Goal: Task Accomplishment & Management: Manage account settings

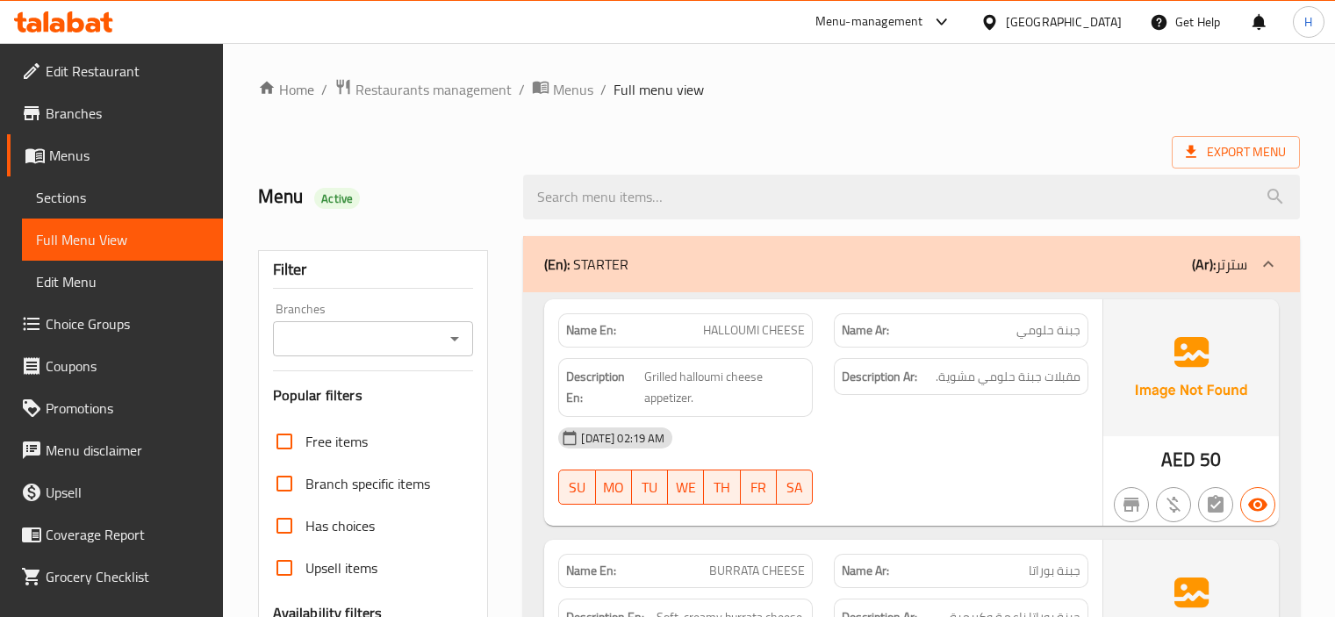
scroll to position [43343, 0]
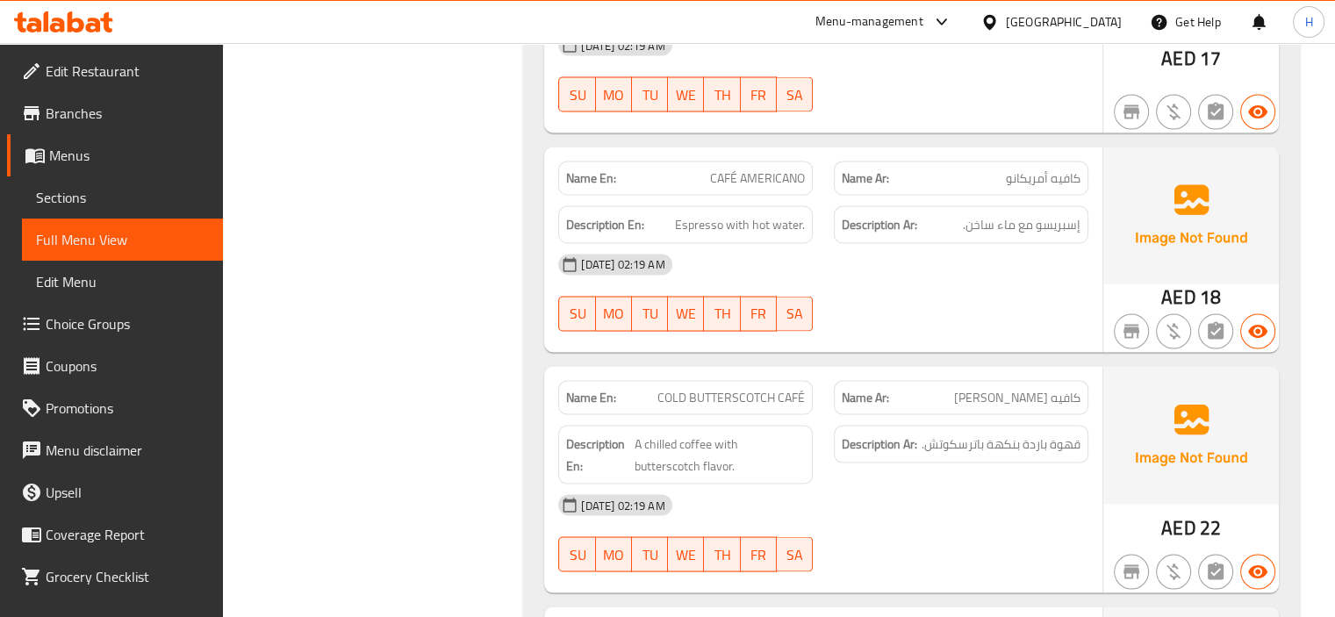
click at [84, 13] on icon at bounding box center [63, 21] width 99 height 21
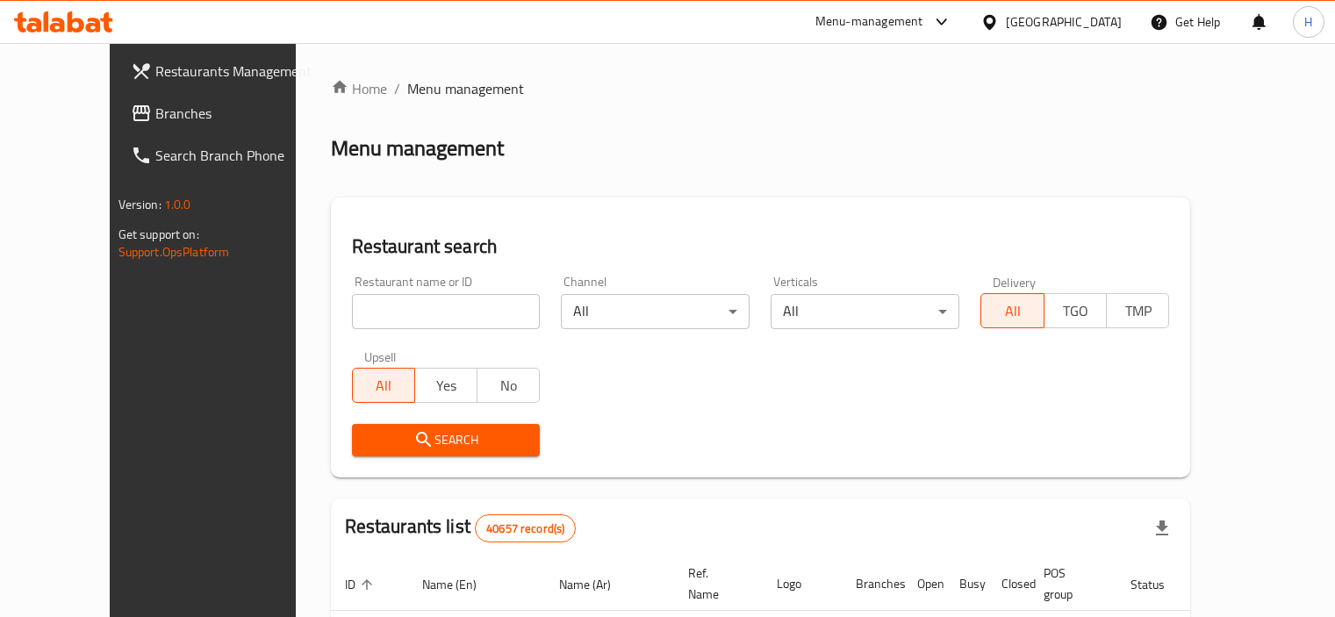
scroll to position [82, 0]
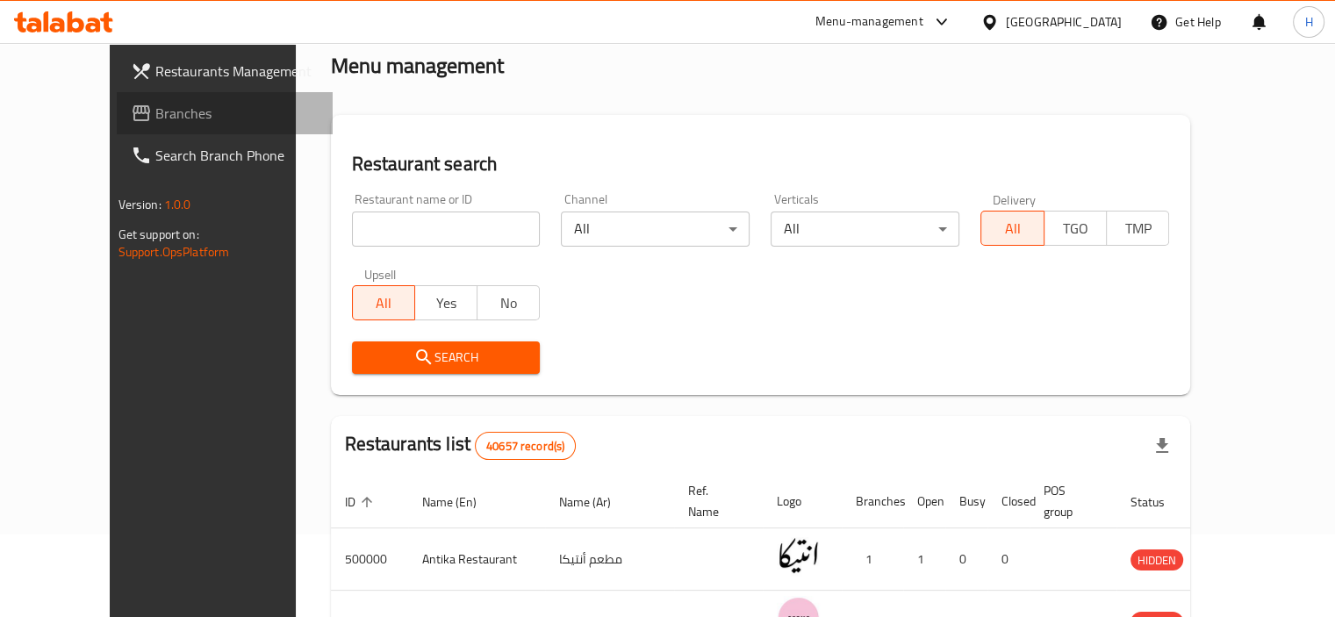
click at [175, 129] on link "Branches" at bounding box center [225, 113] width 216 height 42
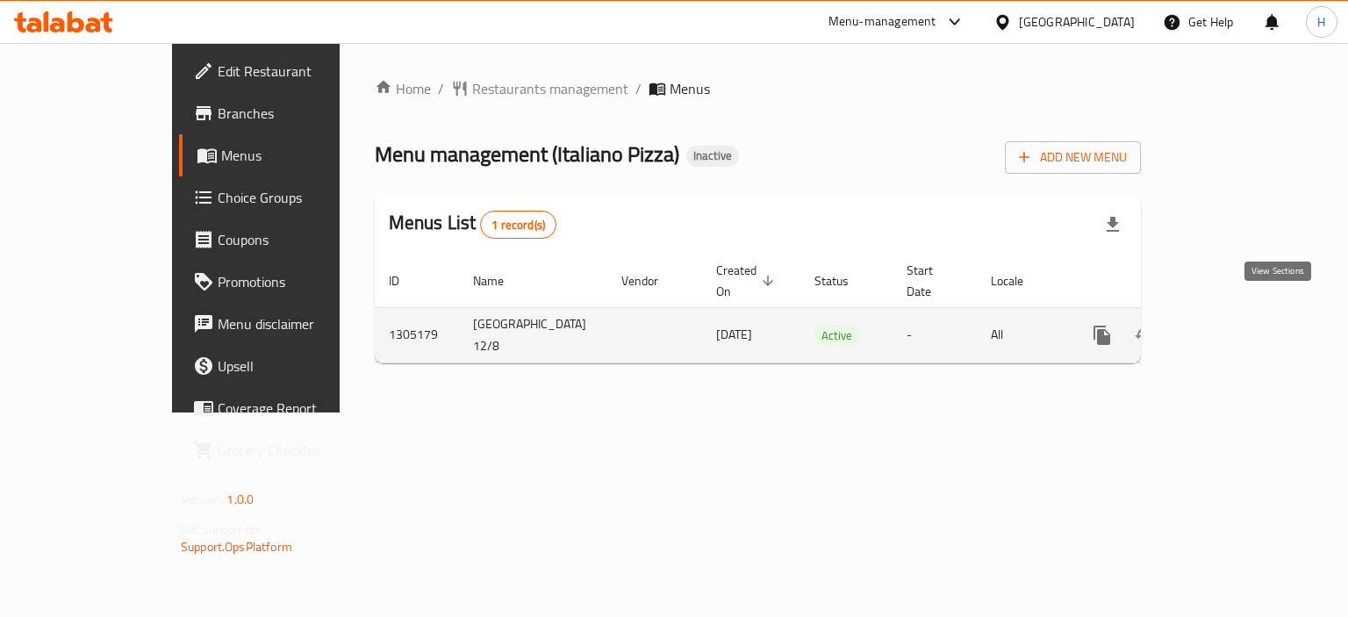
click at [1239, 325] on icon "enhanced table" at bounding box center [1228, 335] width 21 height 21
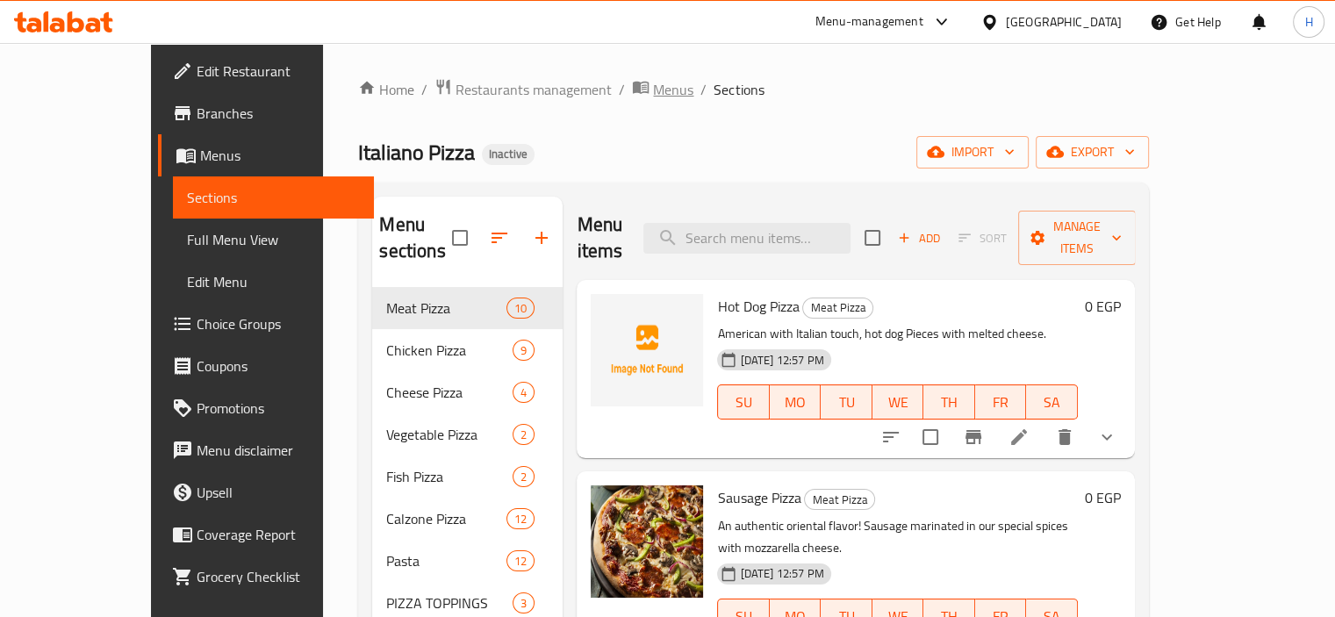
click at [653, 83] on span "Menus" at bounding box center [673, 89] width 40 height 21
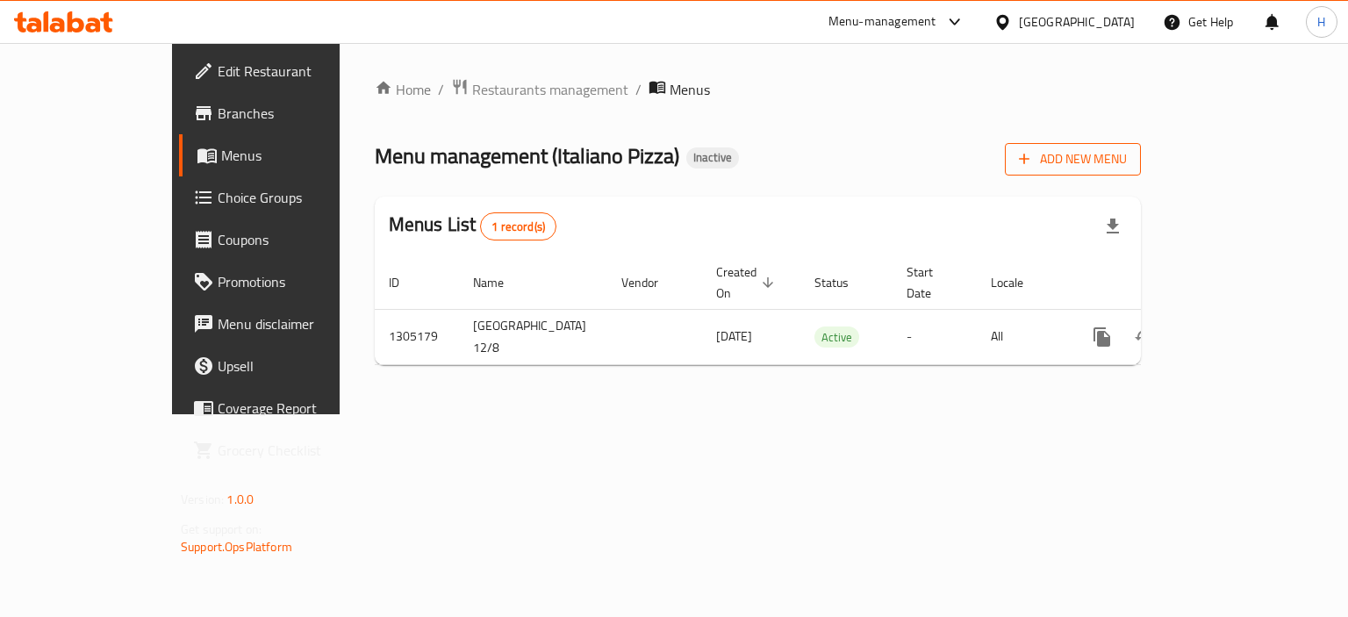
click at [1127, 165] on span "Add New Menu" at bounding box center [1073, 159] width 108 height 22
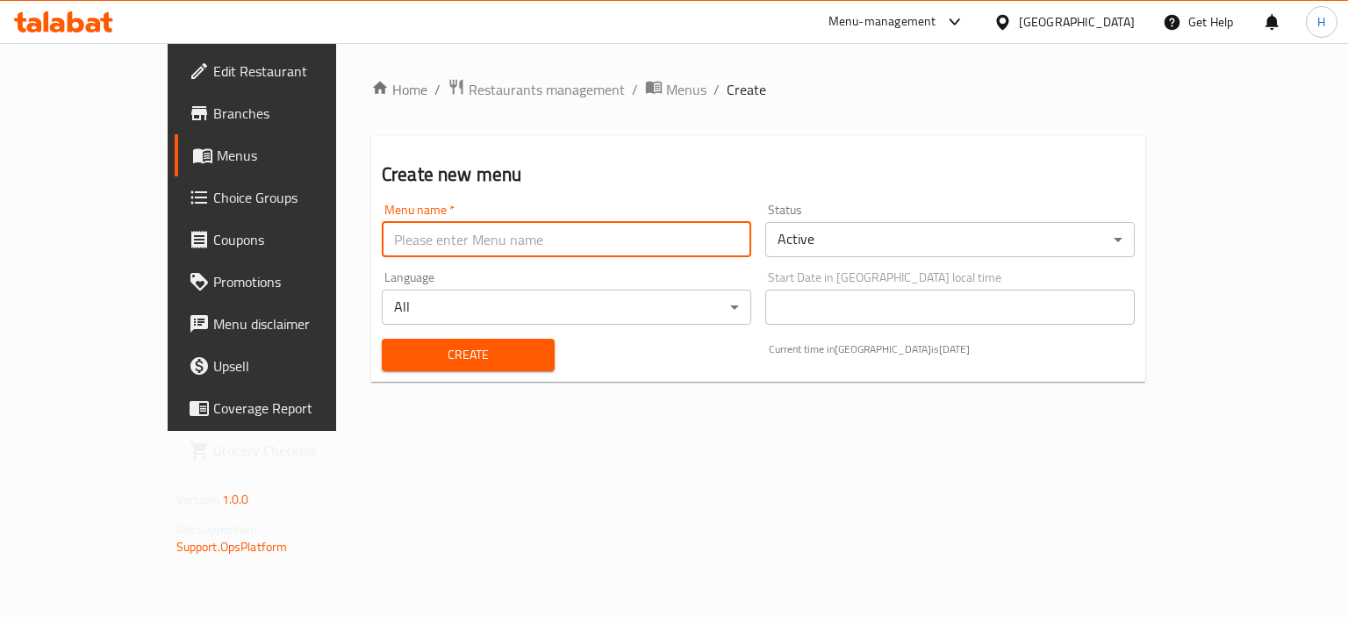
click at [581, 247] on input "text" at bounding box center [566, 239] width 369 height 35
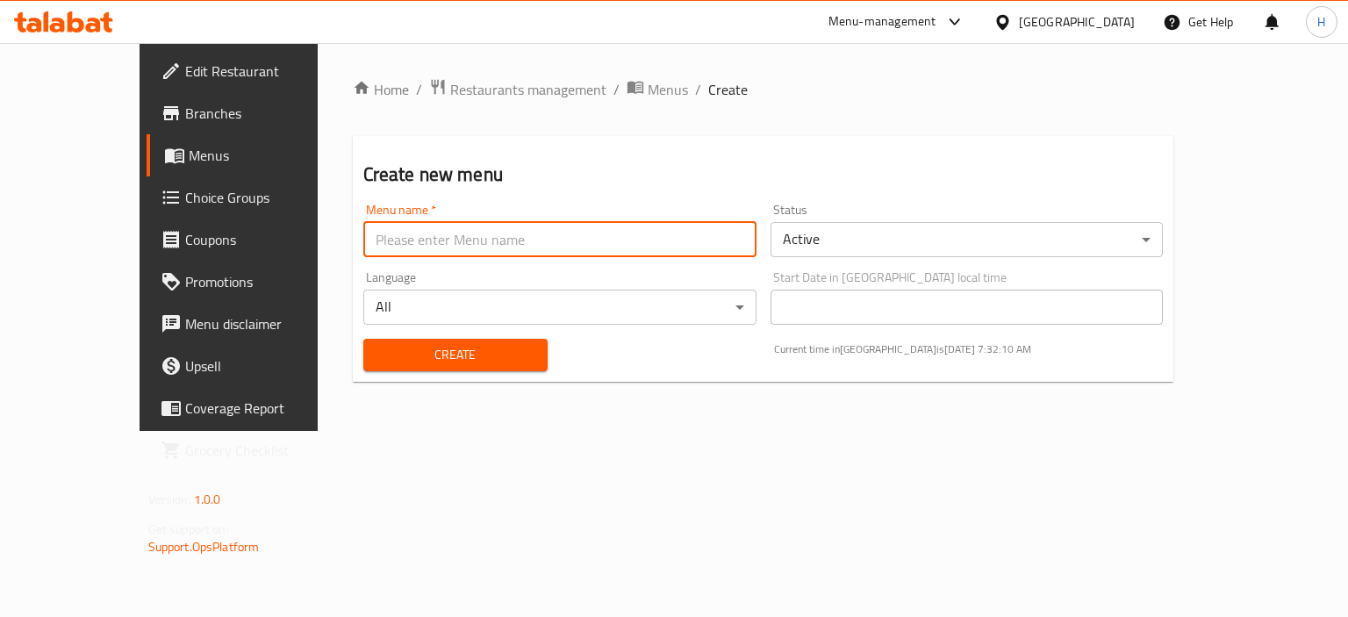
type input "Menu"
click at [363, 366] on button "Create" at bounding box center [455, 355] width 184 height 32
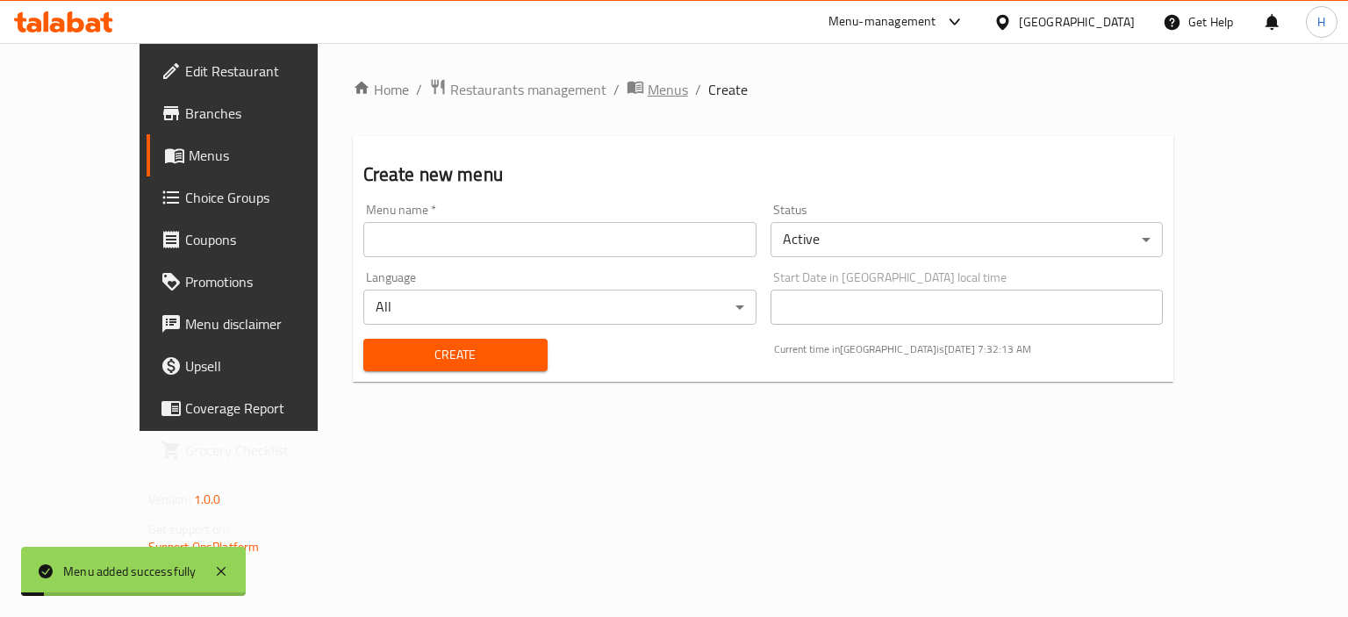
click at [648, 93] on span "Menus" at bounding box center [668, 89] width 40 height 21
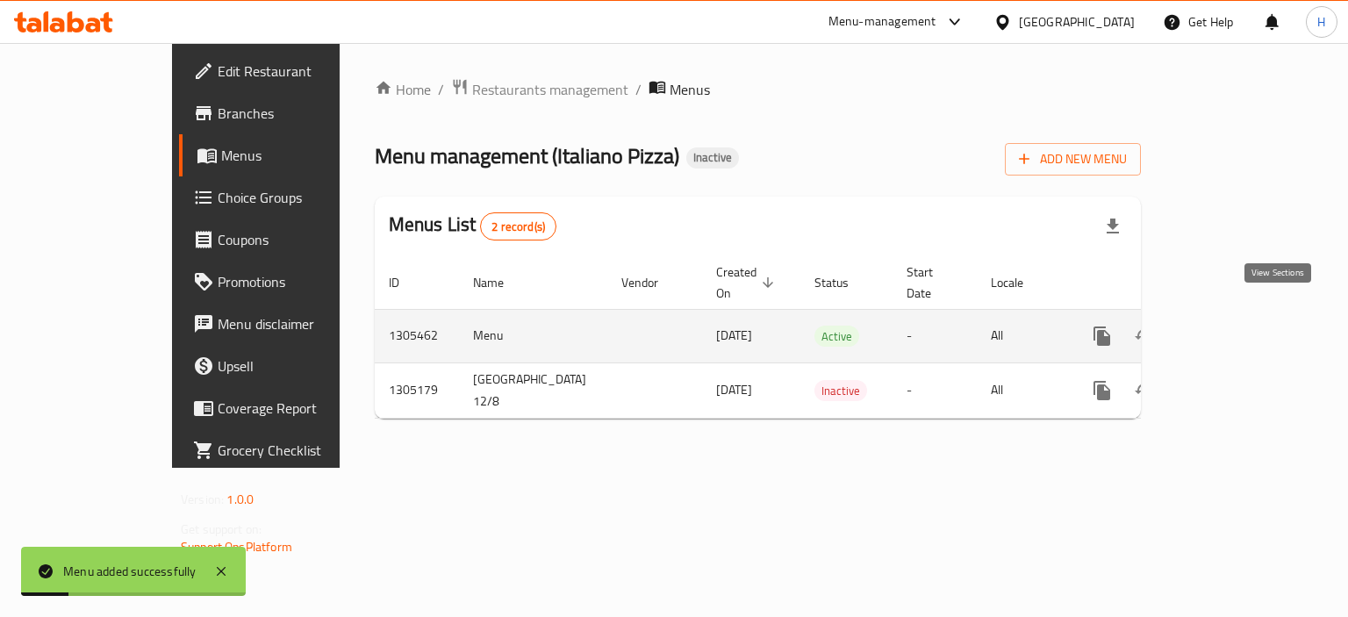
click at [1239, 326] on icon "enhanced table" at bounding box center [1228, 336] width 21 height 21
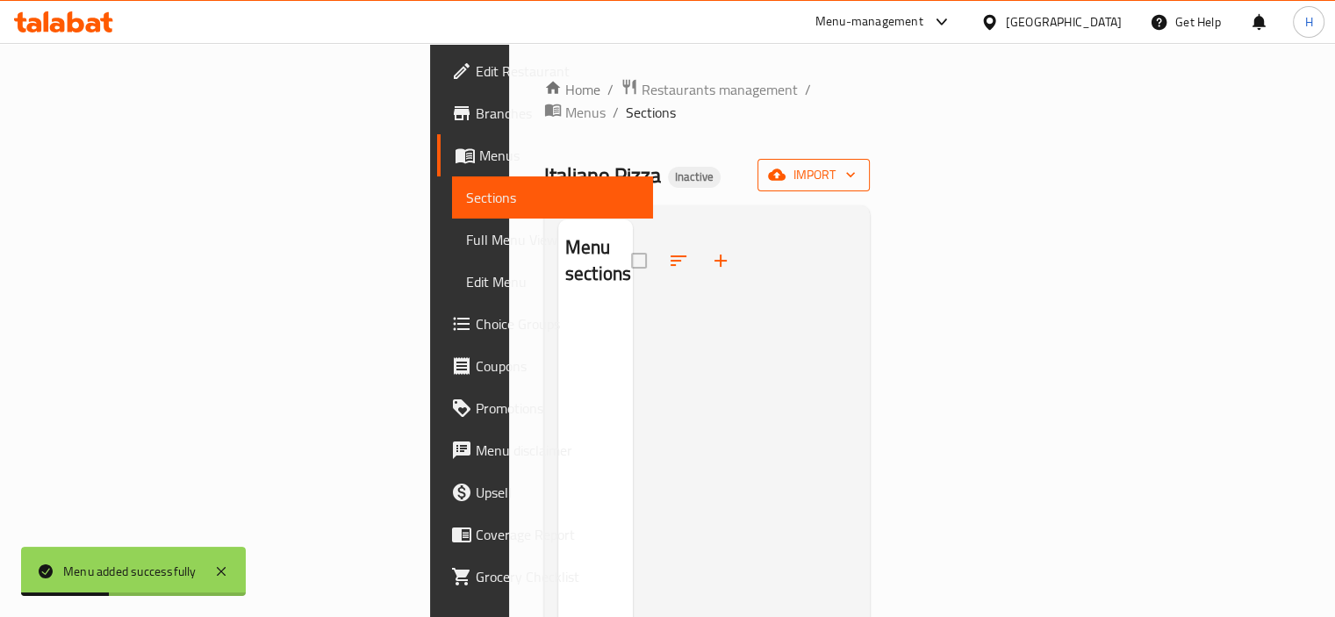
click at [870, 159] on button "import" at bounding box center [813, 175] width 112 height 32
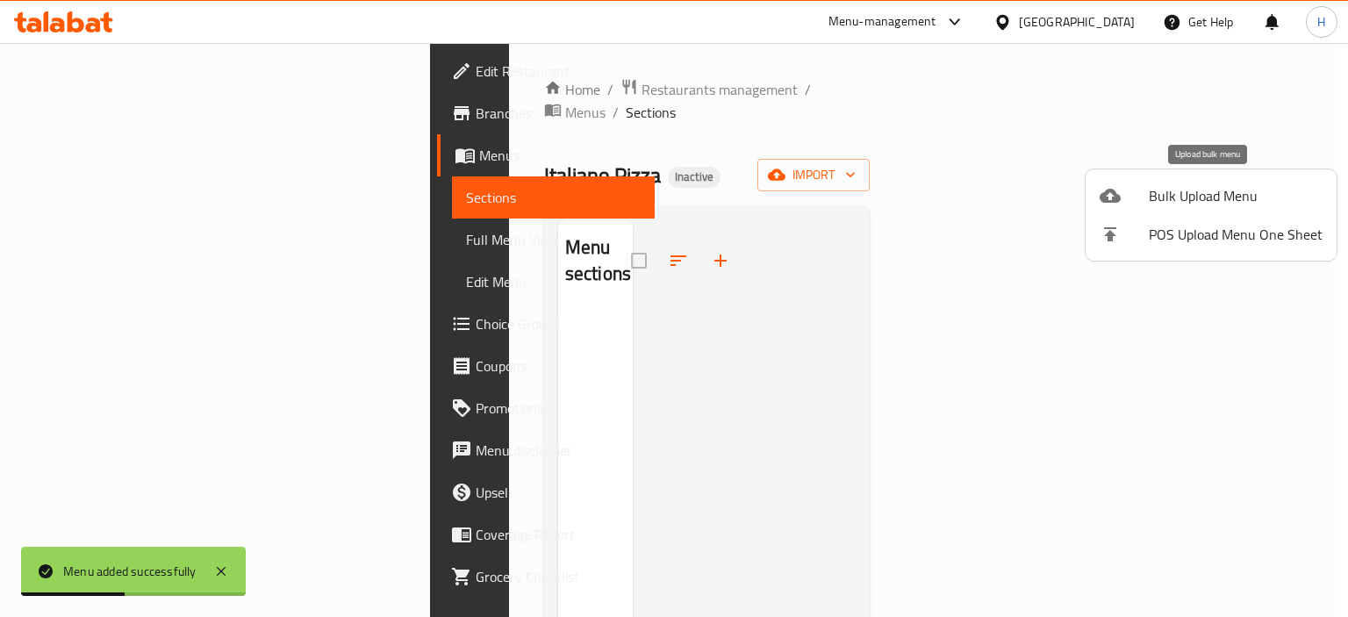
click at [1161, 199] on span "Bulk Upload Menu" at bounding box center [1236, 195] width 174 height 21
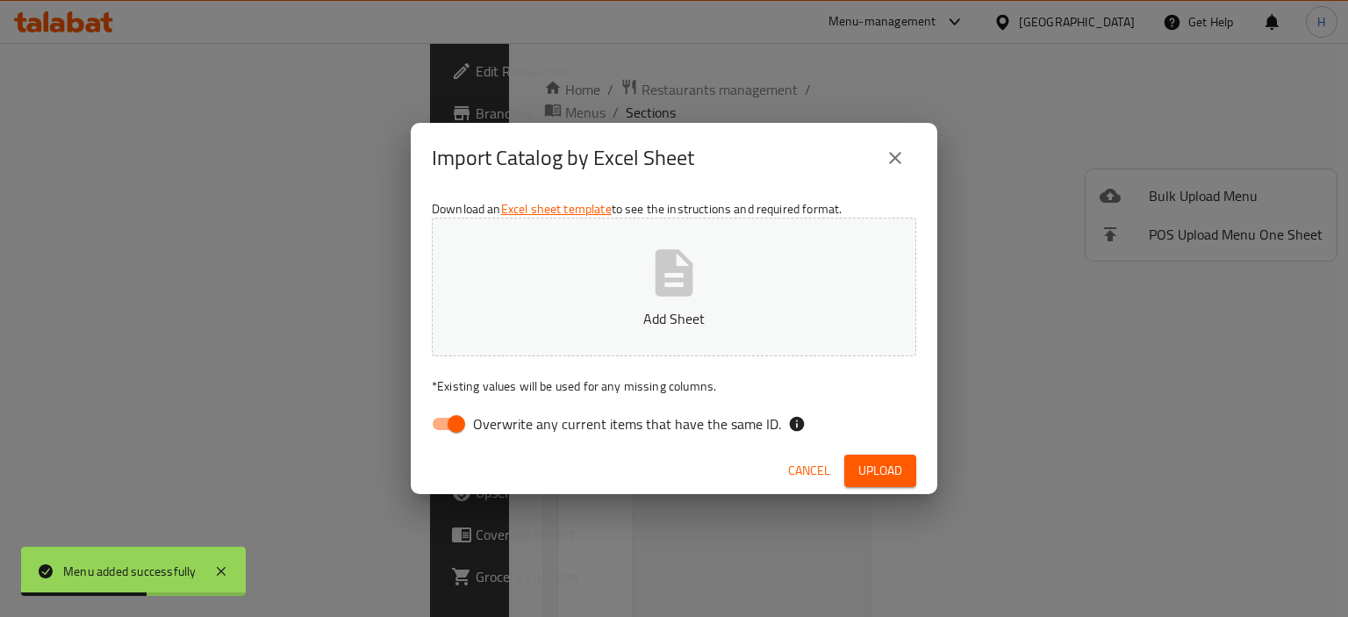
click at [599, 438] on label "Overwrite any current items that have the same ID." at bounding box center [601, 423] width 359 height 33
click at [506, 438] on input "Overwrite any current items that have the same ID." at bounding box center [456, 423] width 100 height 33
checkbox input "false"
click at [866, 471] on span "Upload" at bounding box center [880, 471] width 44 height 22
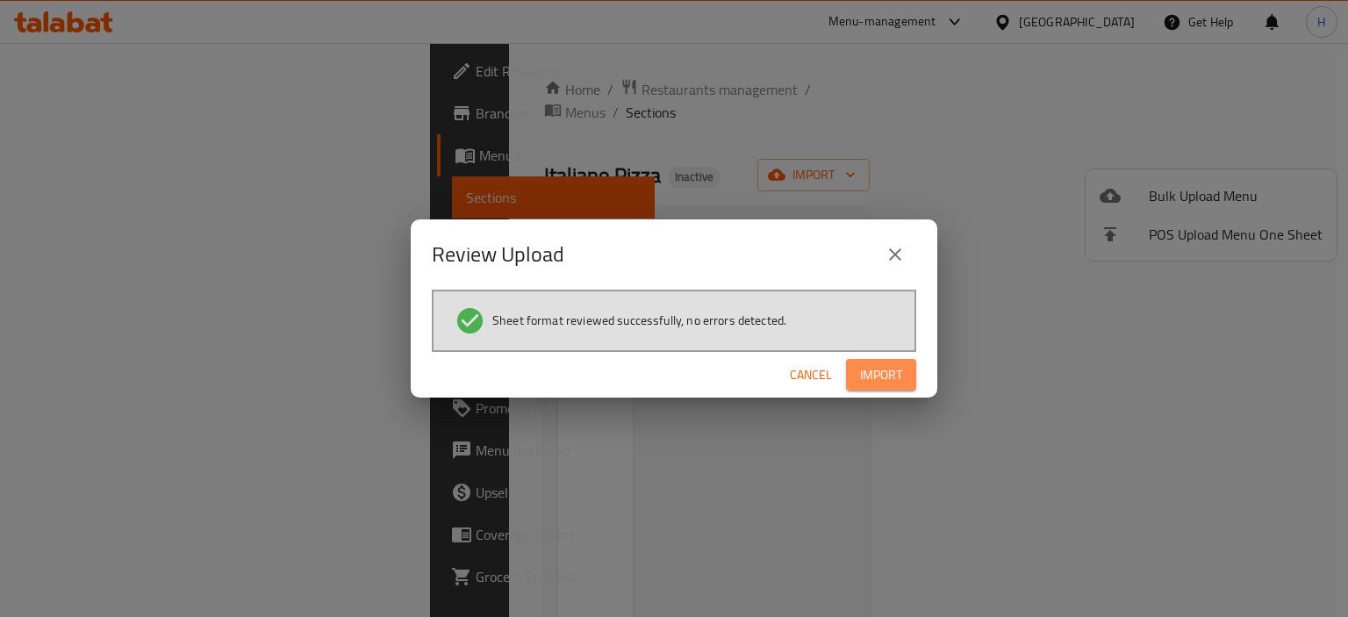
click at [905, 385] on button "Import" at bounding box center [881, 375] width 70 height 32
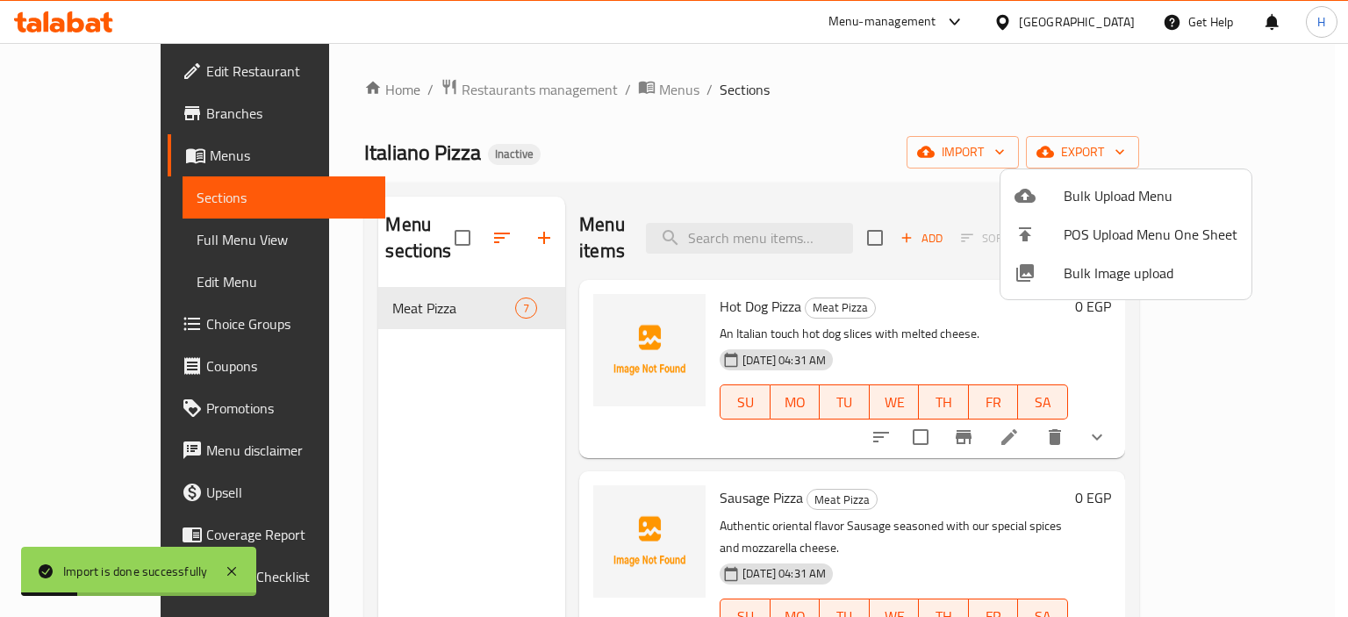
click at [795, 149] on div at bounding box center [674, 308] width 1348 height 617
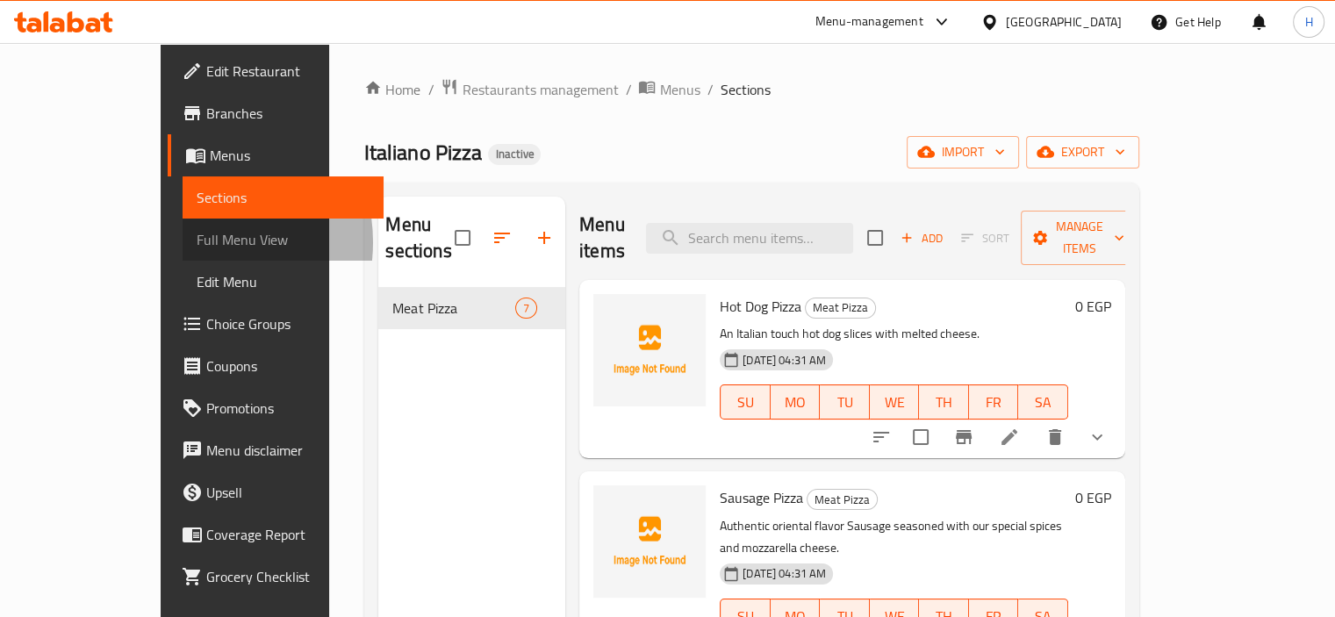
click at [197, 242] on span "Full Menu View" at bounding box center [283, 239] width 173 height 21
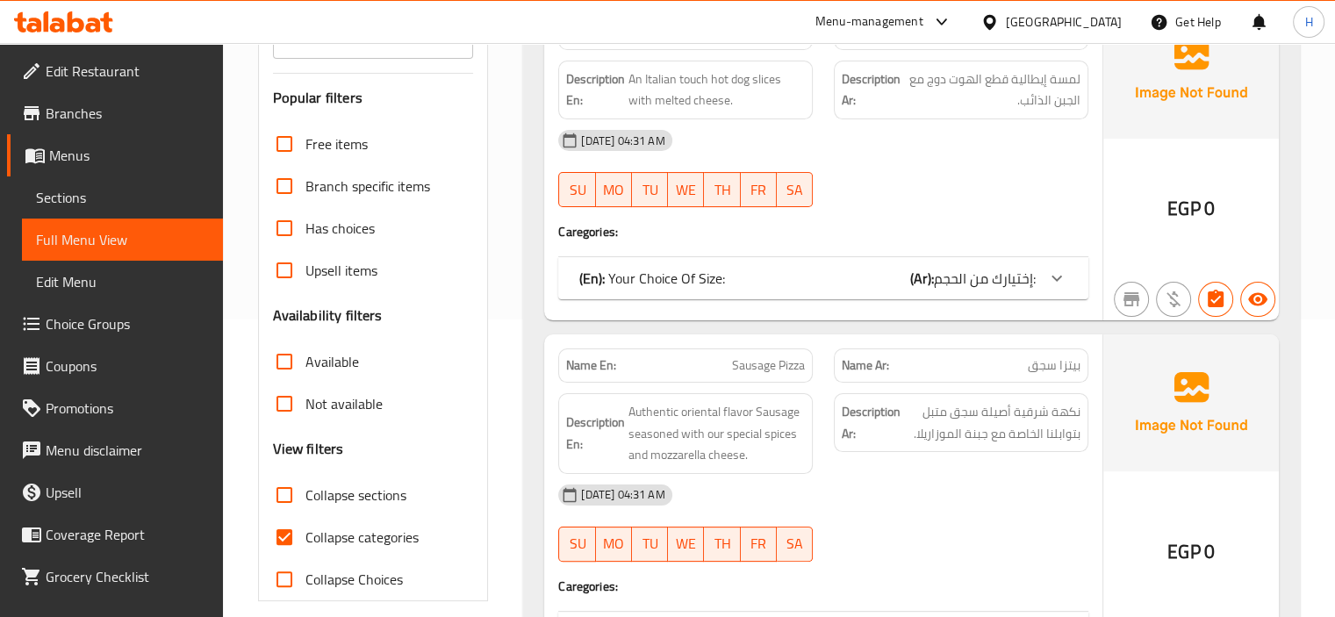
scroll to position [298, 0]
click at [278, 530] on input "Collapse categories" at bounding box center [284, 536] width 42 height 42
checkbox input "false"
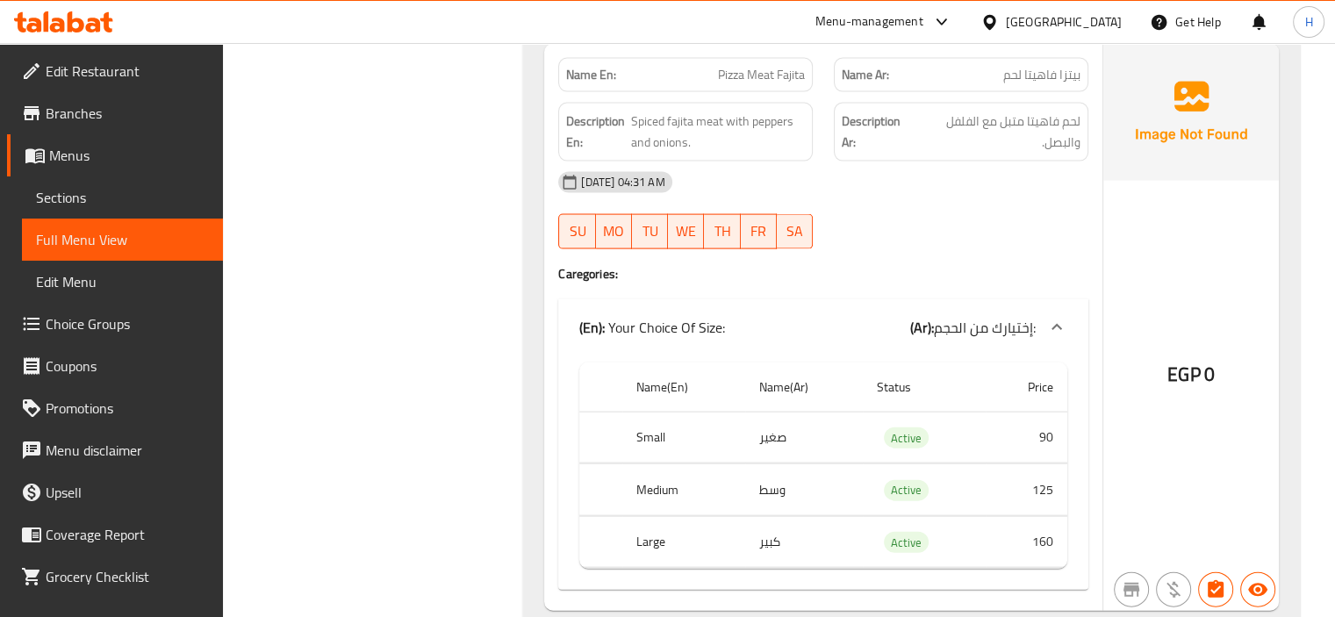
scroll to position [3827, 0]
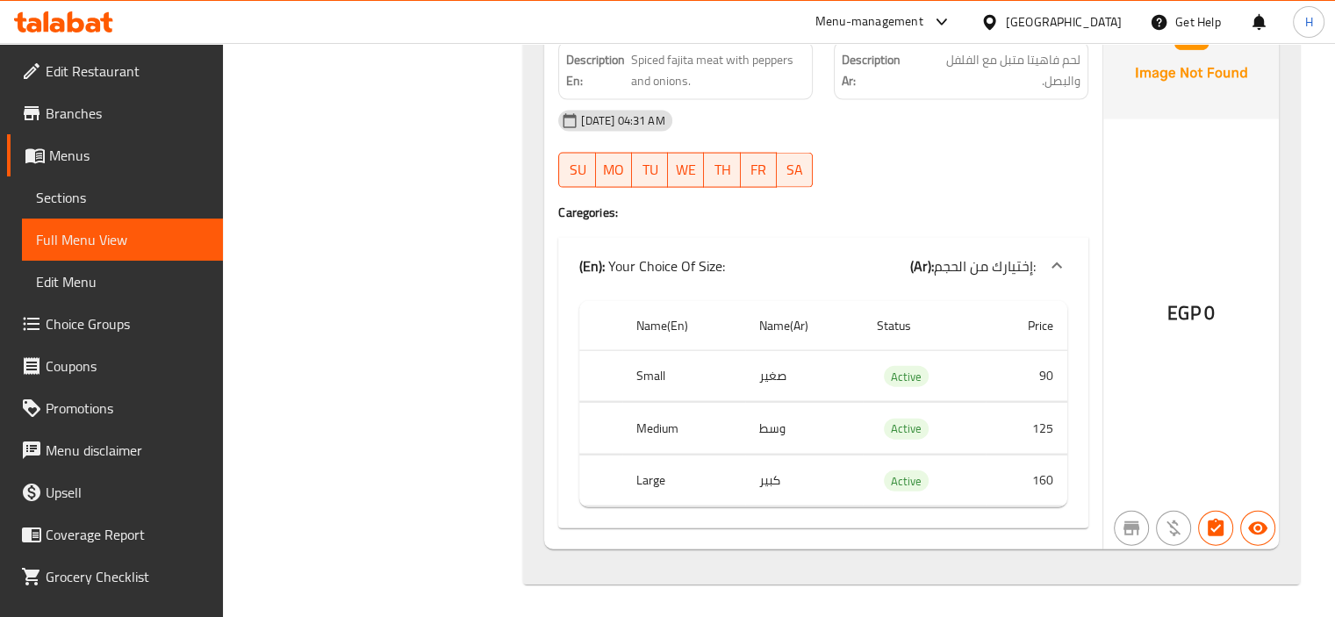
click at [902, 186] on div at bounding box center [961, 187] width 276 height 21
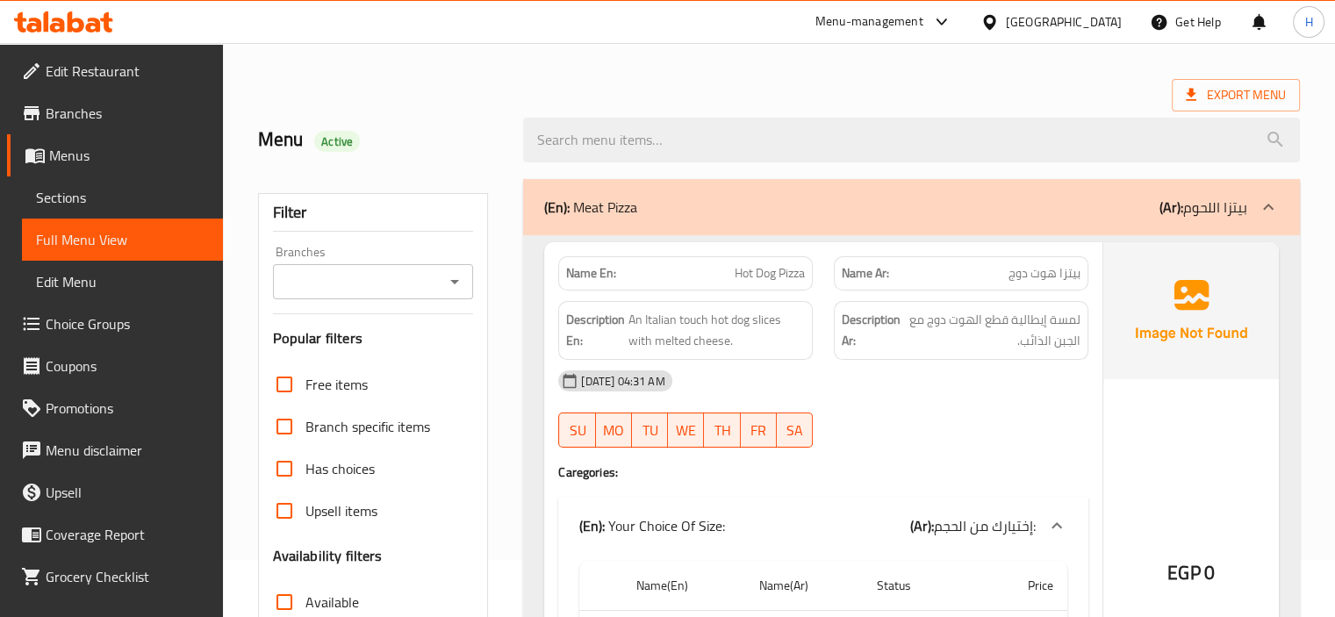
scroll to position [0, 0]
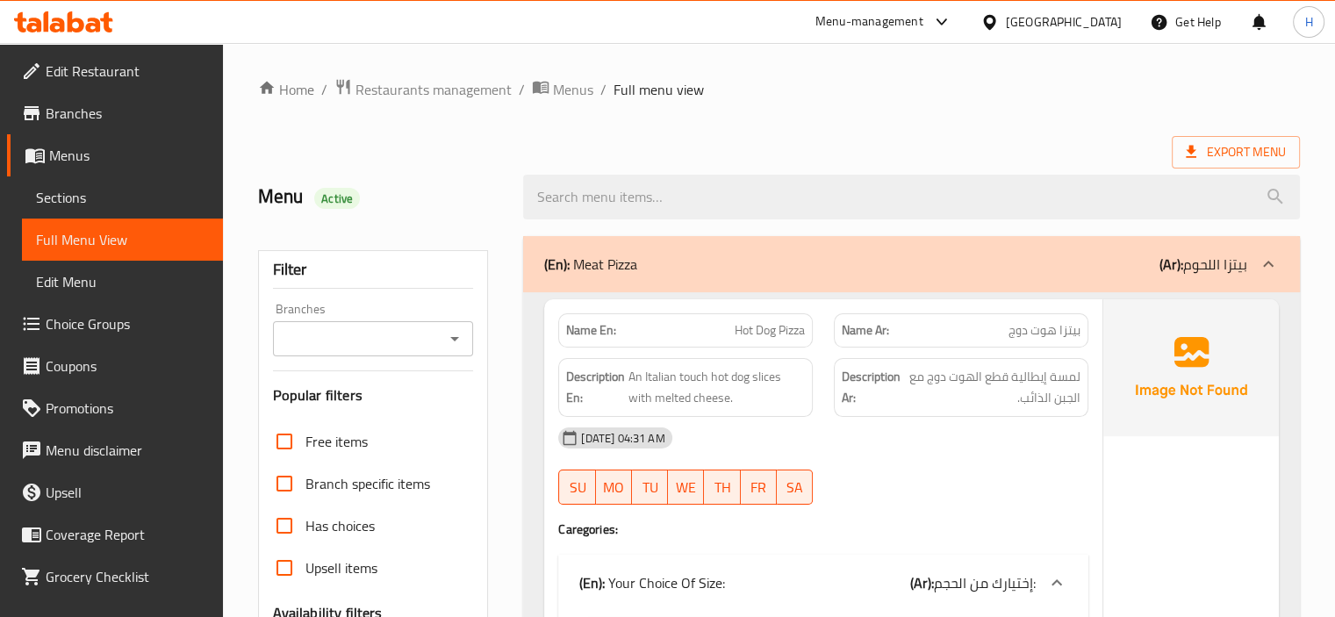
click at [756, 322] on span "Hot Dog Pizza" at bounding box center [769, 330] width 70 height 18
copy span "Hot Dog Pizza"
click at [53, 196] on span "Sections" at bounding box center [122, 197] width 173 height 21
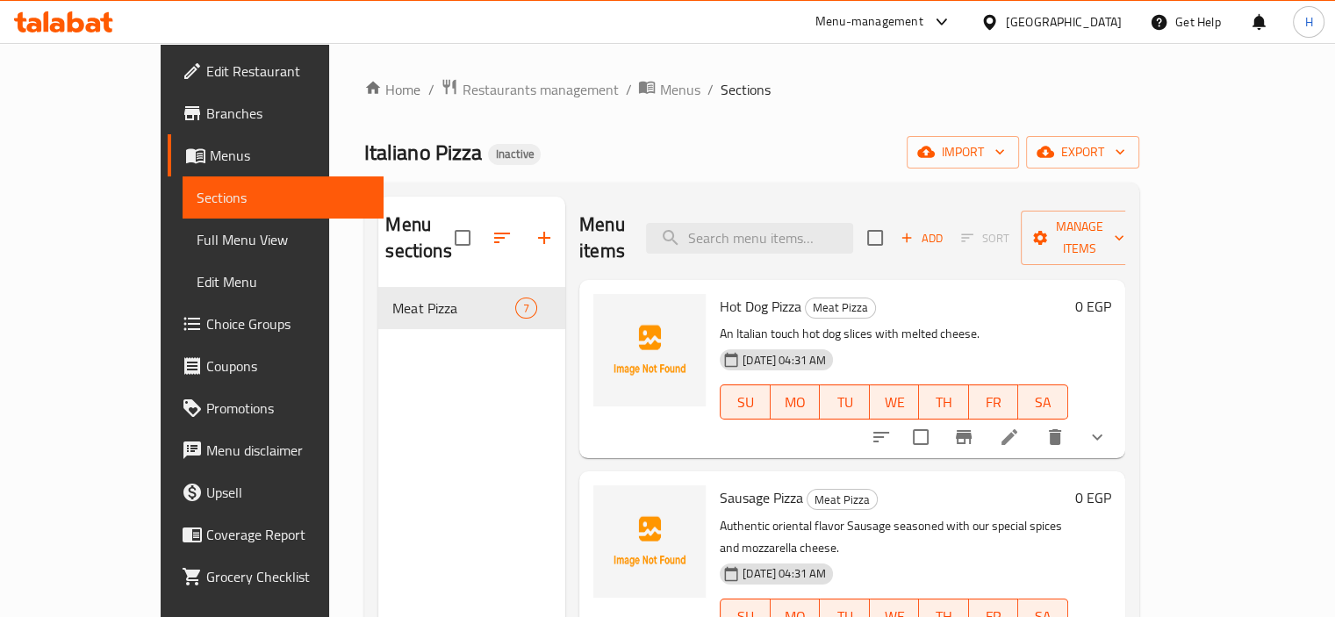
click at [1020, 426] on icon at bounding box center [1008, 436] width 21 height 21
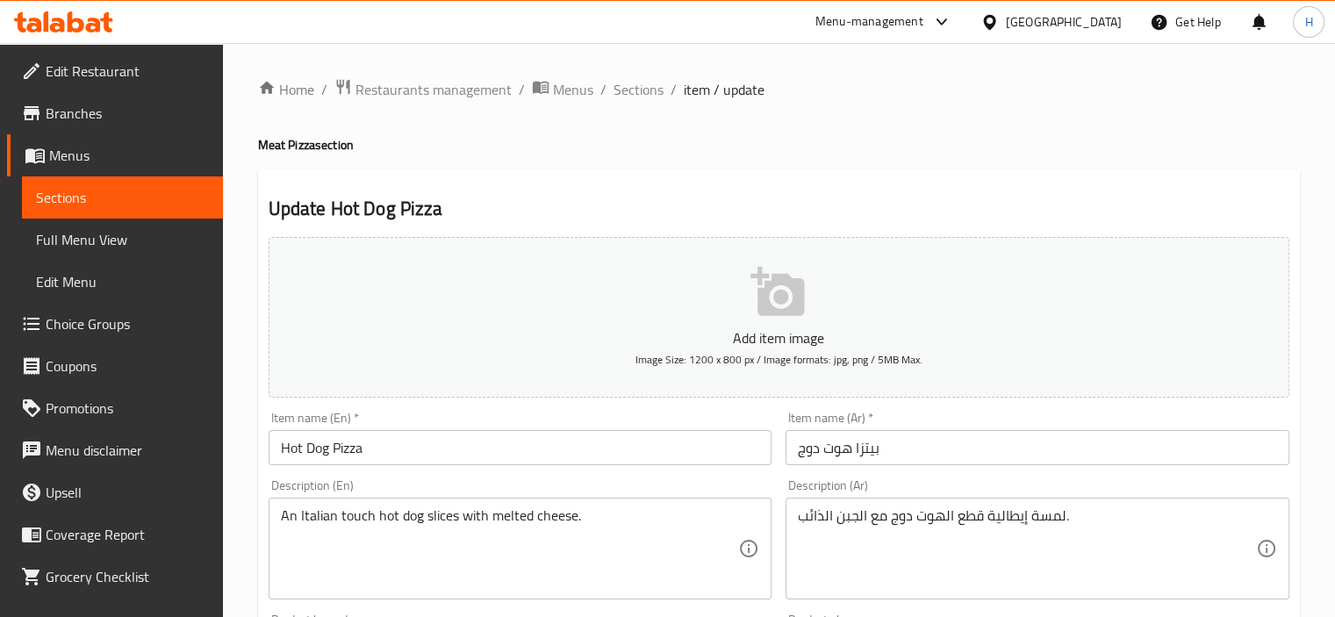
scroll to position [130, 0]
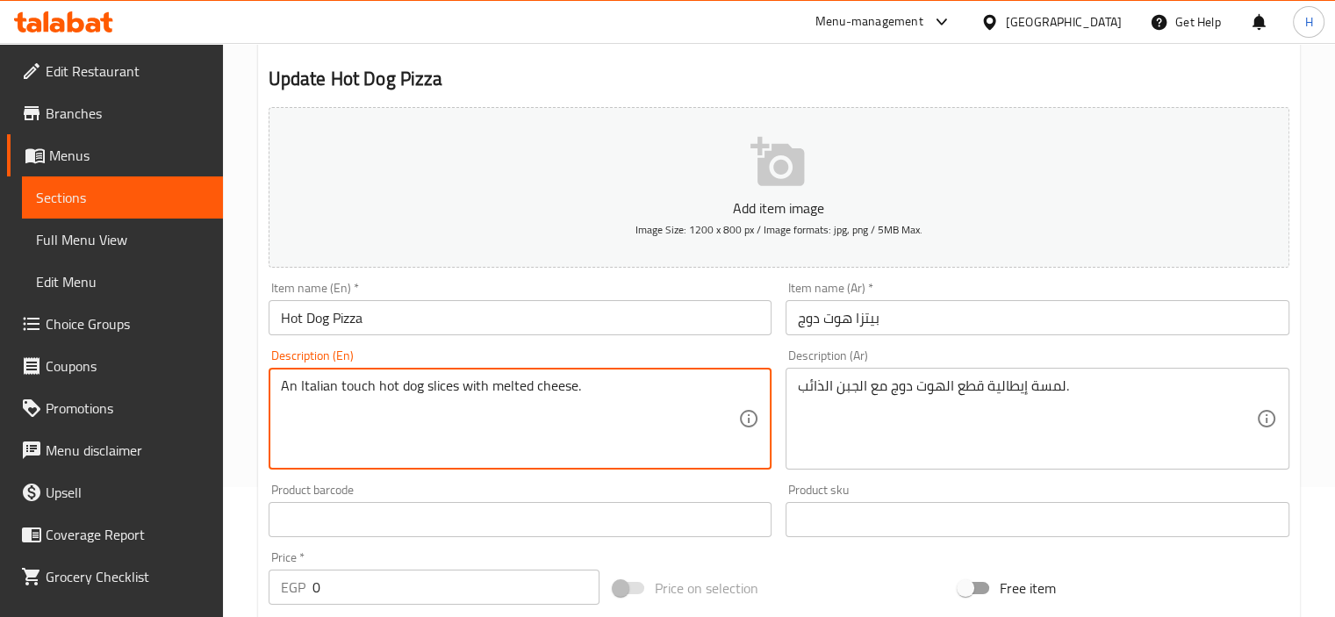
click at [490, 414] on textarea "An Italian touch hot dog slices with melted cheese." at bounding box center [510, 418] width 458 height 83
paste textarea "merican with Italian touch, hot dog Pie"
click at [483, 417] on textarea "American with Italian touch, hot dog Pieces with melted cheese." at bounding box center [510, 418] width 458 height 83
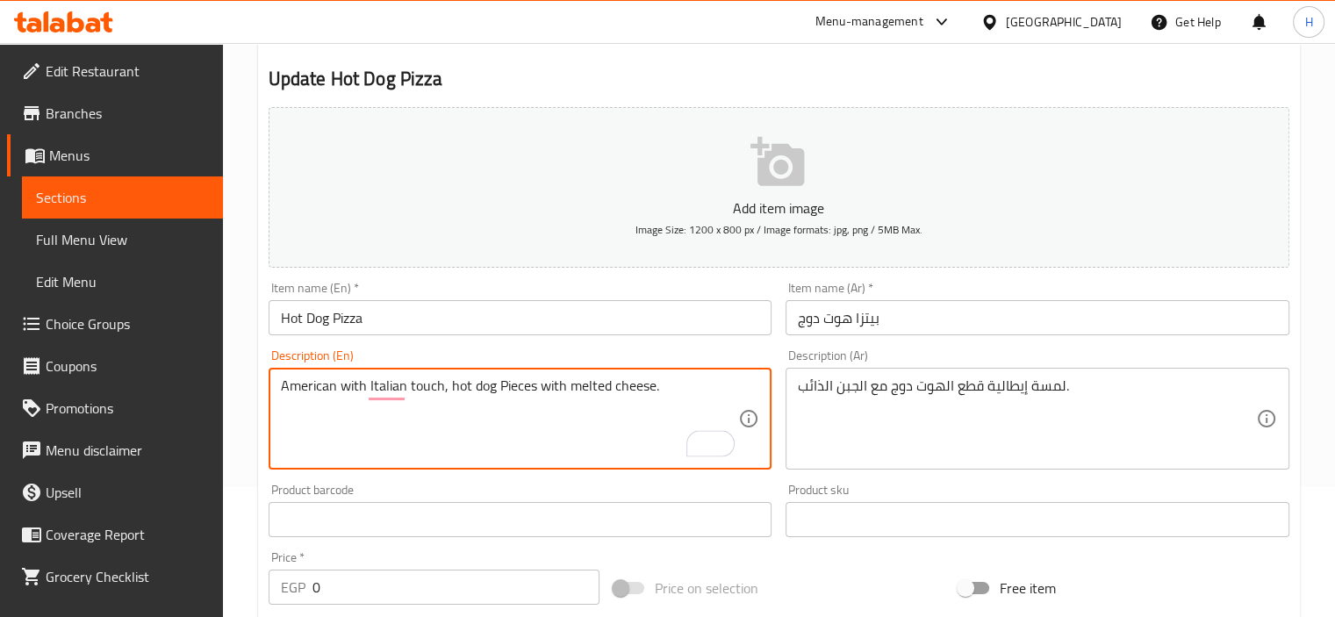
click at [483, 417] on textarea "American with Italian touch, hot dog Pieces with melted cheese." at bounding box center [510, 418] width 458 height 83
type textarea "American with Italian touch, hot dog Pieces with melted cheese."
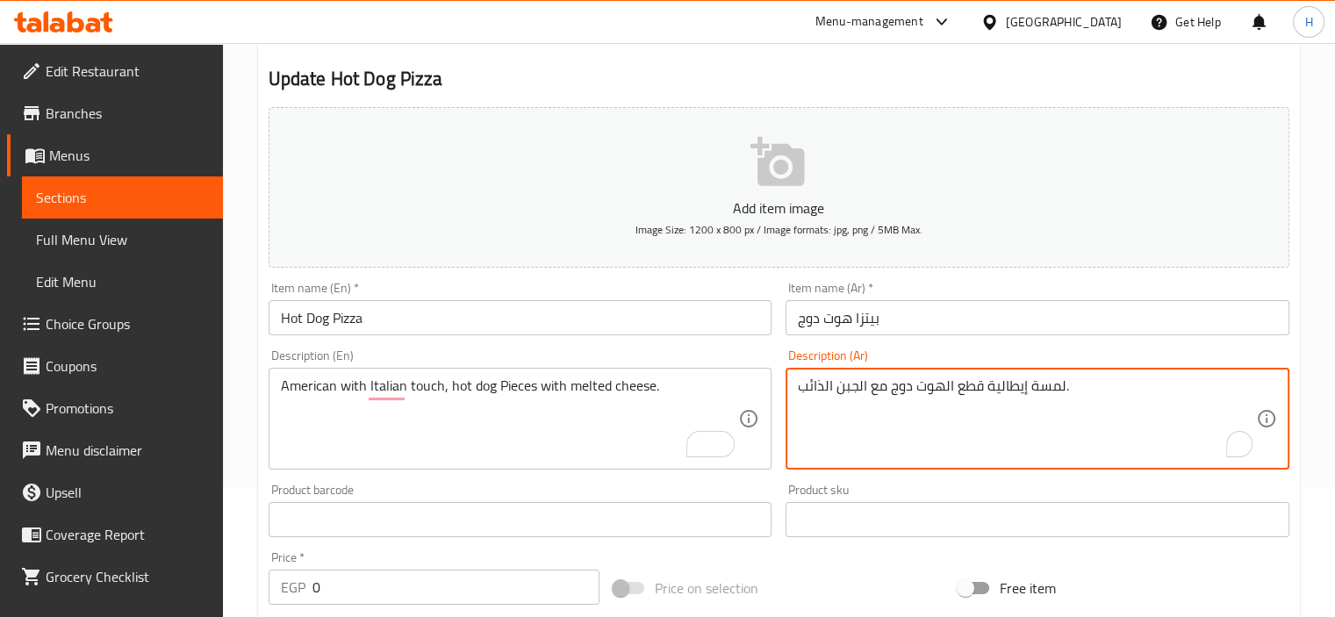
paste textarea "أمريكي مع لمسة إيطالية، قطع هوت دوج مع جبن"
click at [607, 319] on input "Hot Dog Pizza" at bounding box center [520, 317] width 504 height 35
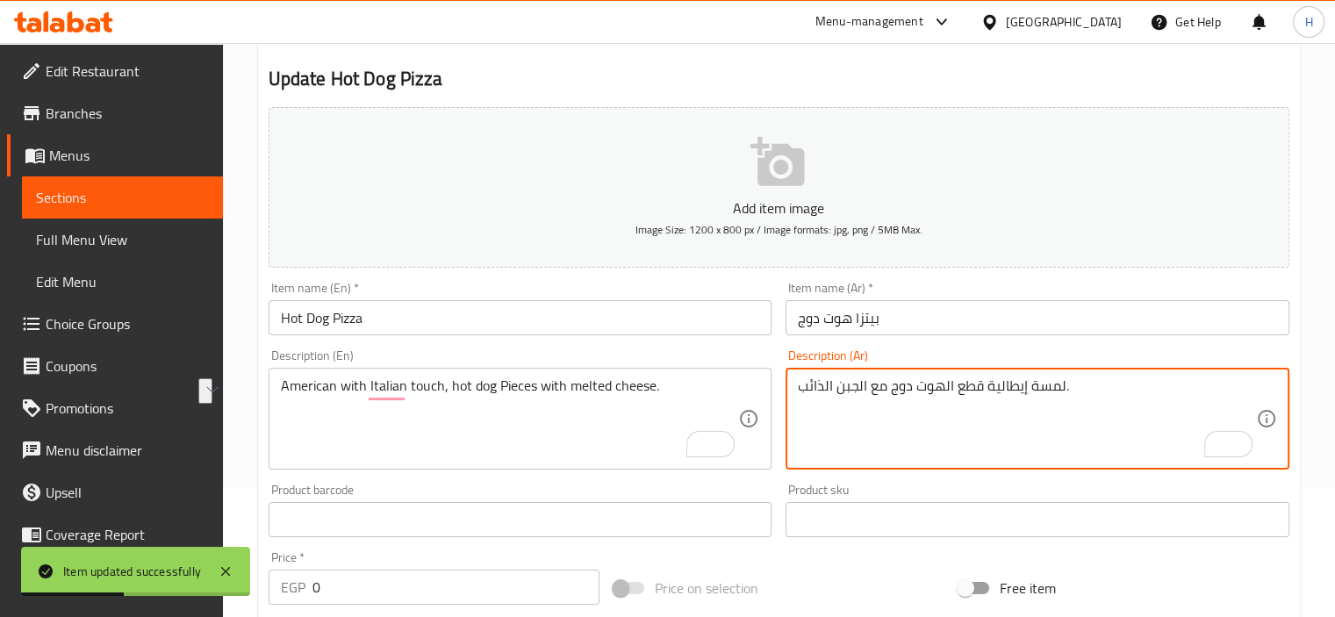
type textarea "لمسة إيطالية قطع الهوت دوج مع الجبن الذائب."
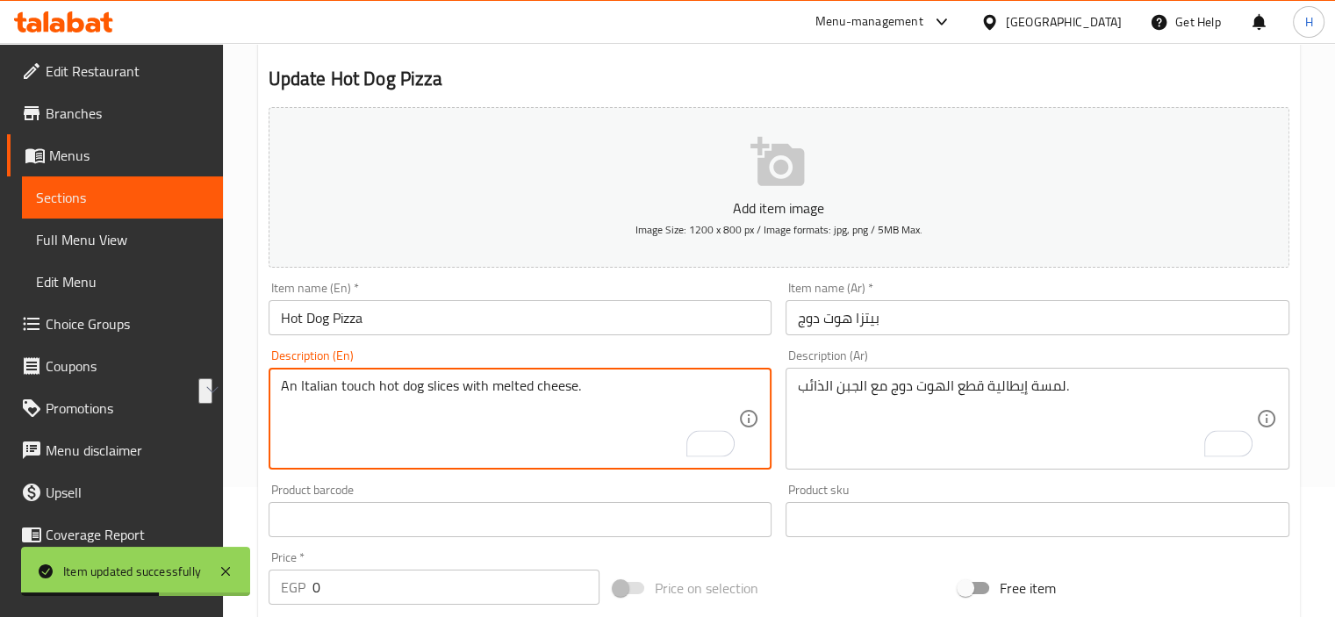
type textarea "American with Italian touch, hot dog Pieces with melted cheese."
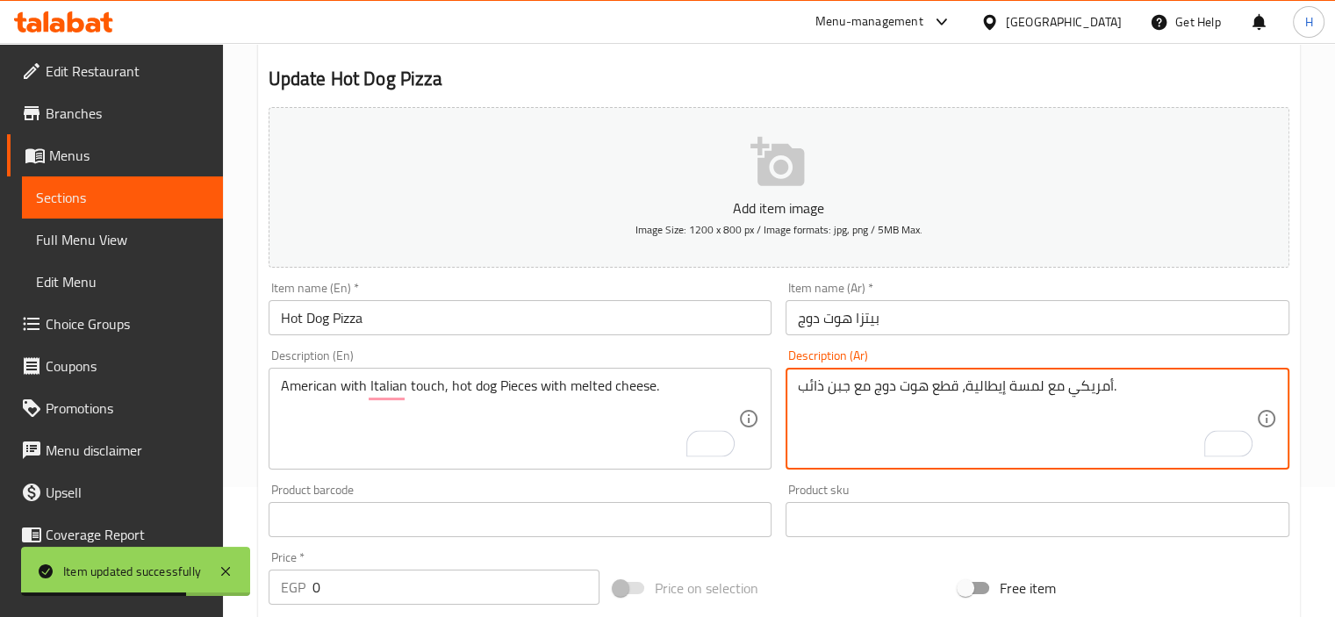
type textarea "أمريكي مع لمسة إيطالية، قطع هوت دوج مع جبن ذائب."
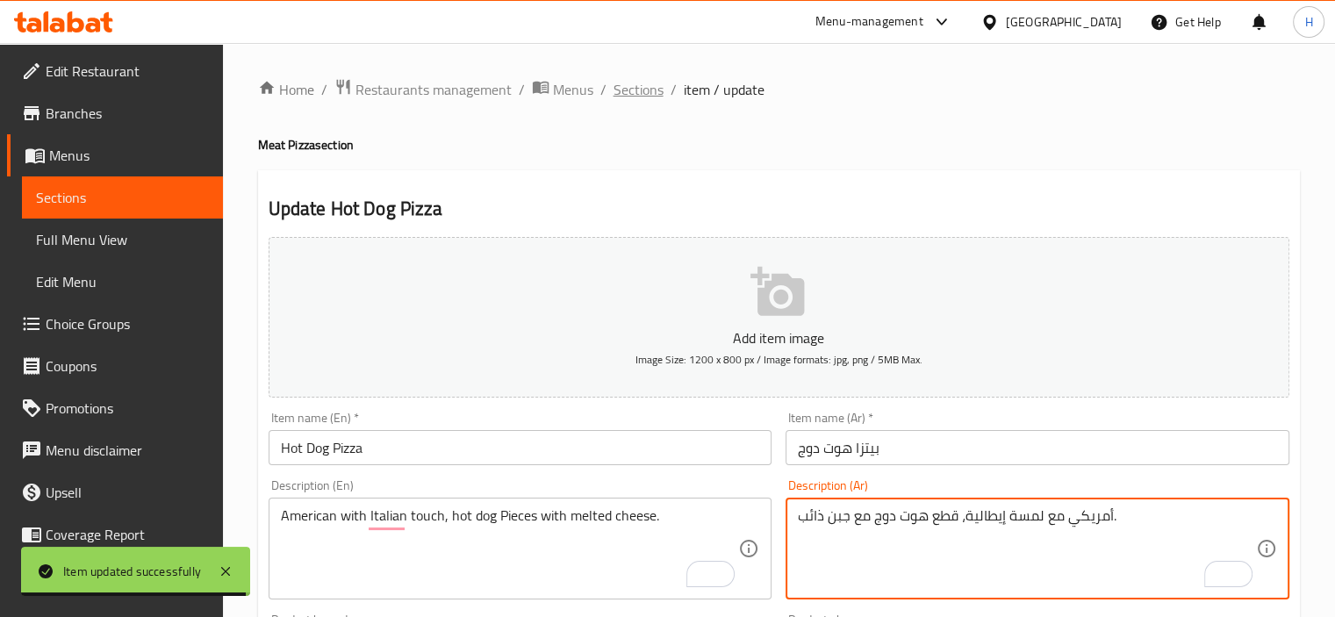
click at [627, 79] on span "Sections" at bounding box center [638, 89] width 50 height 21
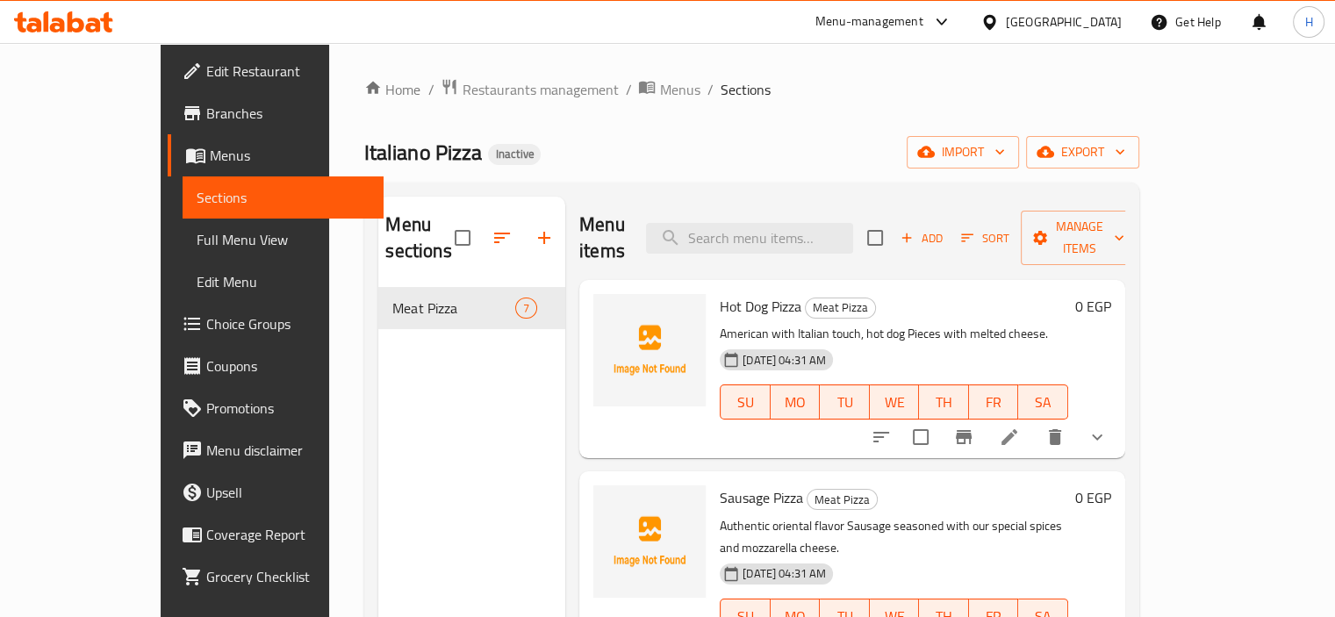
click at [1034, 421] on li at bounding box center [1008, 437] width 49 height 32
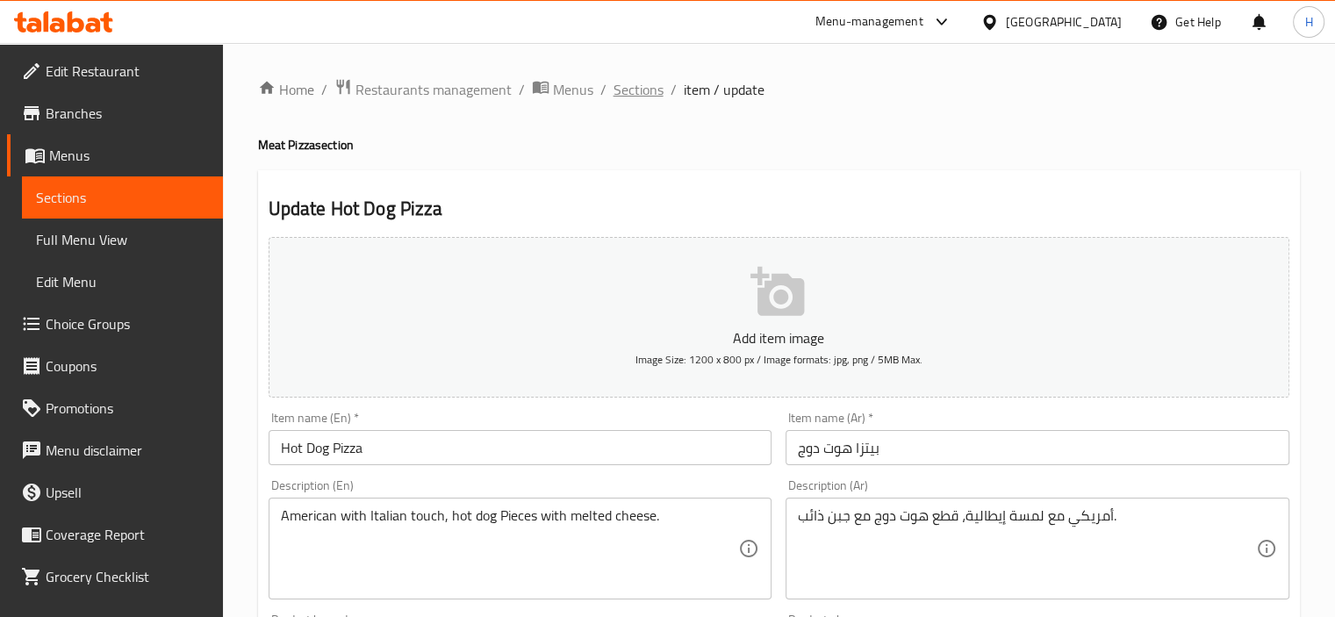
click at [640, 82] on span "Sections" at bounding box center [638, 89] width 50 height 21
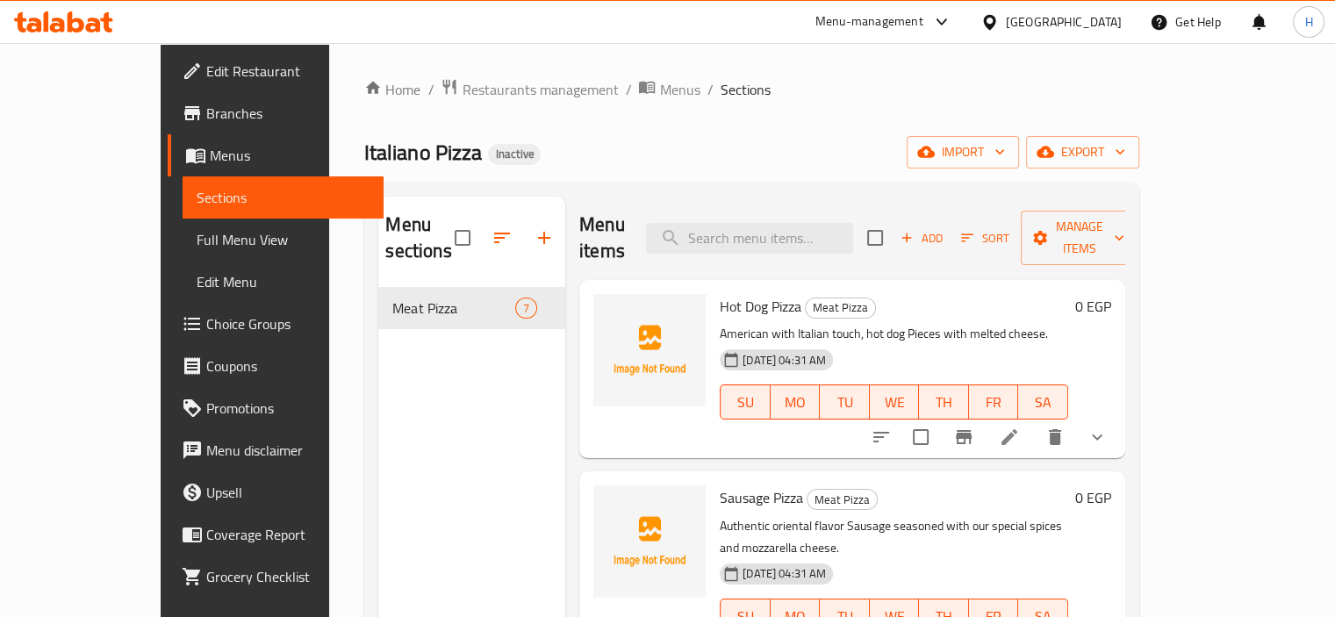
click at [719, 484] on span "Sausage Pizza" at bounding box center [760, 497] width 83 height 26
copy h6 "Sausage Pizza"
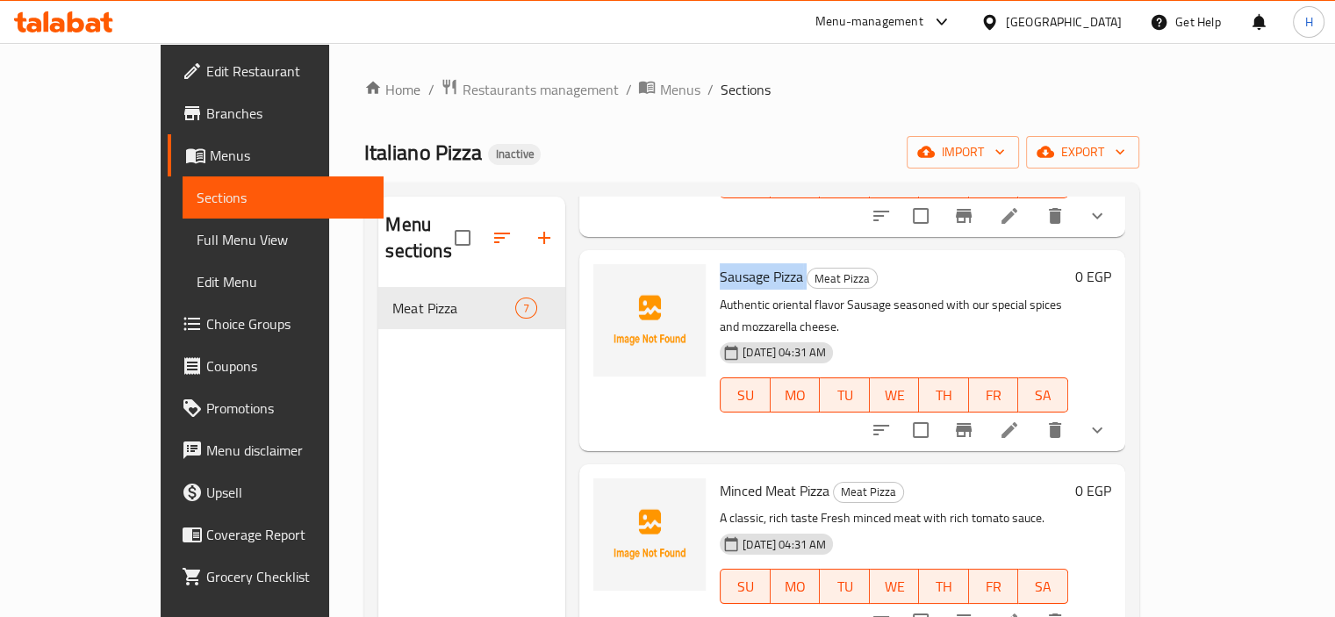
scroll to position [270, 0]
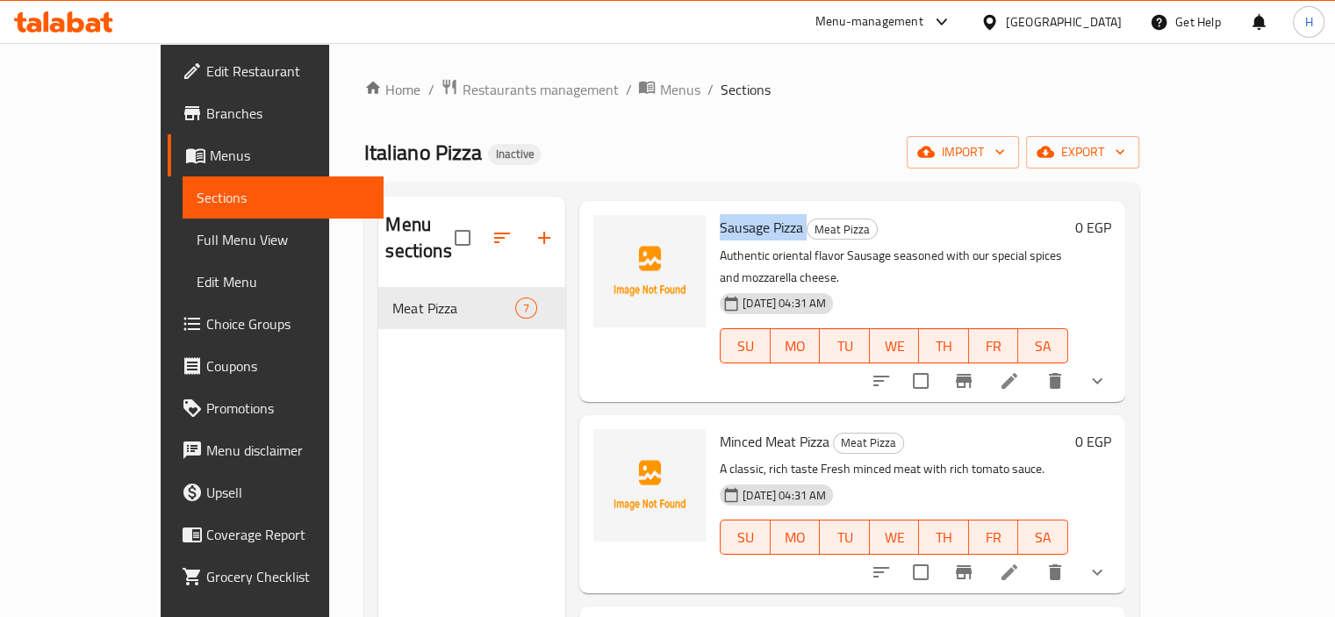
click at [741, 428] on span "Minced Meat Pizza" at bounding box center [774, 441] width 110 height 26
copy h6 "Minced Meat Pizza"
click at [1020, 562] on icon at bounding box center [1008, 572] width 21 height 21
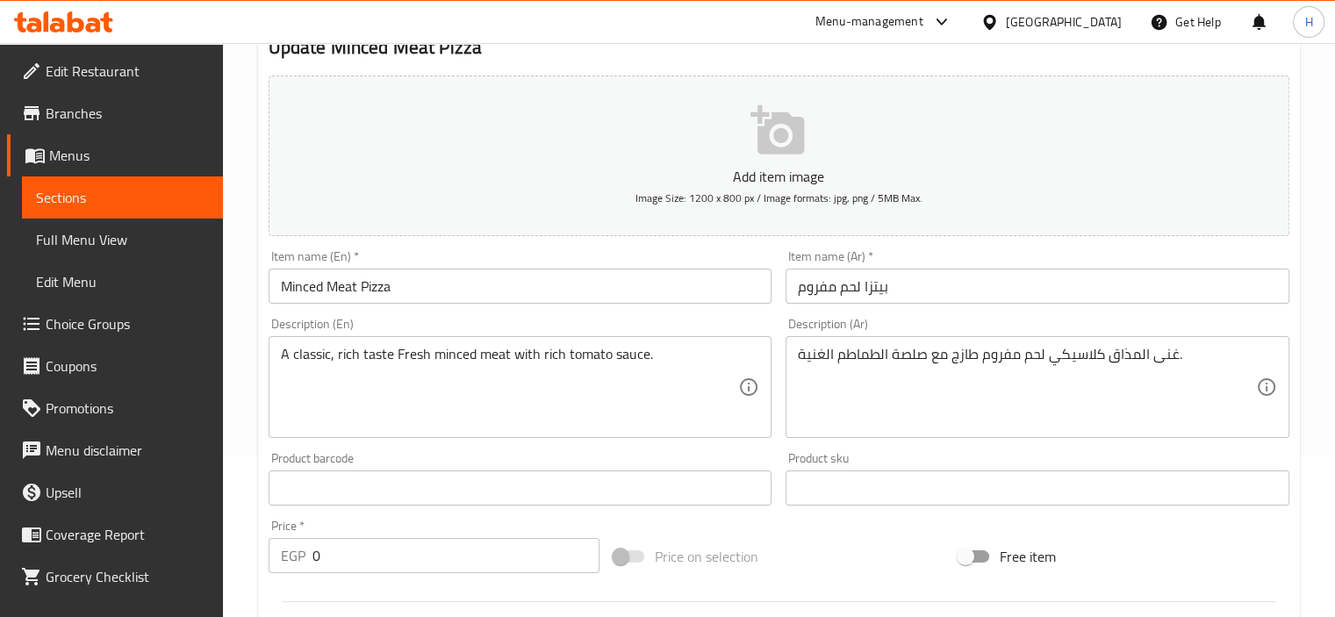
scroll to position [161, 0]
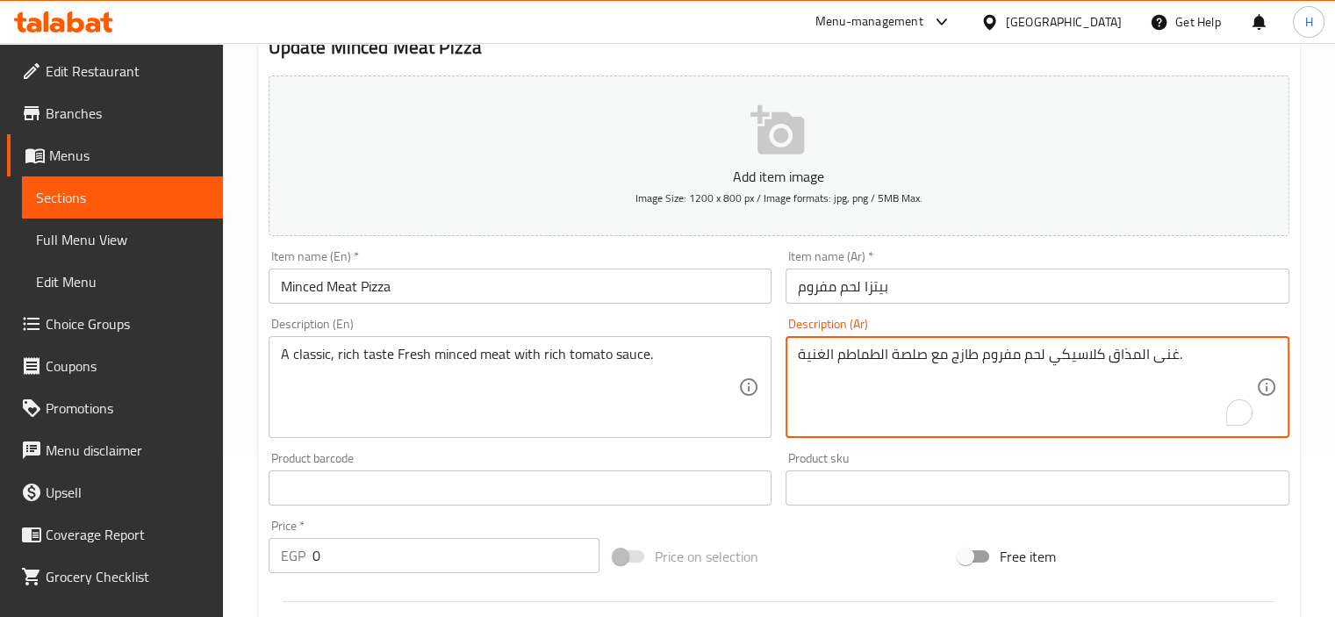
click at [973, 388] on textarea "غنى المذاق كلاسيكي لحم مفروم طازج مع صلصة الطماطم الغنية." at bounding box center [1027, 387] width 458 height 83
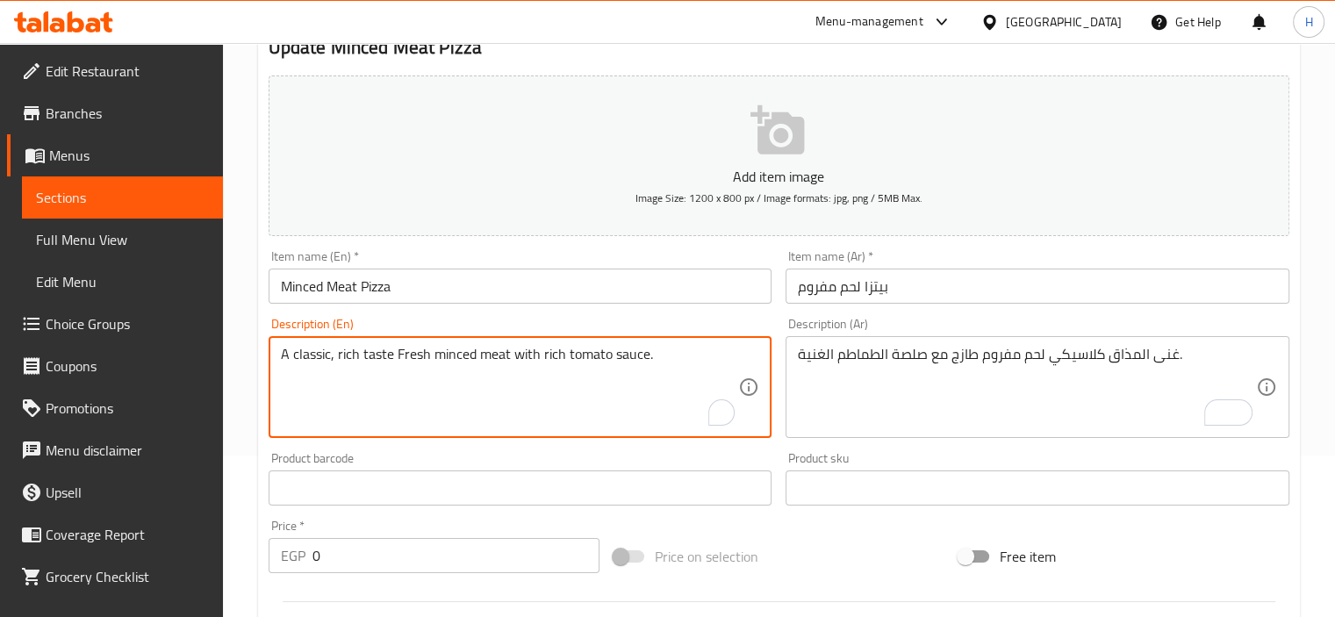
paste textarea "A rich classic flavor"
type textarea "A rich classic flavor Fresh minced meat with rich tomato sauce."
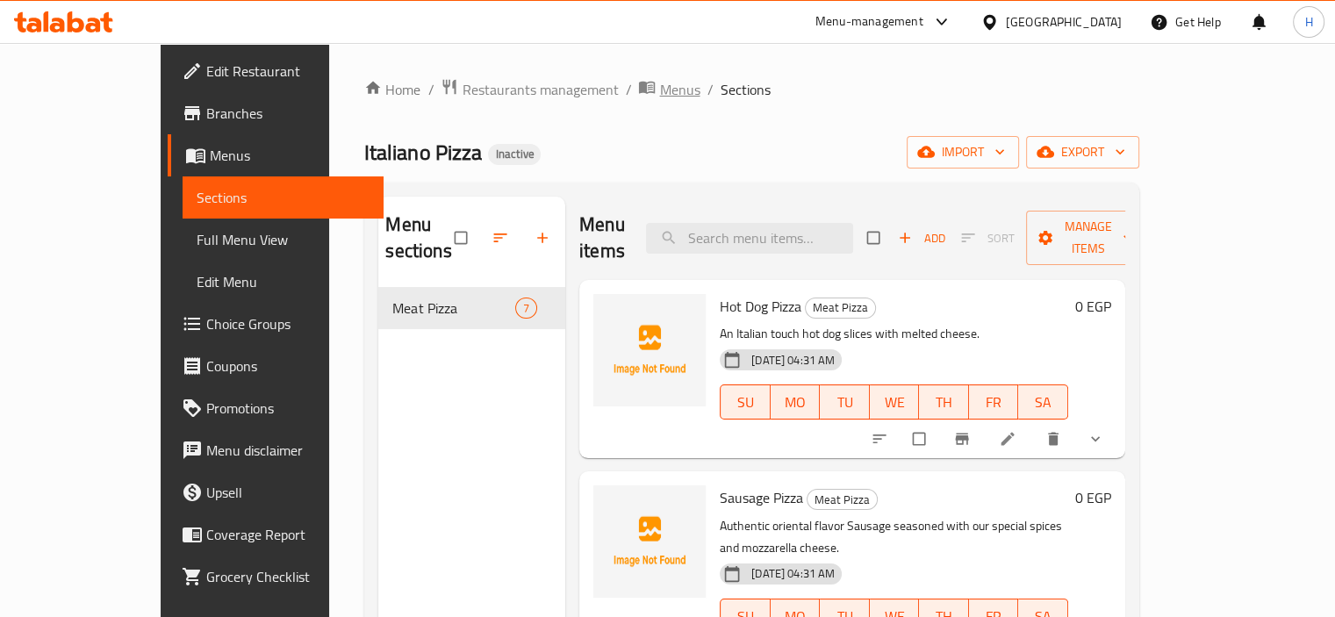
click at [659, 95] on span "Menus" at bounding box center [679, 89] width 40 height 21
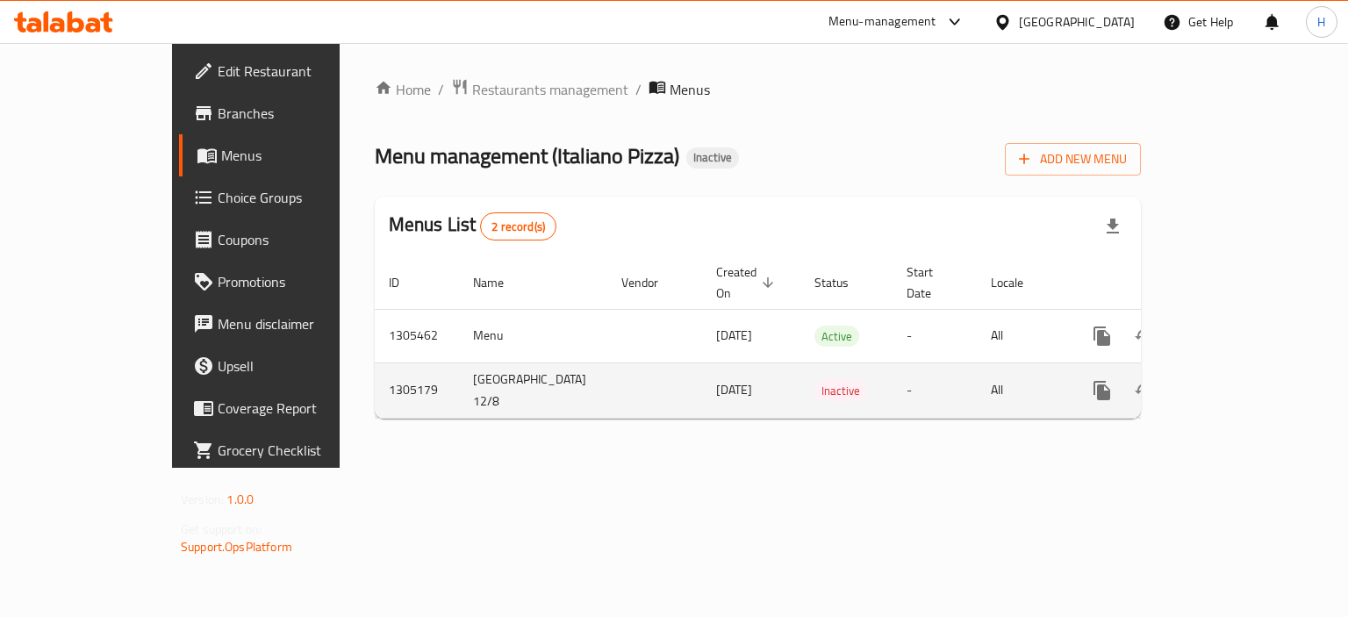
click at [1239, 380] on icon "enhanced table" at bounding box center [1228, 390] width 21 height 21
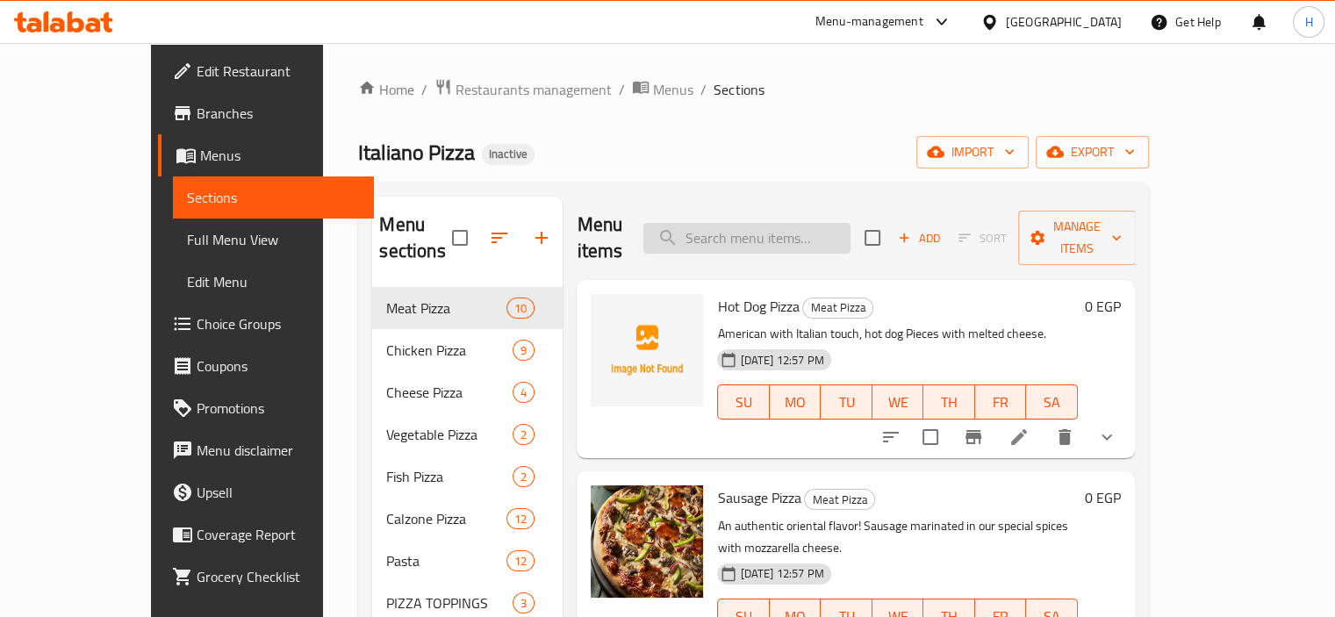
click at [776, 228] on input "search" at bounding box center [746, 238] width 207 height 31
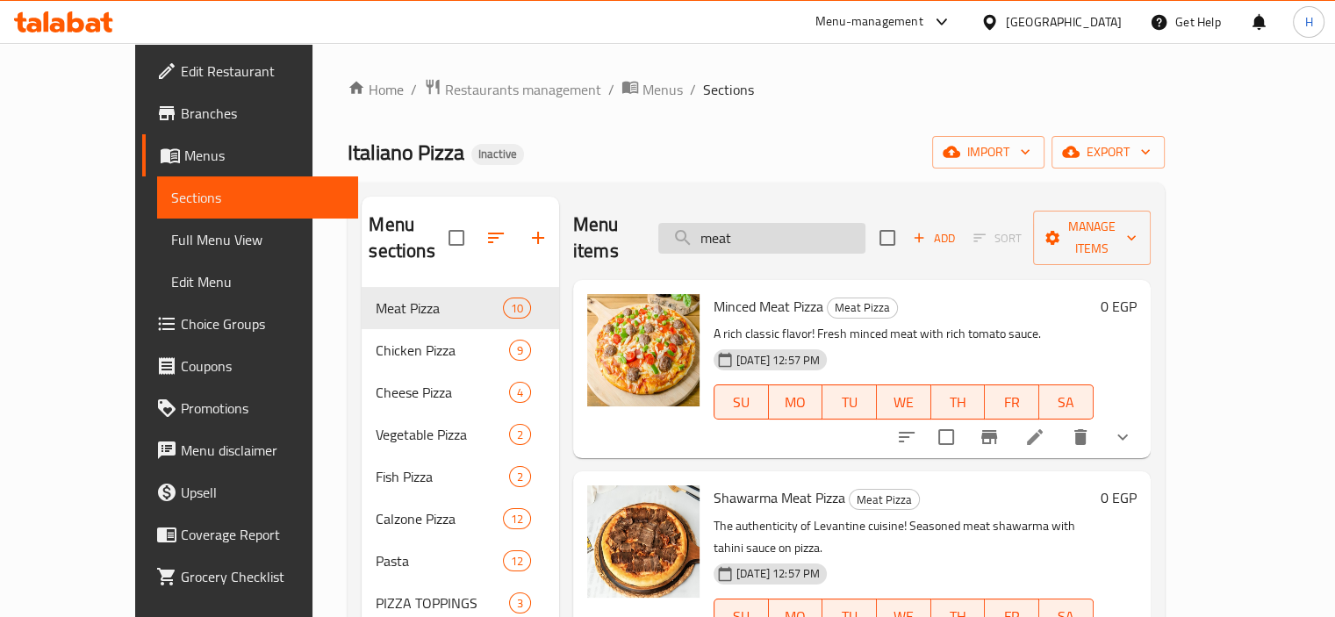
click at [818, 233] on input "meat" at bounding box center [761, 238] width 207 height 31
paste input "Hot Dog Pizza"
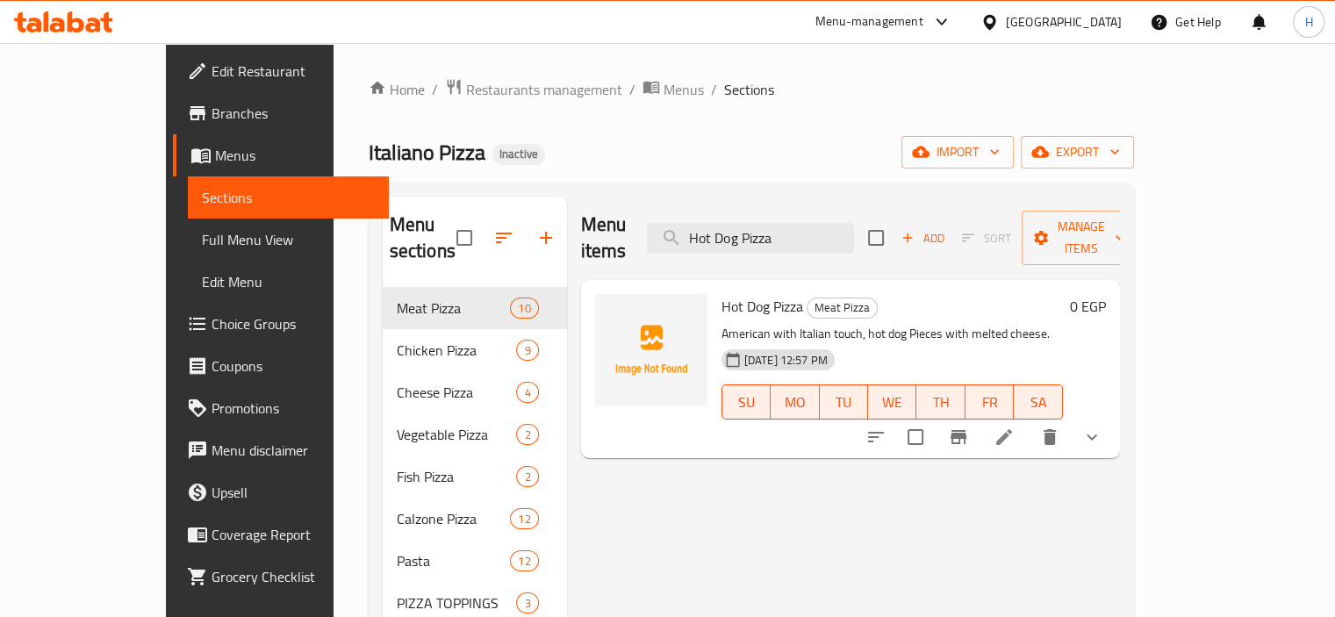
type input "Hot Dog Pizza"
click at [910, 323] on p "American with Italian touch, hot dog Pieces with melted cheese." at bounding box center [891, 334] width 341 height 22
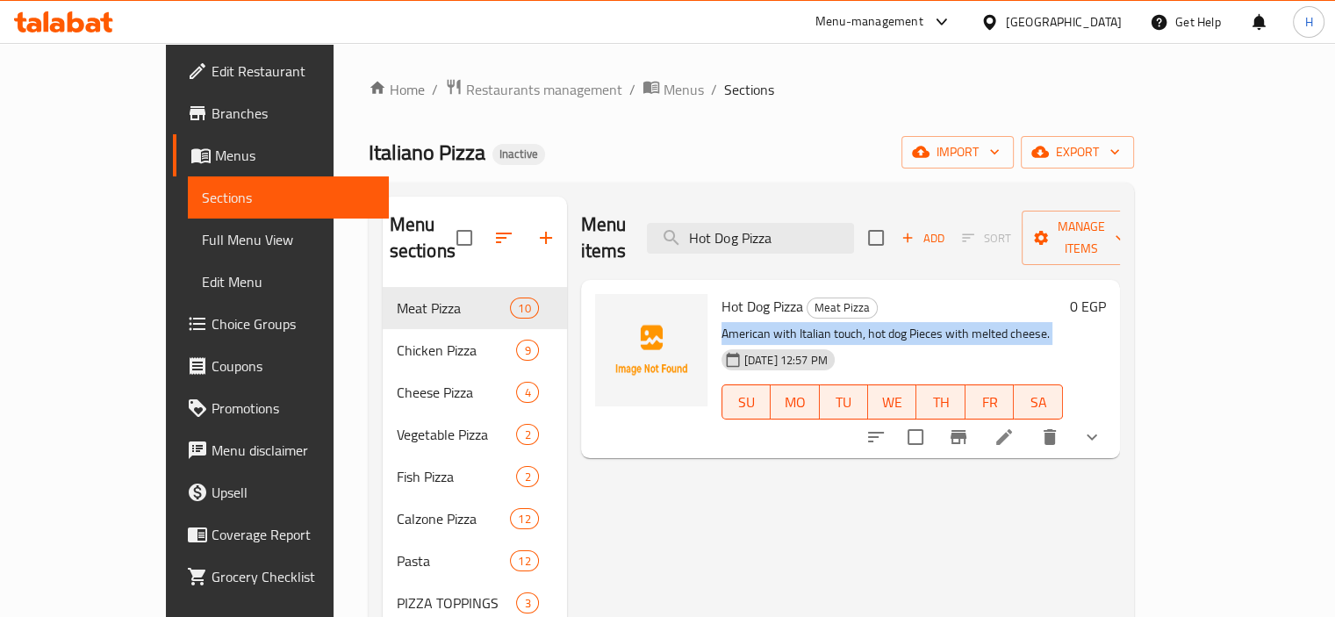
click at [910, 323] on p "American with Italian touch, hot dog Pieces with melted cheese." at bounding box center [891, 334] width 341 height 22
copy div "American with Italian touch, hot dog Pieces with melted cheese."
click at [1014, 426] on icon at bounding box center [1003, 436] width 21 height 21
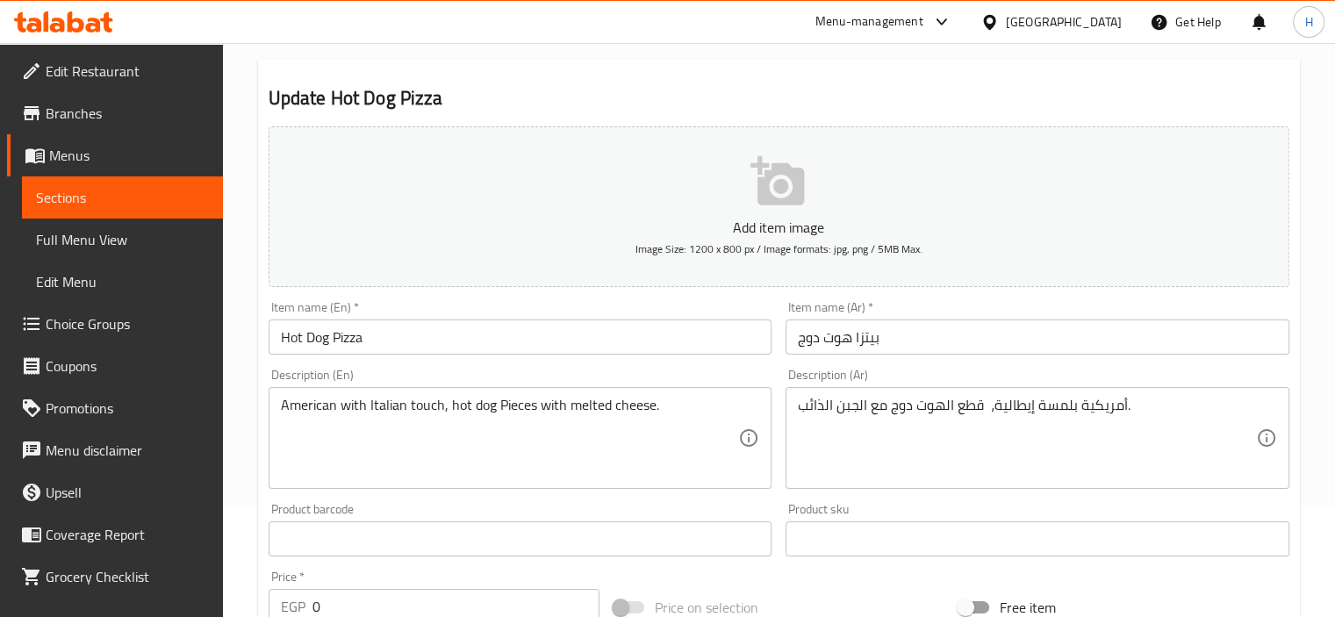
scroll to position [130, 0]
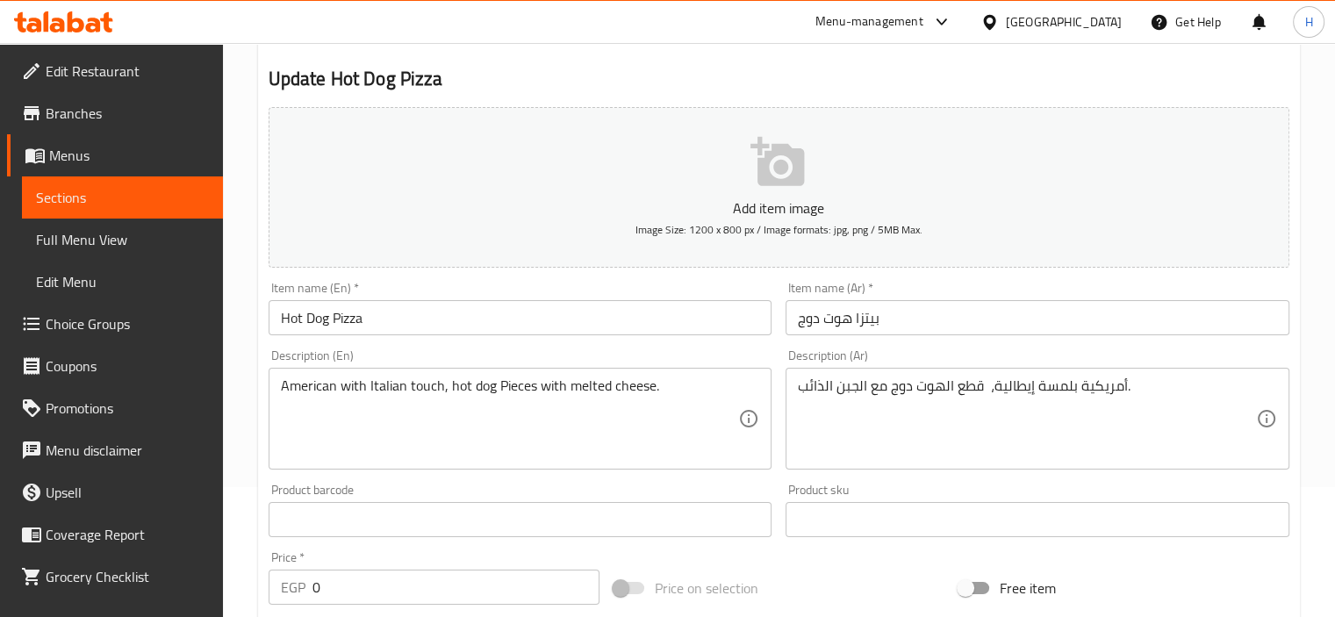
click at [468, 374] on div "American with Italian touch, hot dog Pieces with melted cheese. Description (En)" at bounding box center [520, 419] width 504 height 102
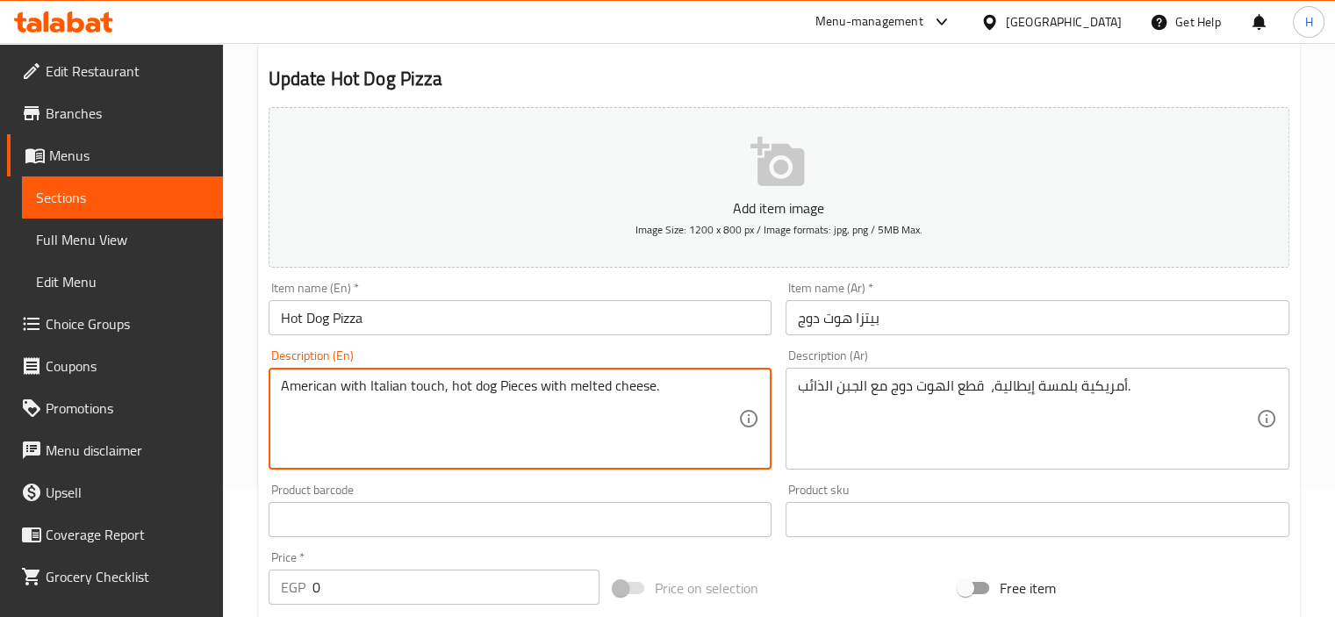
click at [468, 374] on div "American with Italian touch, hot dog Pieces with melted cheese. Description (En)" at bounding box center [520, 419] width 504 height 102
click at [471, 393] on textarea "American with Italian touch, hot dog Pieces with melted cheese." at bounding box center [510, 418] width 458 height 83
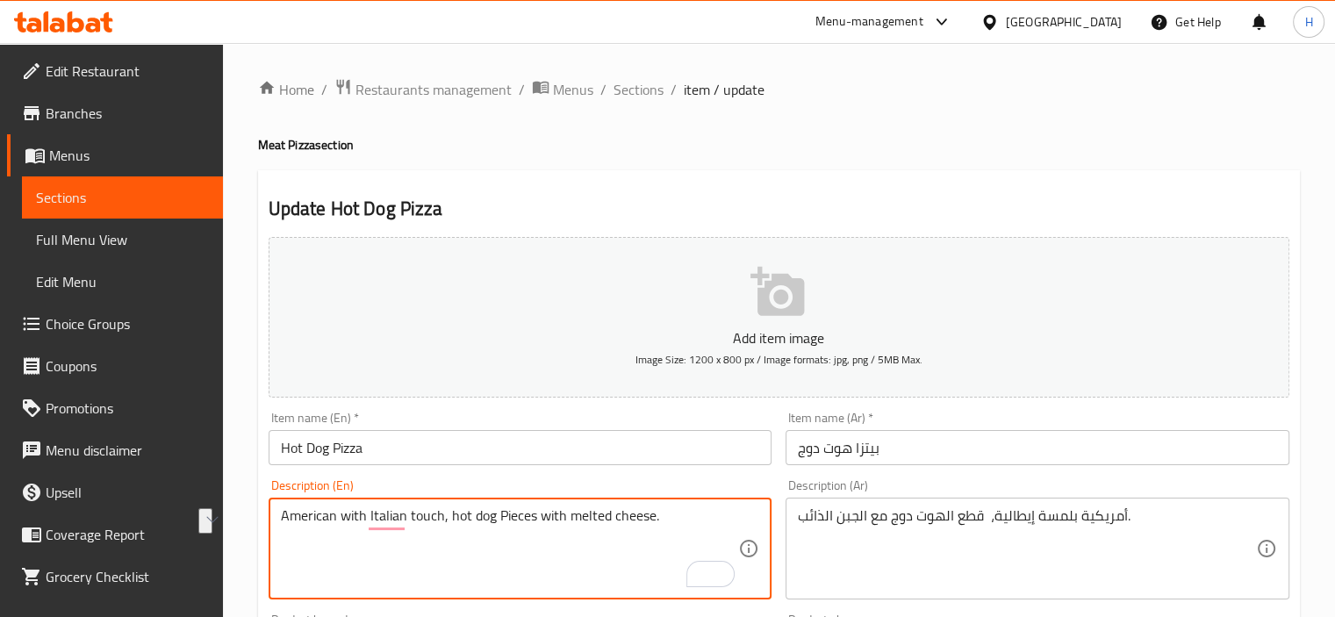
drag, startPoint x: 635, startPoint y: 80, endPoint x: 621, endPoint y: 25, distance: 56.2
click at [635, 80] on span "Sections" at bounding box center [638, 89] width 50 height 21
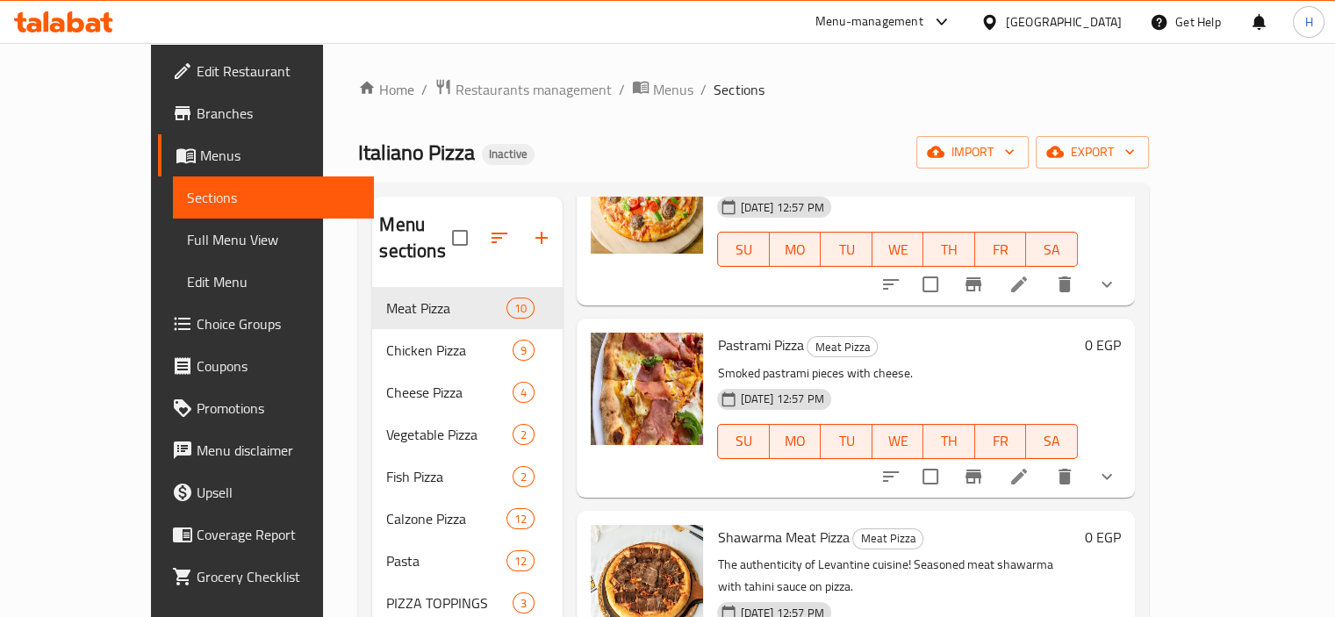
scroll to position [602, 0]
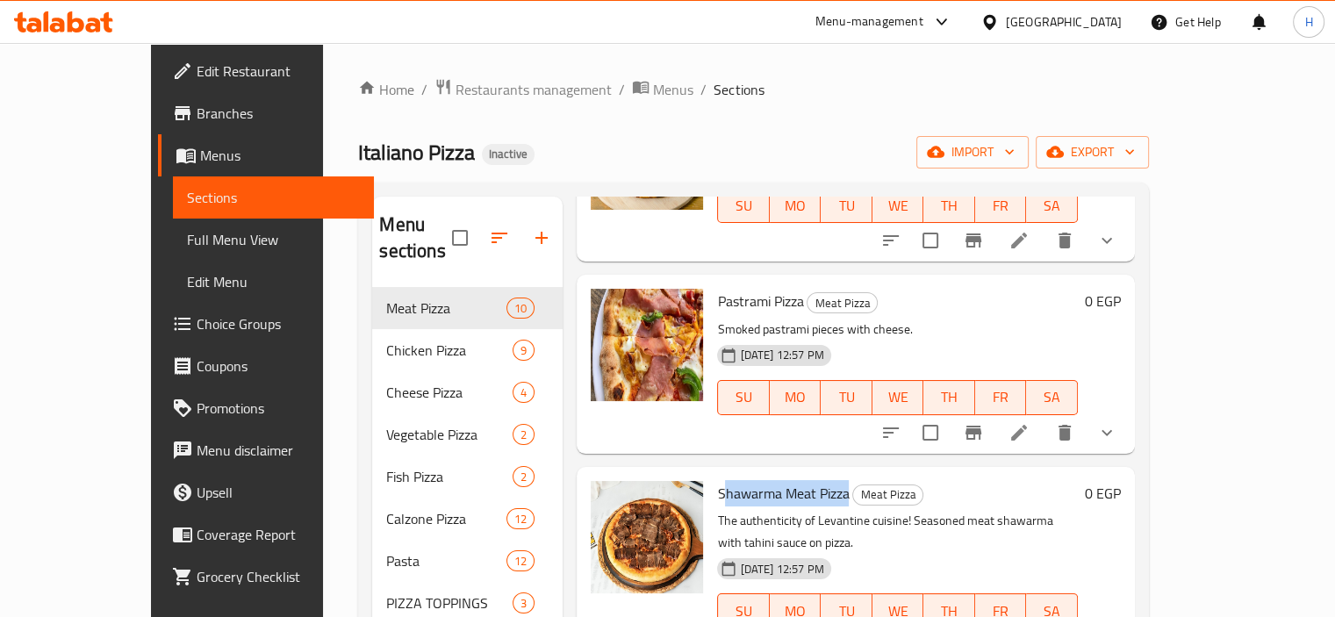
drag, startPoint x: 809, startPoint y: 445, endPoint x: 686, endPoint y: 436, distance: 123.2
click at [717, 480] on span "Shawarma Meat Pizza" at bounding box center [783, 493] width 132 height 26
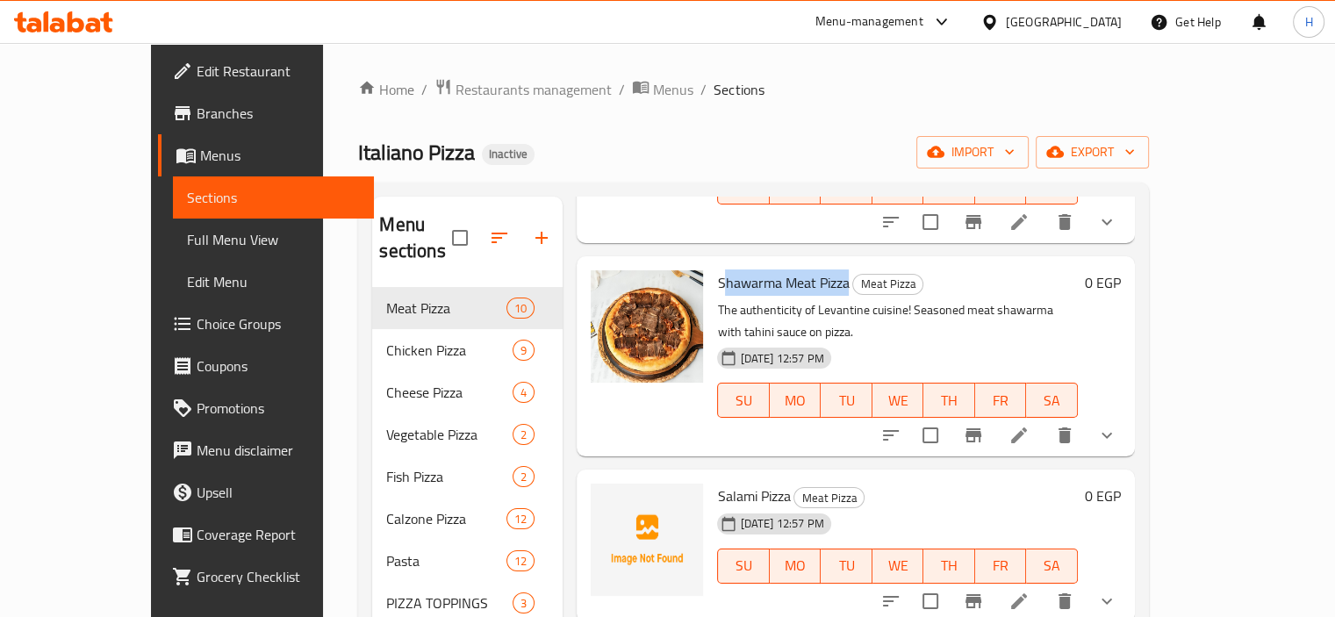
scroll to position [976, 0]
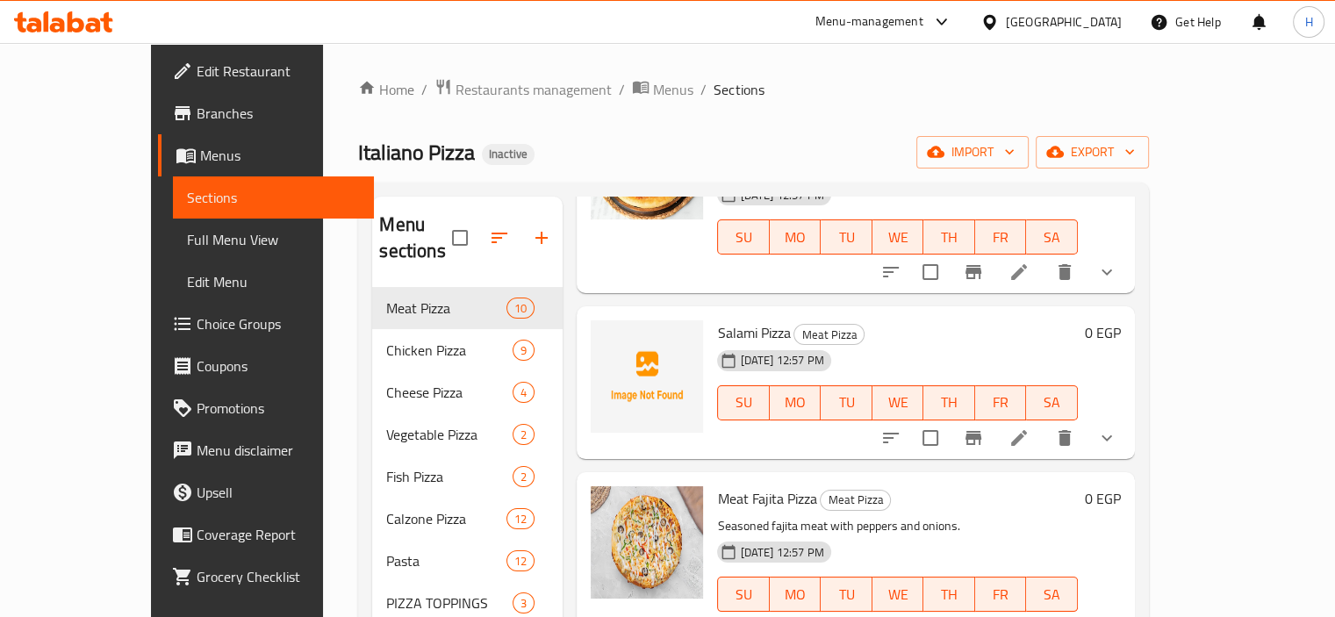
click at [879, 515] on p "Seasoned fajita meat with peppers and onions." at bounding box center [897, 526] width 360 height 22
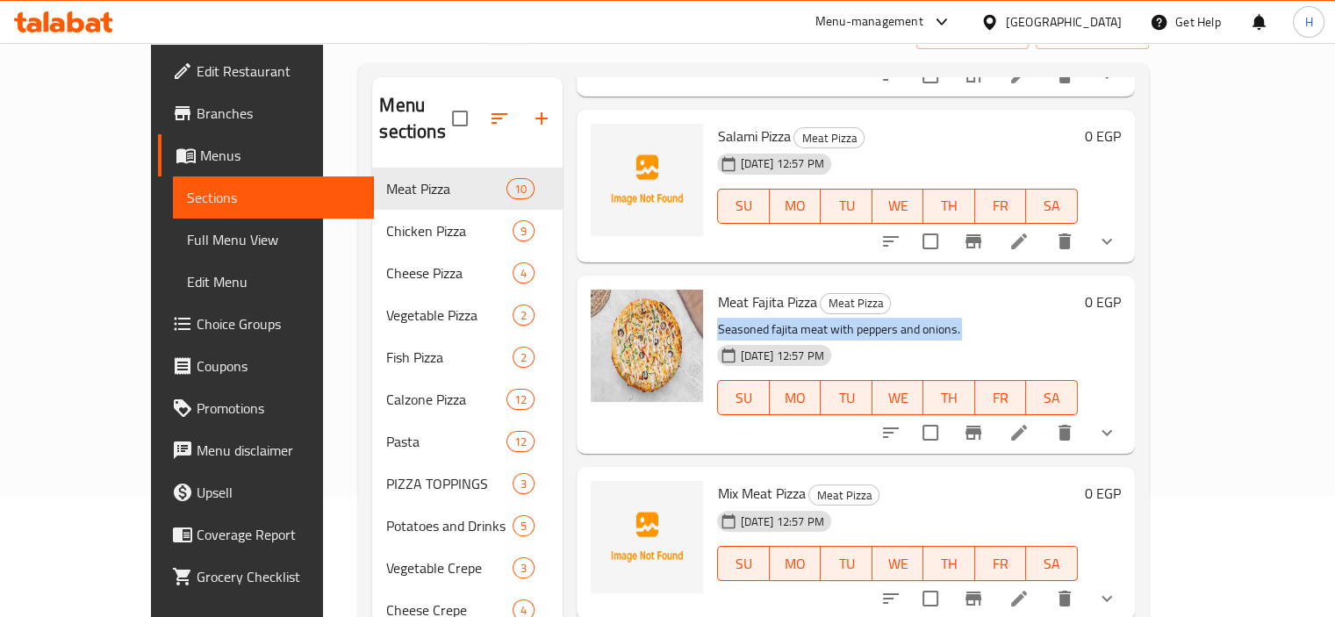
scroll to position [172, 0]
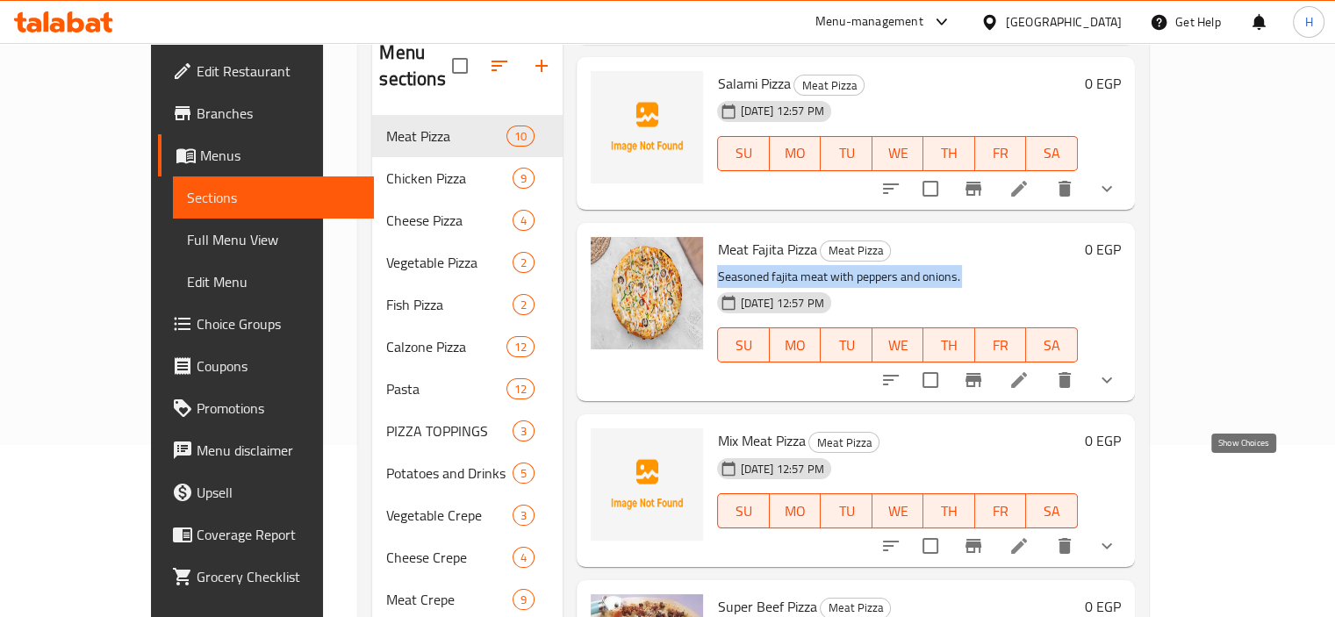
click at [1117, 535] on icon "show more" at bounding box center [1106, 545] width 21 height 21
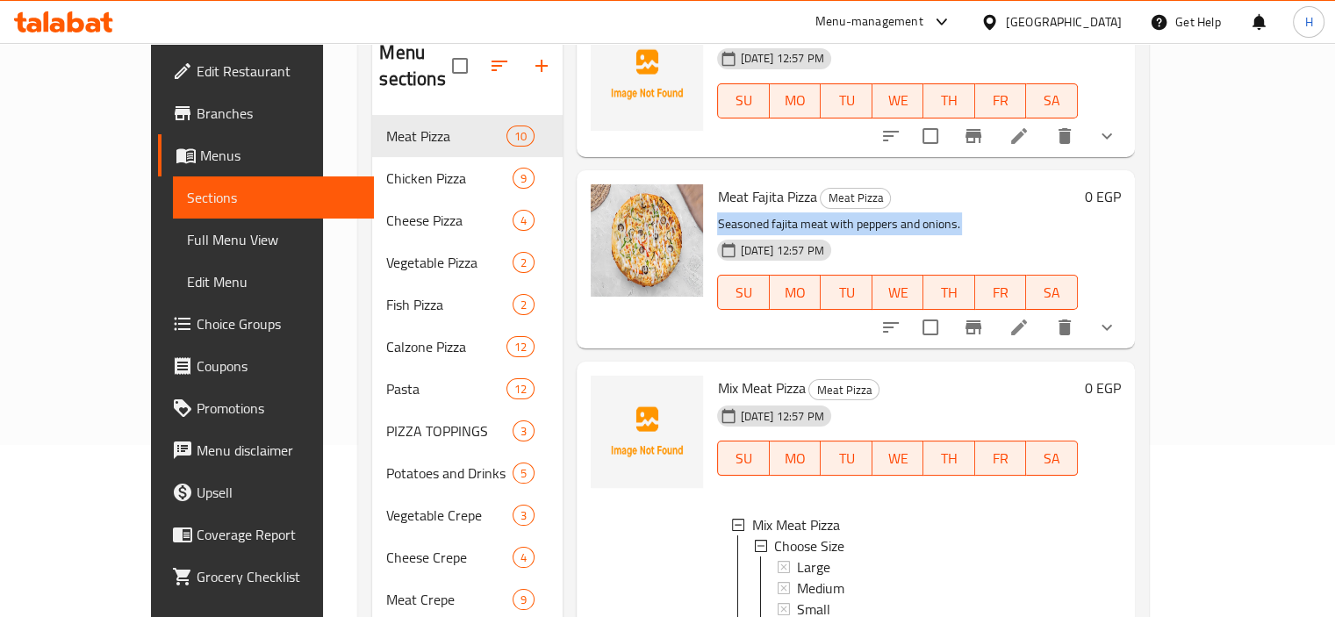
scroll to position [1113, 0]
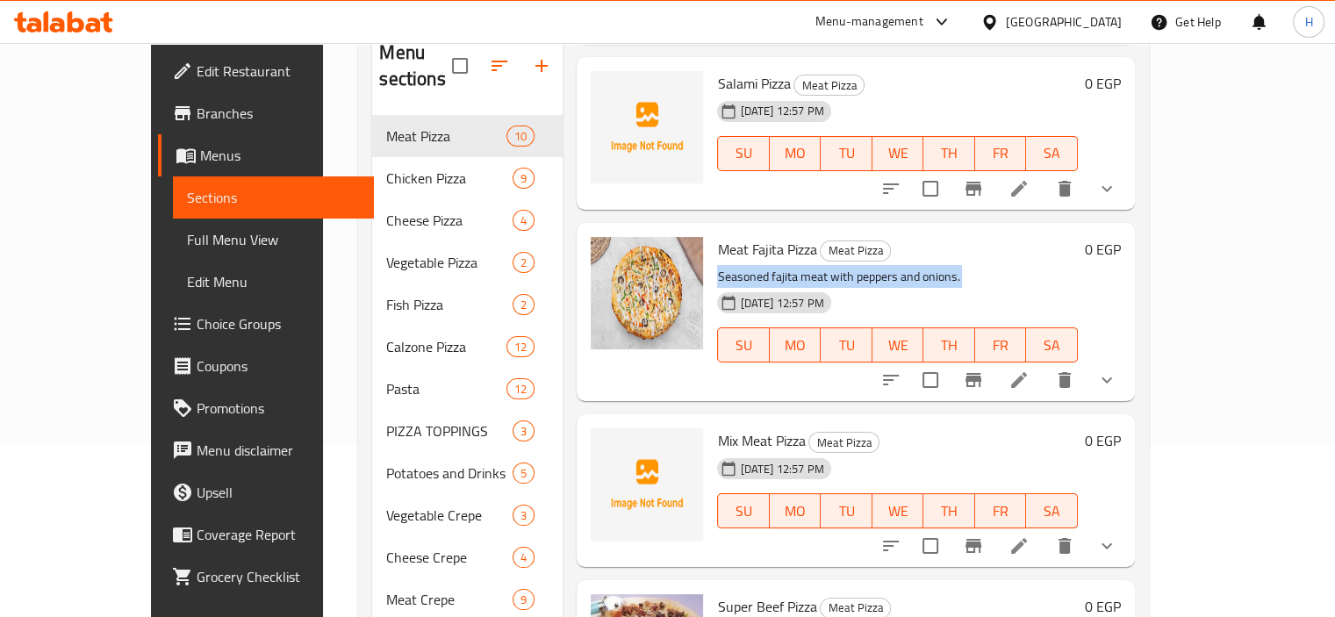
scroll to position [1053, 0]
click at [891, 428] on h6 "Mix Meat Pizza Meat Pizza" at bounding box center [897, 440] width 360 height 25
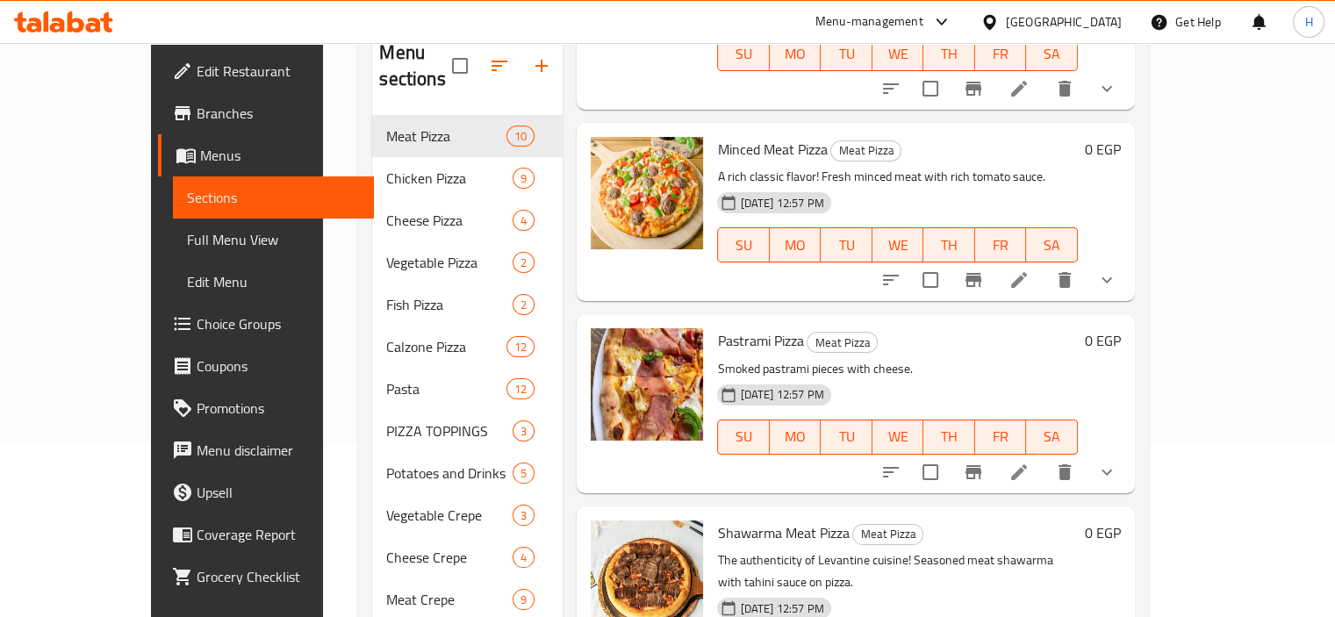
scroll to position [319, 0]
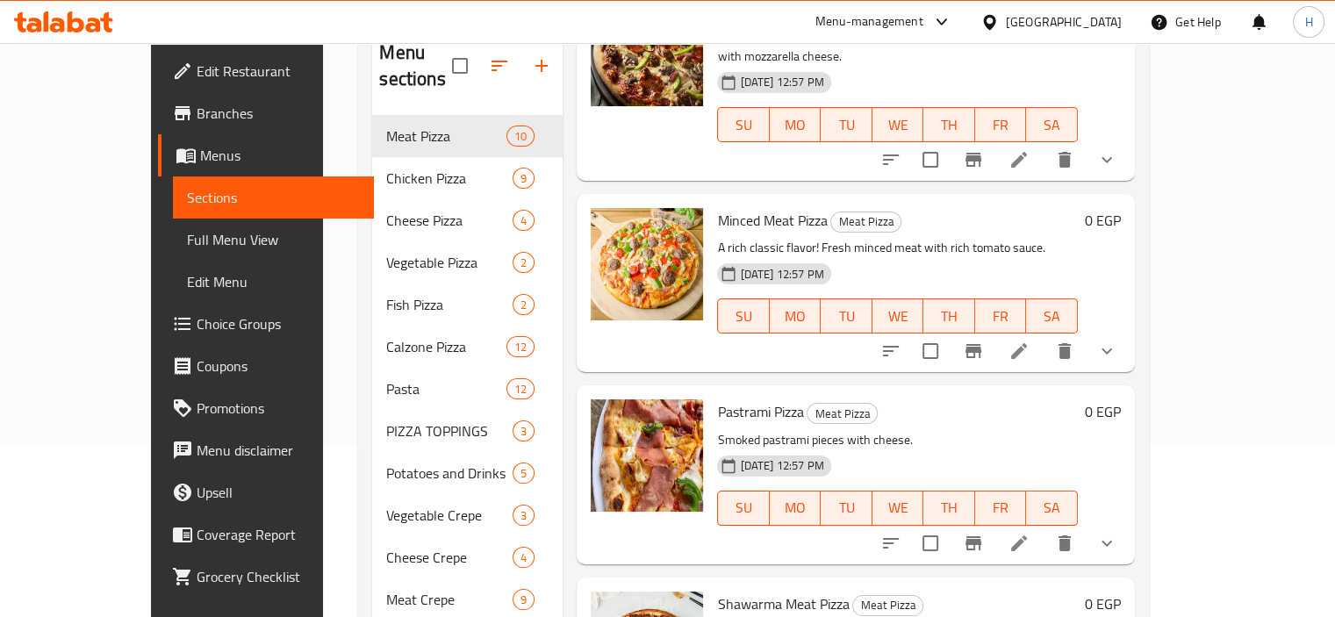
click at [1043, 335] on li at bounding box center [1018, 351] width 49 height 32
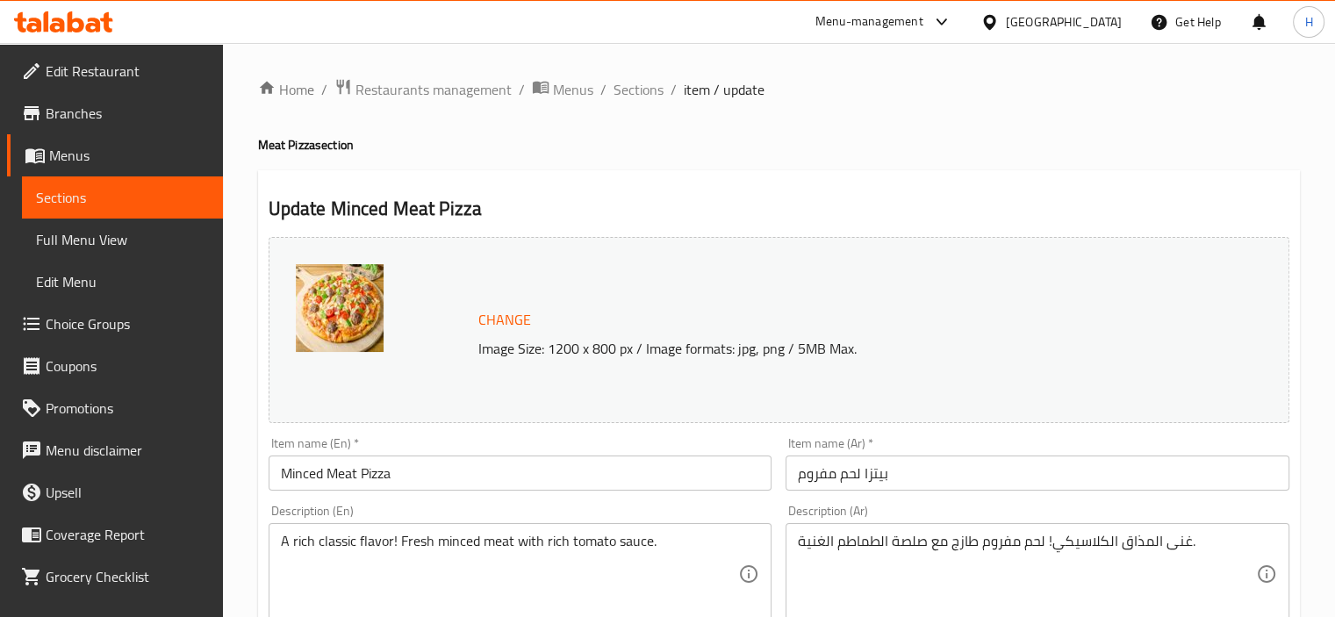
scroll to position [144, 0]
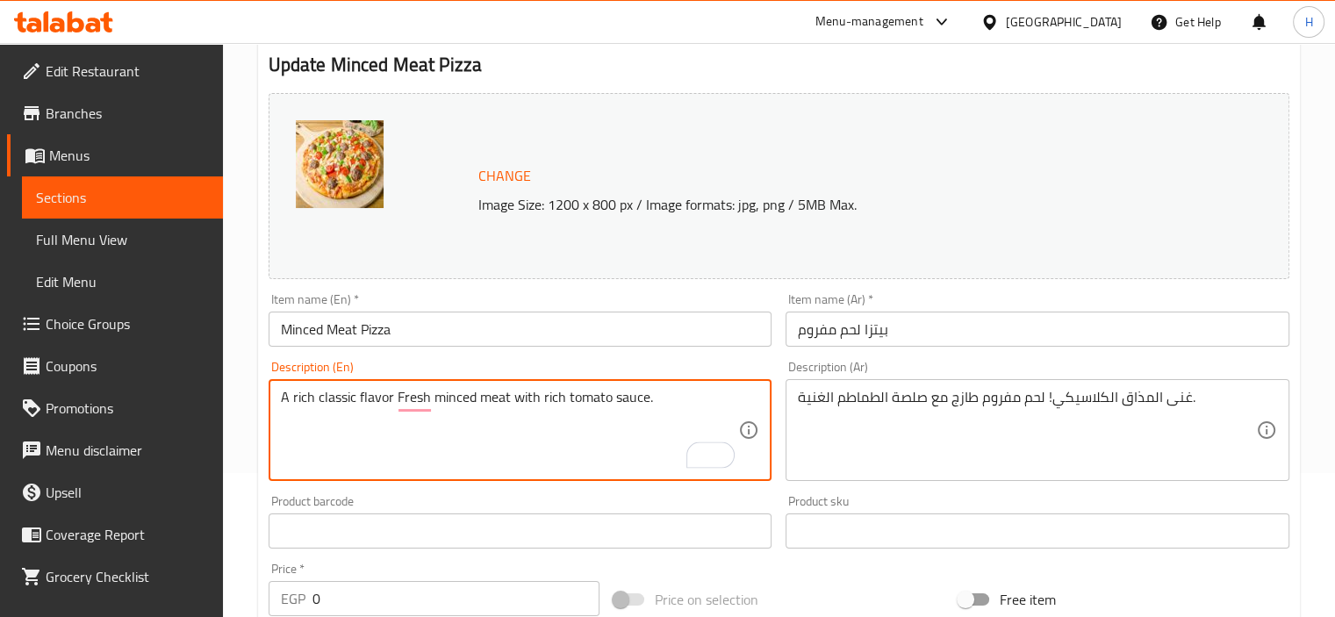
type textarea "A rich classic flavor Fresh minced meat with rich tomato sauce."
click at [480, 369] on div "Description (En) A rich classic flavor Fresh minced meat with rich tomato sauce…" at bounding box center [520, 421] width 504 height 120
click at [660, 440] on textarea "A rich classic flavor Fresh minced meat with rich tomato sauce." at bounding box center [510, 430] width 458 height 83
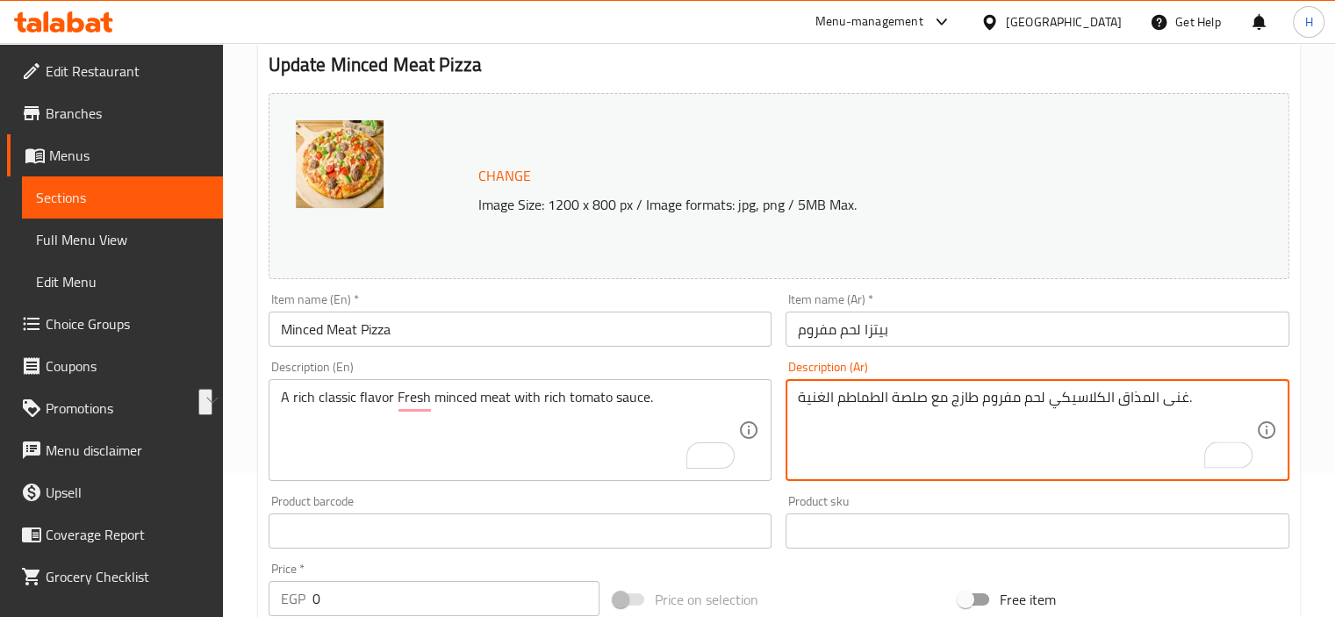
type textarea "غنى المذاق الكلاسيكي لحم مفروم طازج مع صلصة الطماطم الغنية."
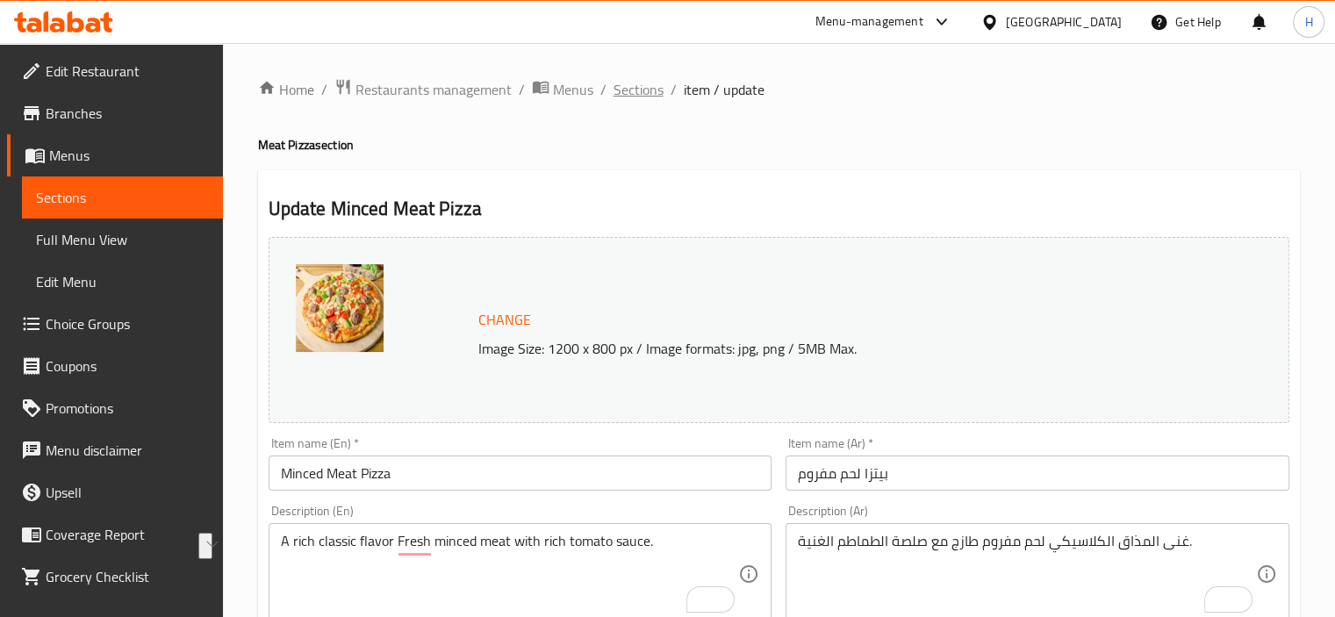
click at [628, 90] on span "Sections" at bounding box center [638, 89] width 50 height 21
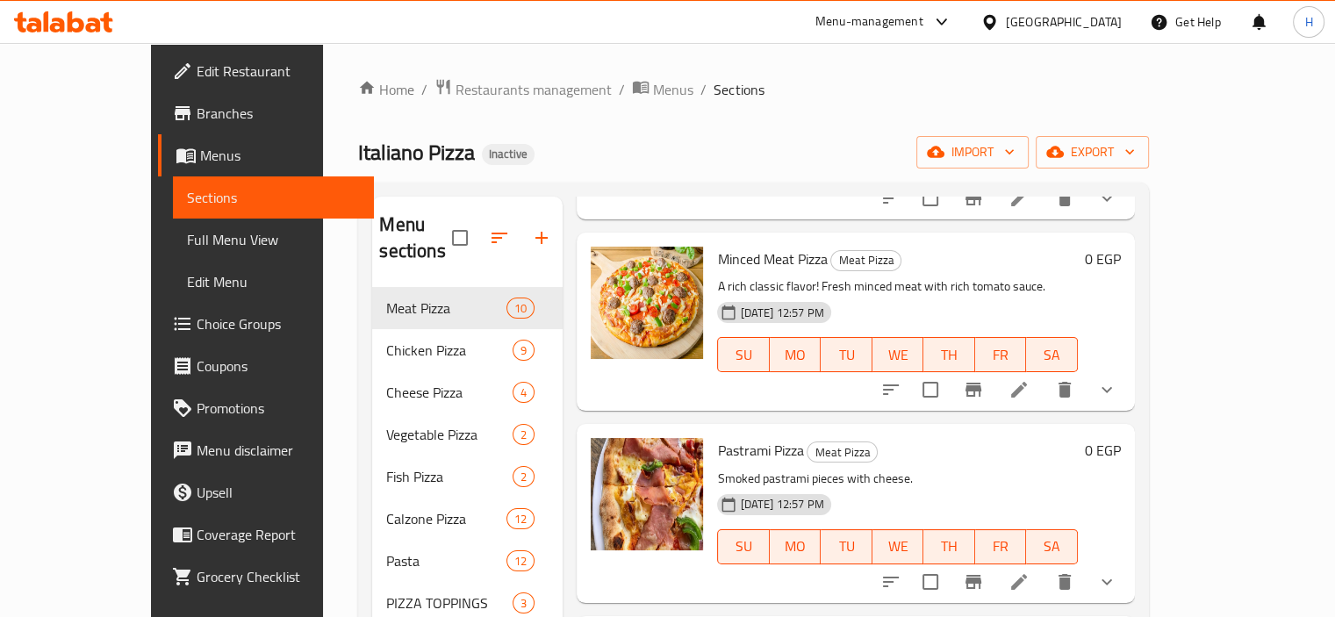
scroll to position [263, 0]
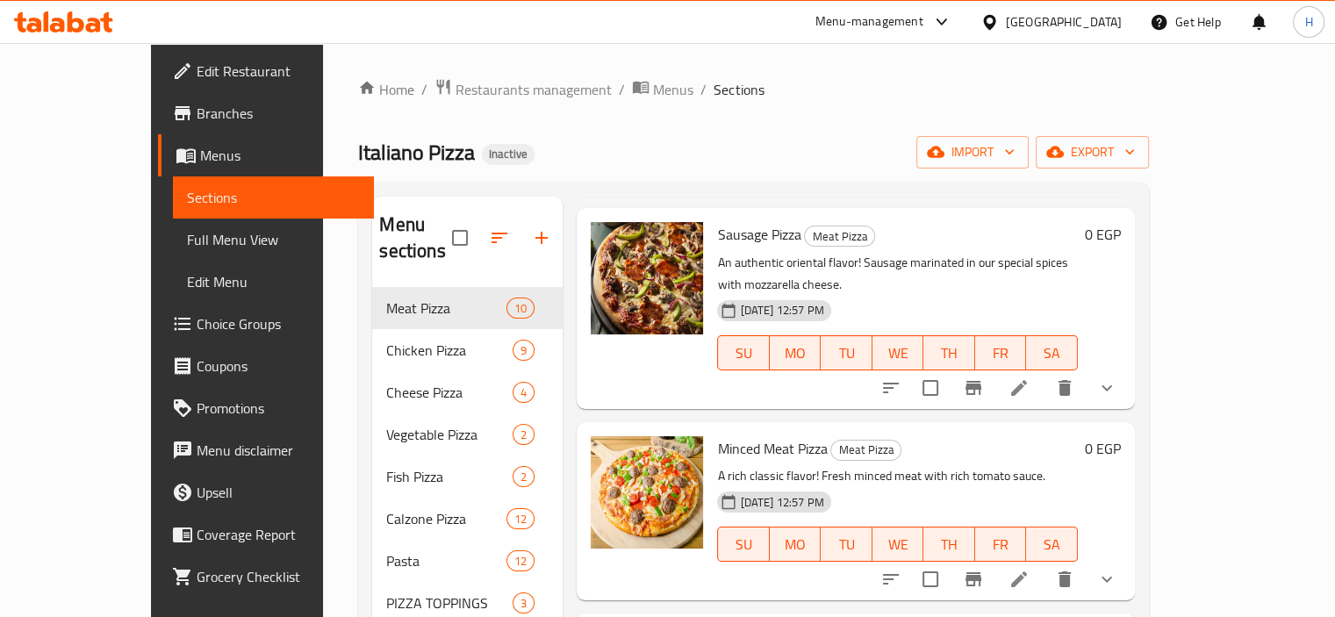
click at [930, 293] on div "12-08-2025 12:57 PM SU MO TU WE TH FR SA" at bounding box center [897, 340] width 374 height 95
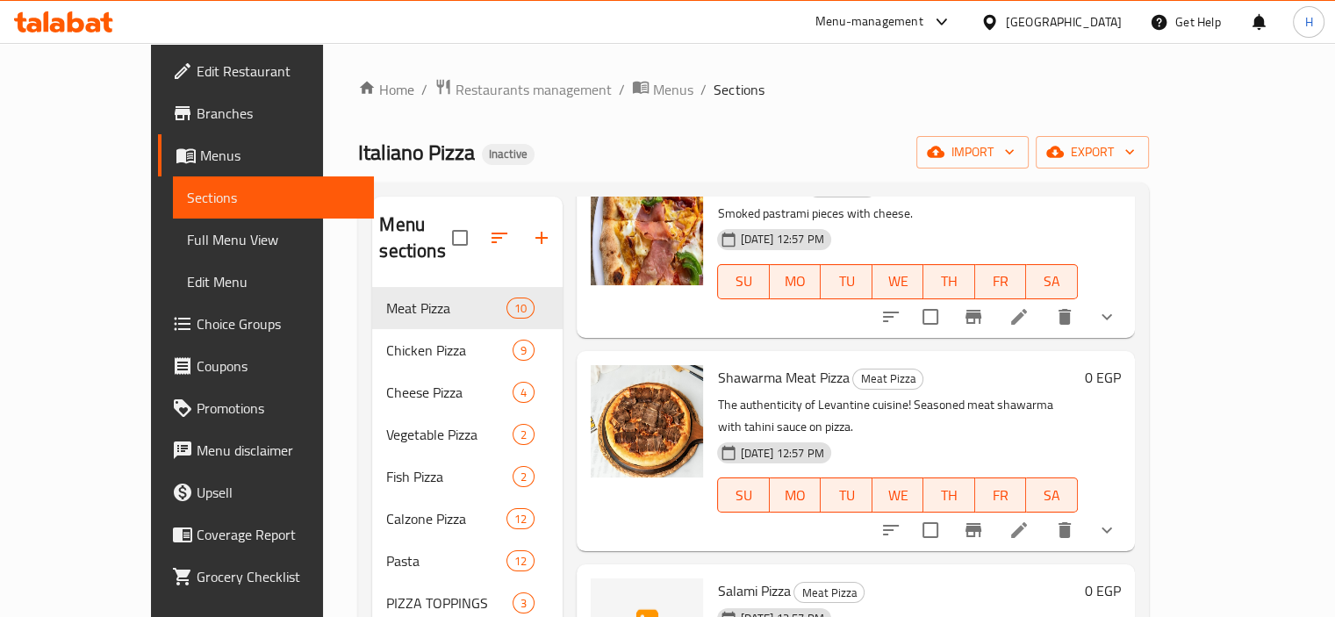
scroll to position [719, 0]
click at [800, 393] on p "The authenticity of Levantine cuisine! Seasoned meat shawarma with tahini sauce…" at bounding box center [897, 415] width 360 height 44
copy p "Levantine"
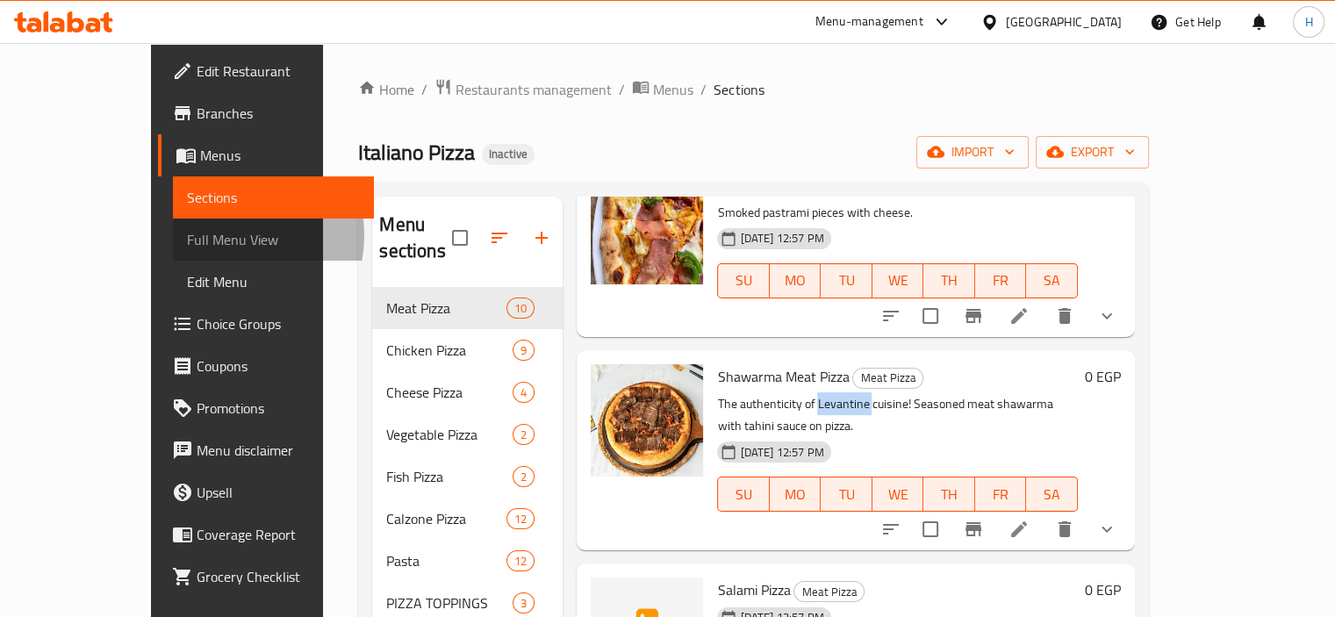
click at [187, 235] on span "Full Menu View" at bounding box center [273, 239] width 173 height 21
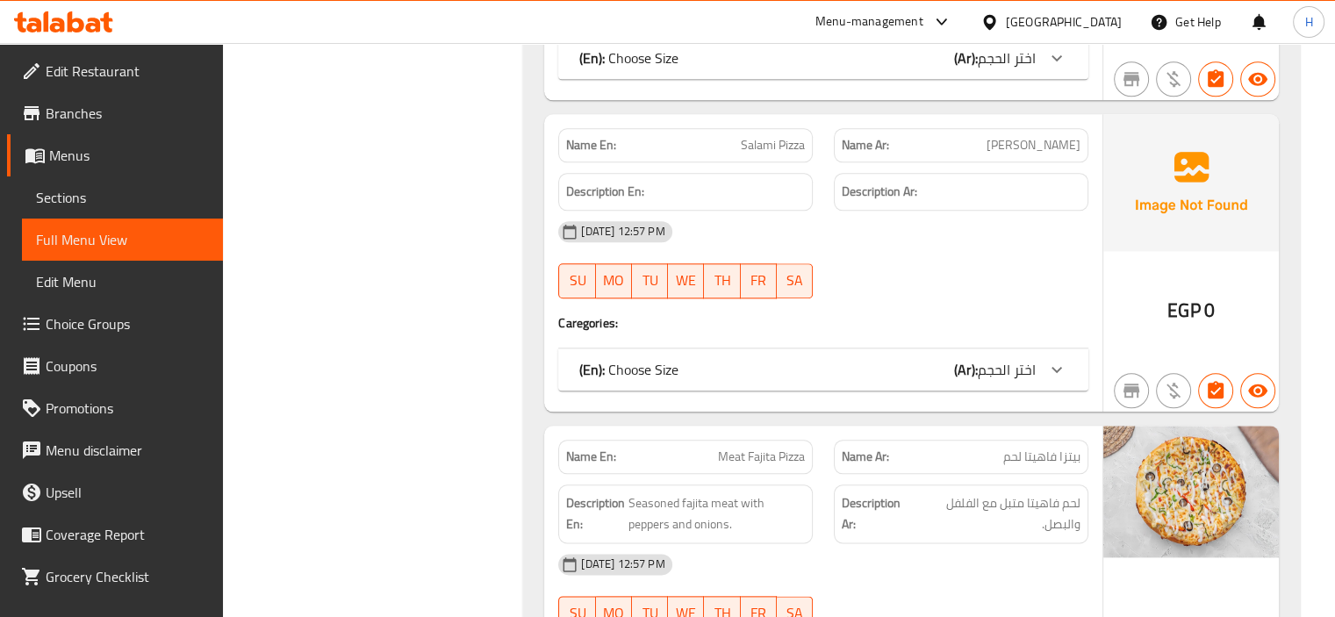
scroll to position [2112, 0]
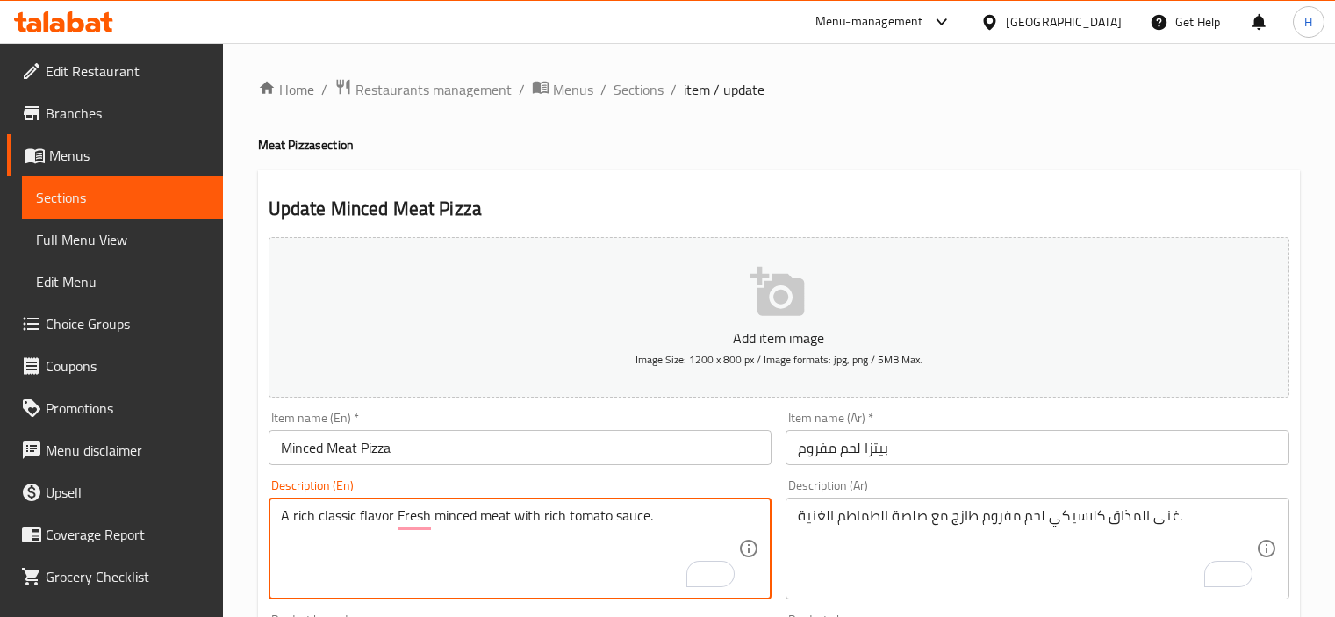
scroll to position [161, 0]
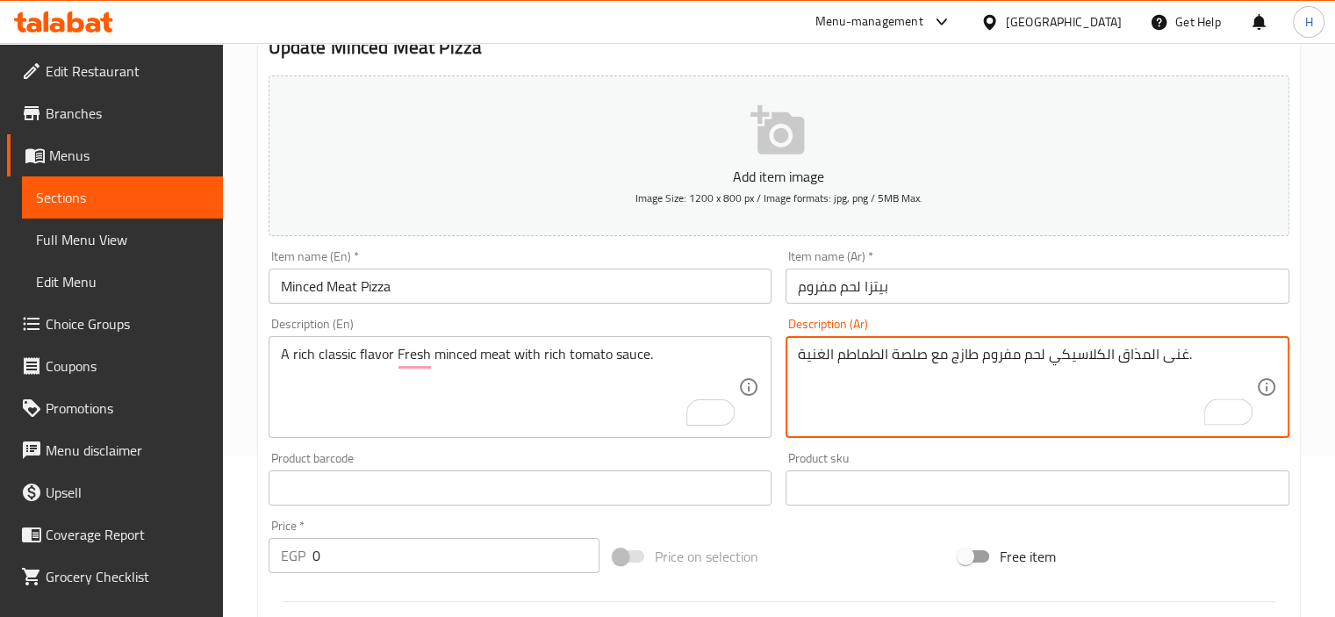
type textarea "غنى المذاق الكلاسيكي لحم مفروم طازج مع صلصة الطماطم الغنية."
click at [589, 316] on div "Description (En) A rich classic flavor Fresh minced meat with rich tomato sauce…" at bounding box center [520, 378] width 518 height 134
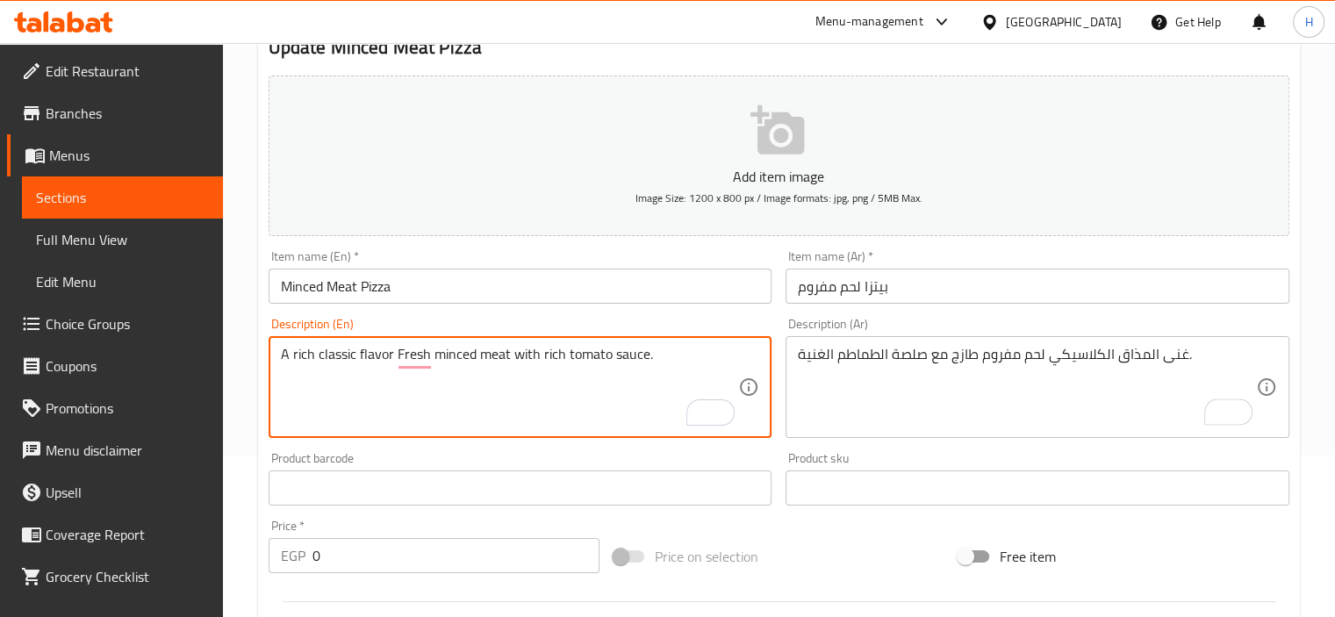
click at [372, 358] on textarea "A rich classic flavor Fresh minced meat with rich tomato sauce." at bounding box center [510, 387] width 458 height 83
type textarea "A rich classic taste Fresh minced meat with rich tomato sauce."
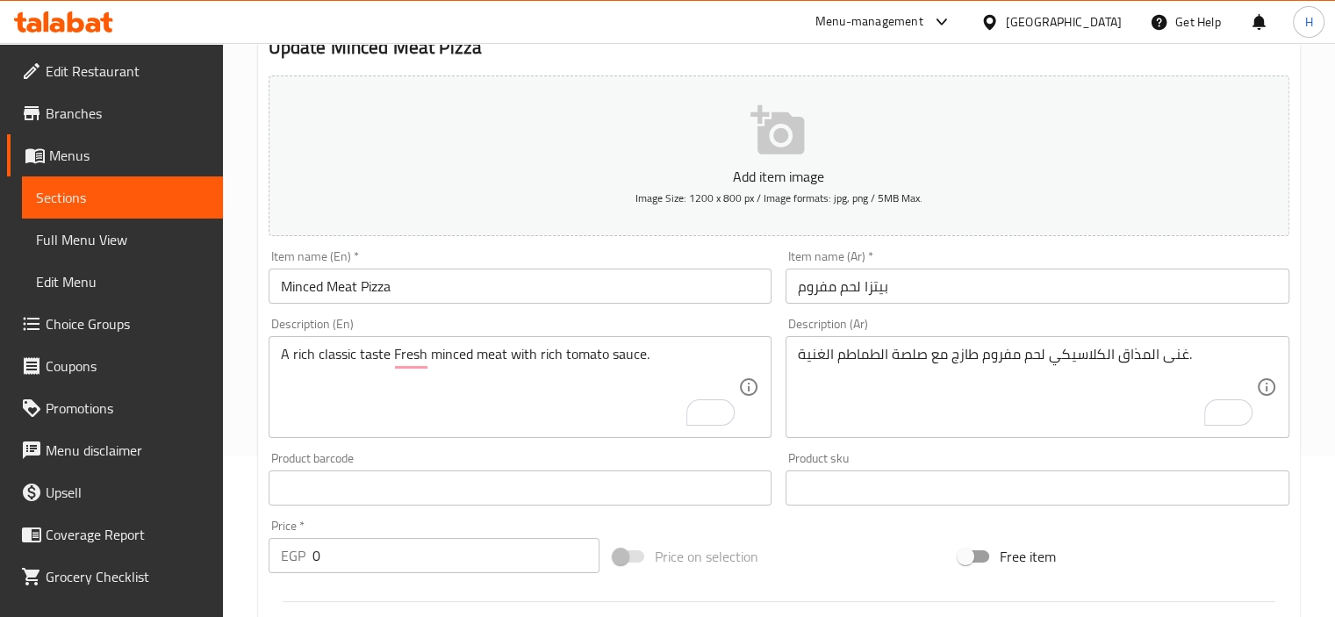
click at [506, 317] on div "Description (En) A rich classic taste Fresh minced meat with rich tomato sauce.…" at bounding box center [520, 378] width 518 height 134
click at [531, 290] on input "Minced Meat Pizza" at bounding box center [520, 285] width 504 height 35
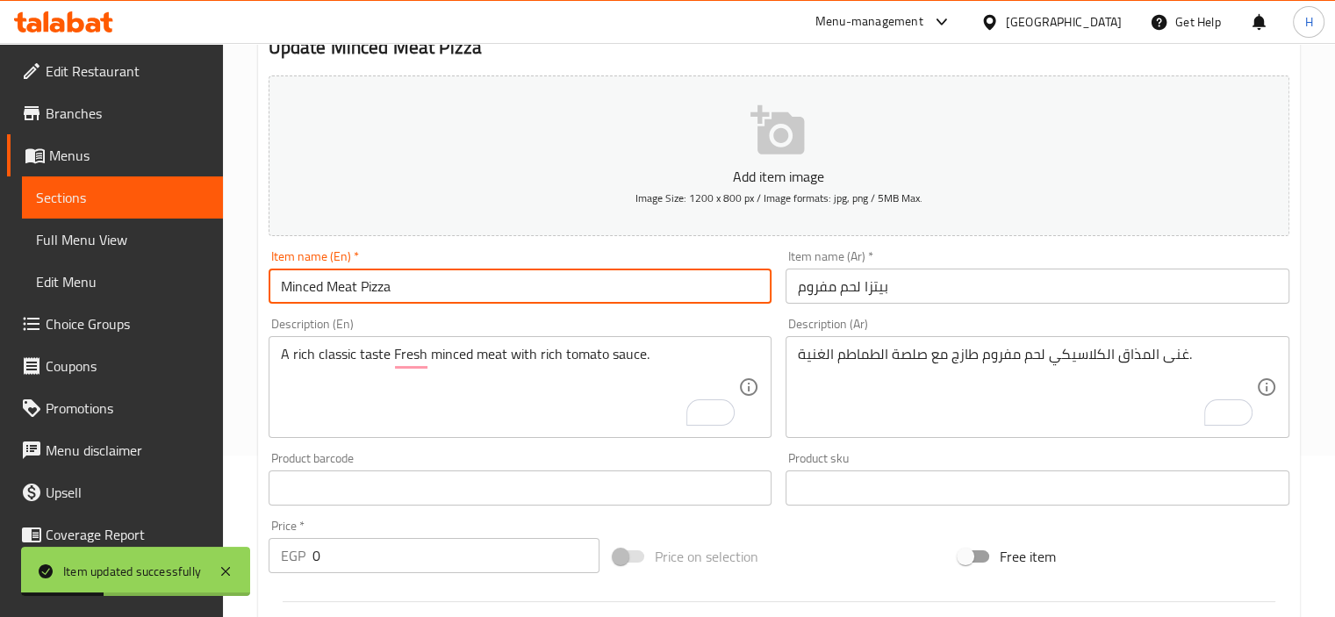
scroll to position [0, 0]
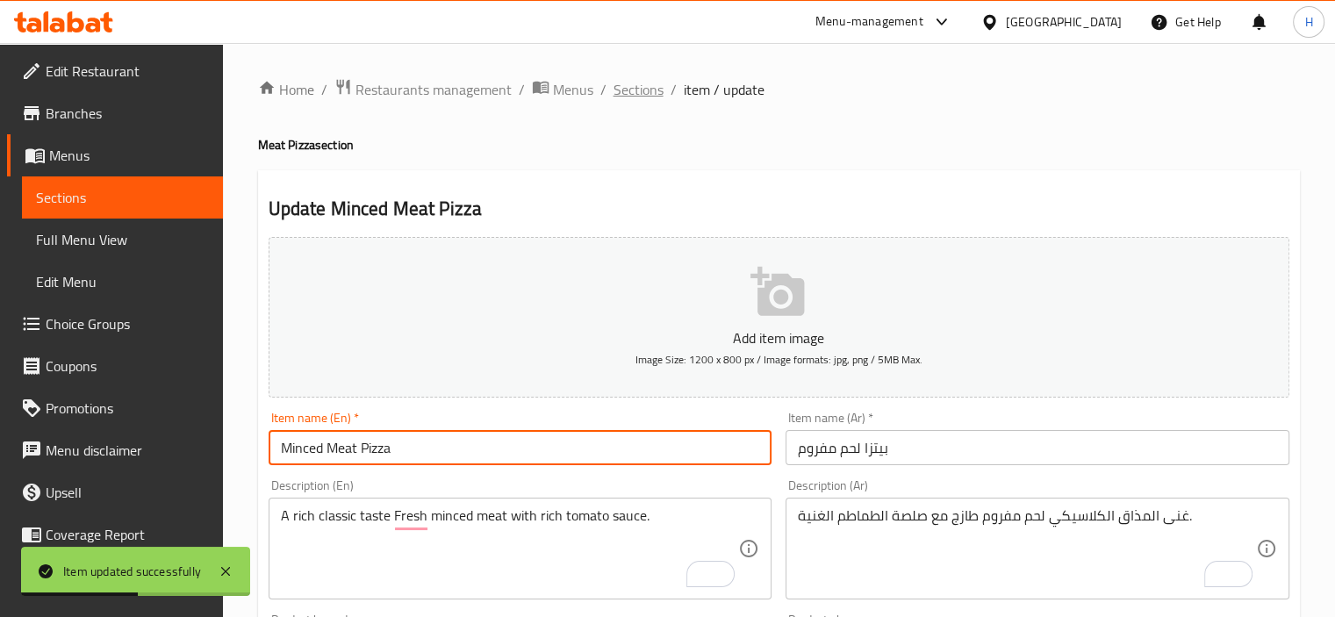
click at [640, 99] on span "Sections" at bounding box center [638, 89] width 50 height 21
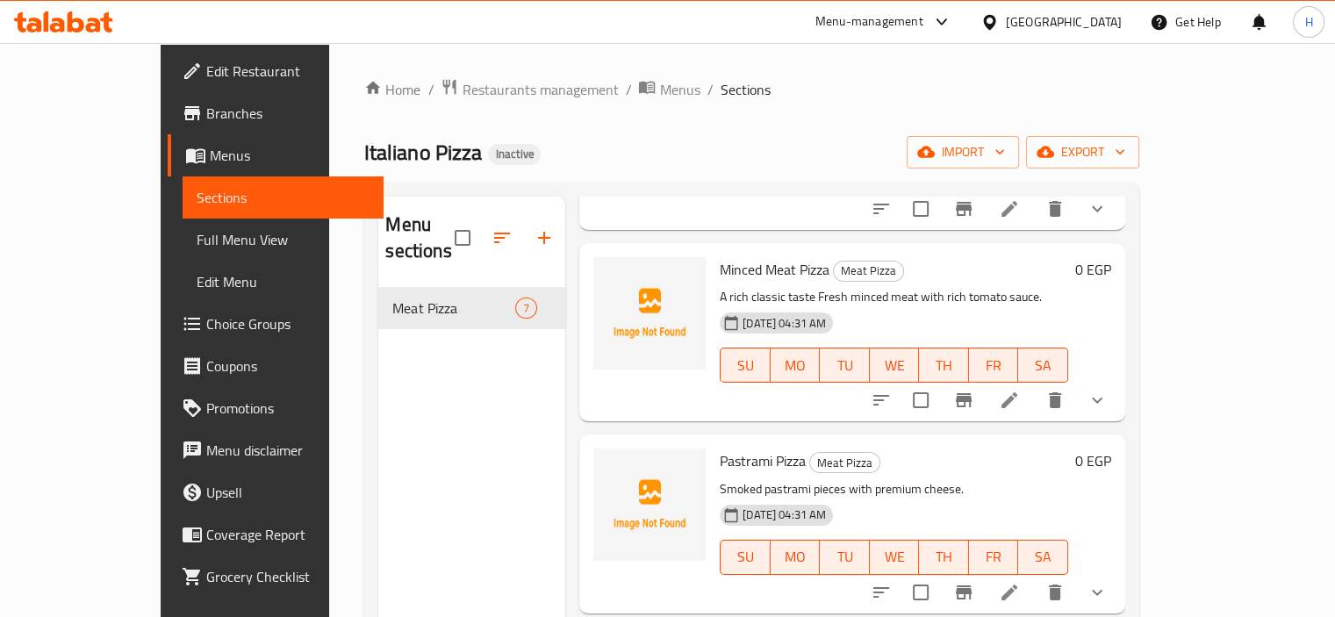
scroll to position [452, 0]
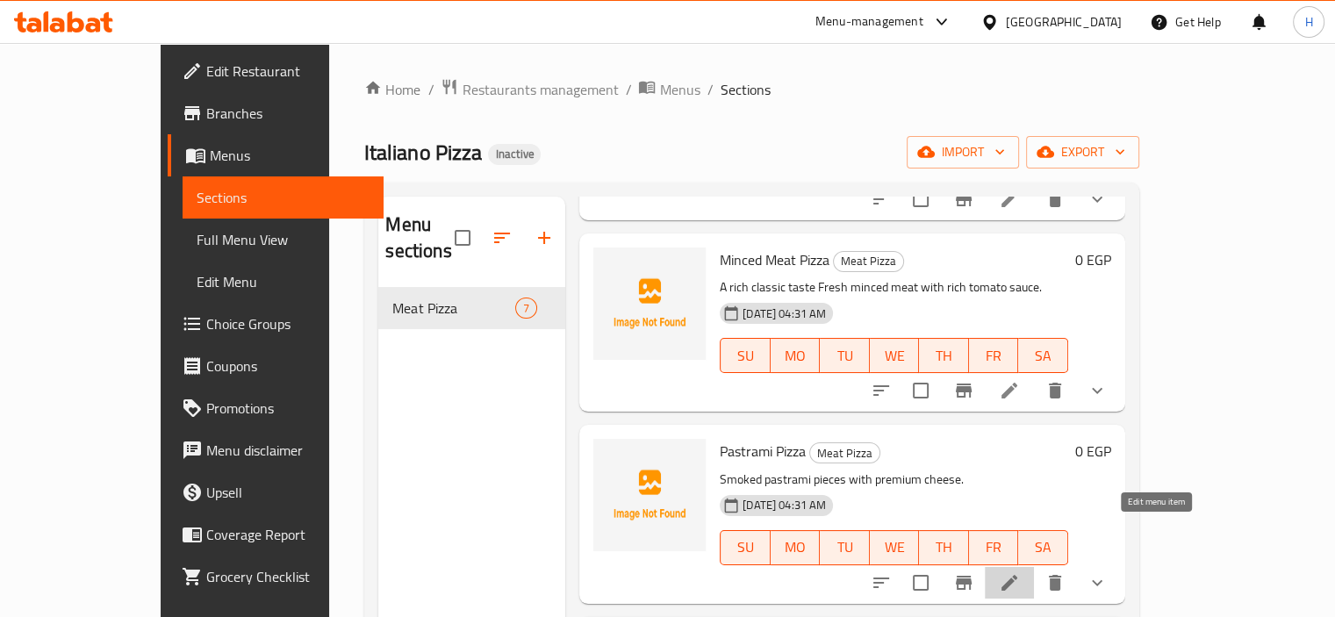
click at [1020, 572] on icon at bounding box center [1008, 582] width 21 height 21
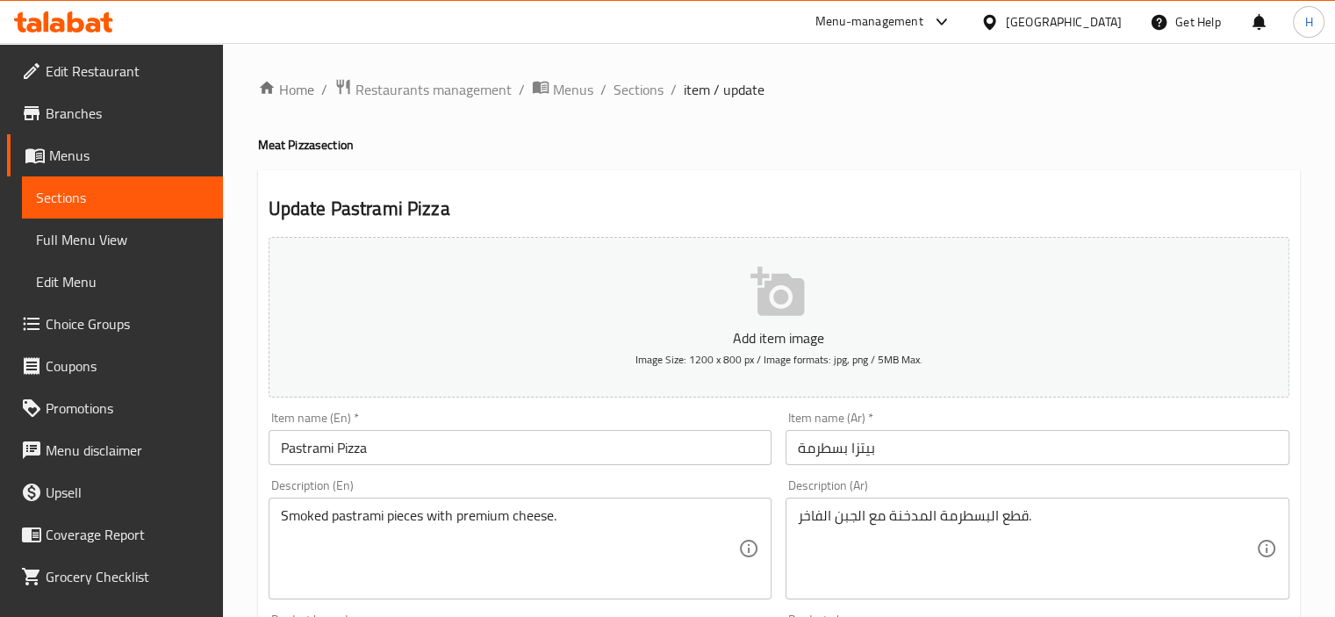
scroll to position [56, 0]
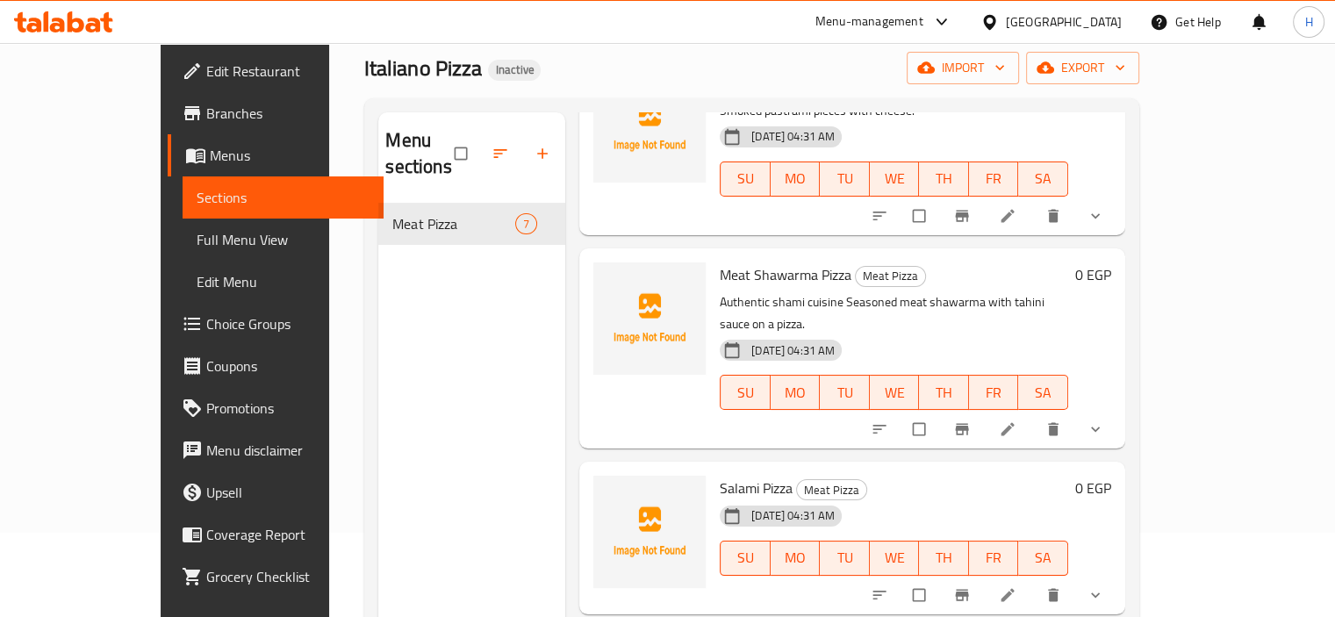
scroll to position [740, 0]
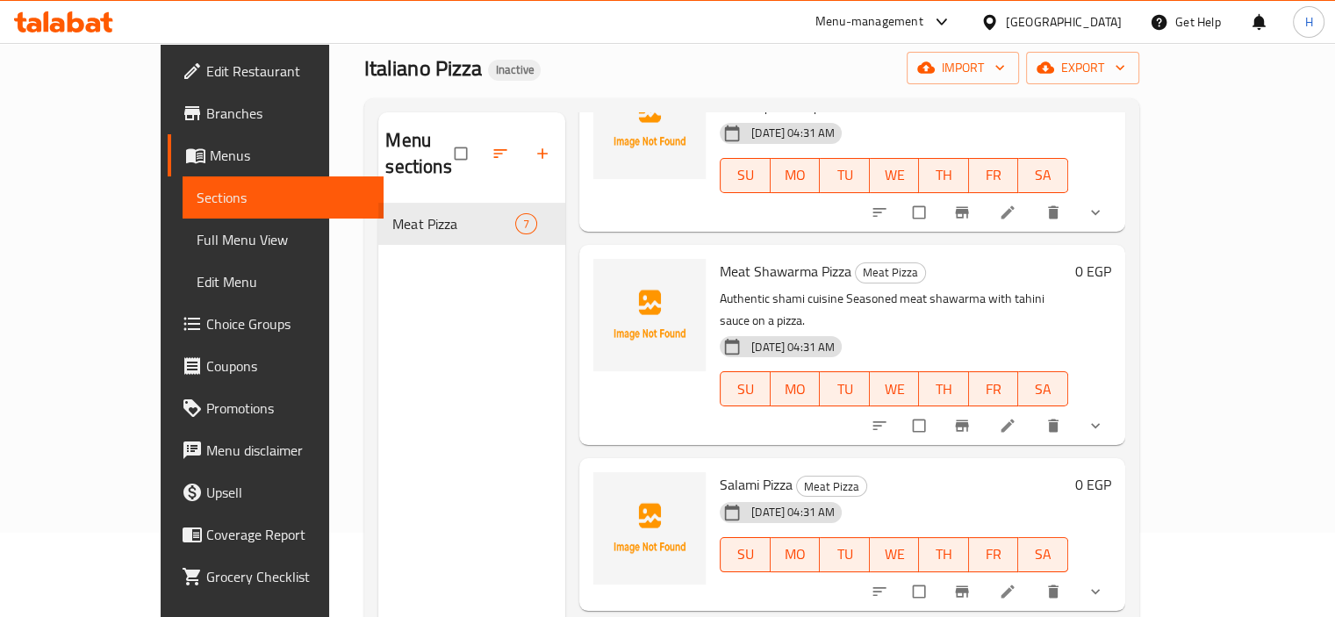
click at [771, 288] on p "Authentic shami cuisine Seasoned meat shawarma with tahini sauce on a pizza." at bounding box center [893, 310] width 348 height 44
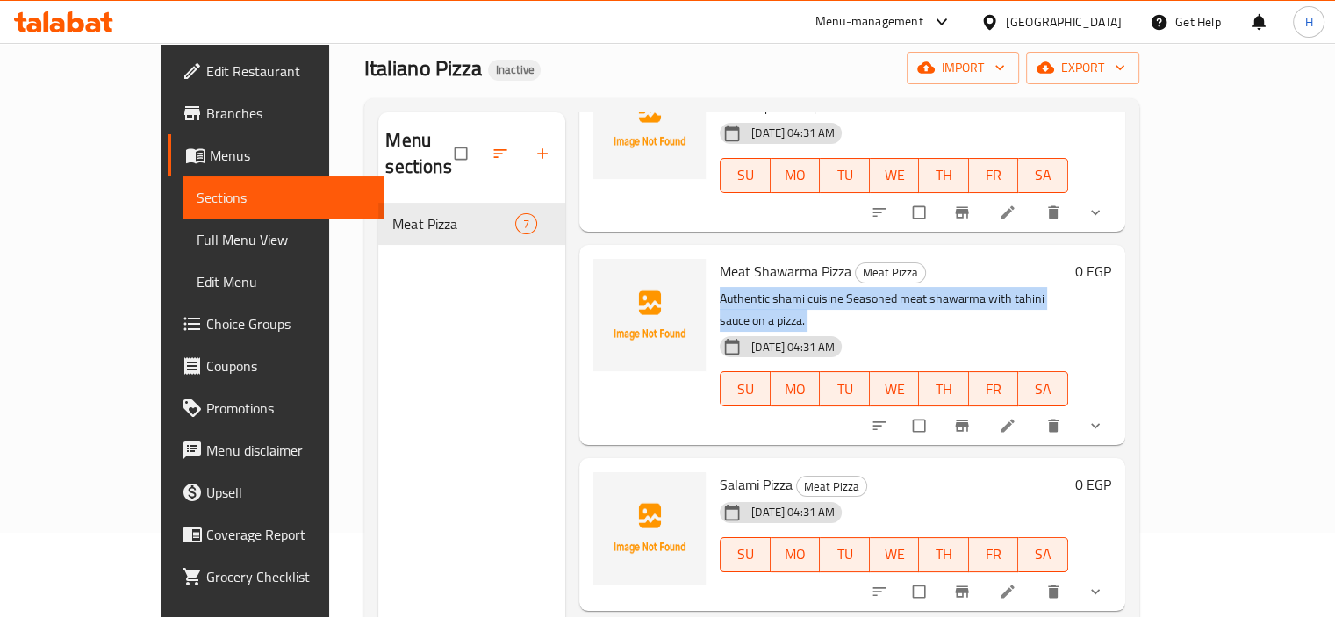
click at [771, 288] on p "Authentic shami cuisine Seasoned meat shawarma with tahini sauce on a pizza." at bounding box center [893, 310] width 348 height 44
copy div "Authentic shami cuisine Seasoned meat shawarma with tahini sauce on a pizza."
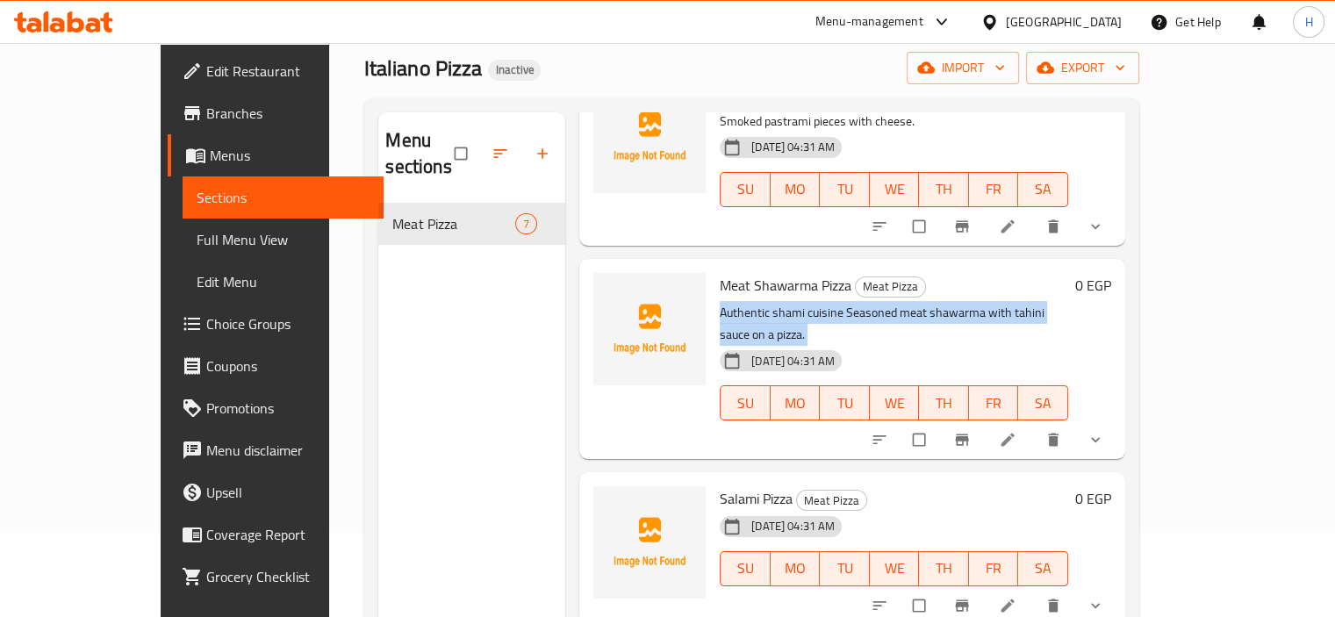
scroll to position [742, 0]
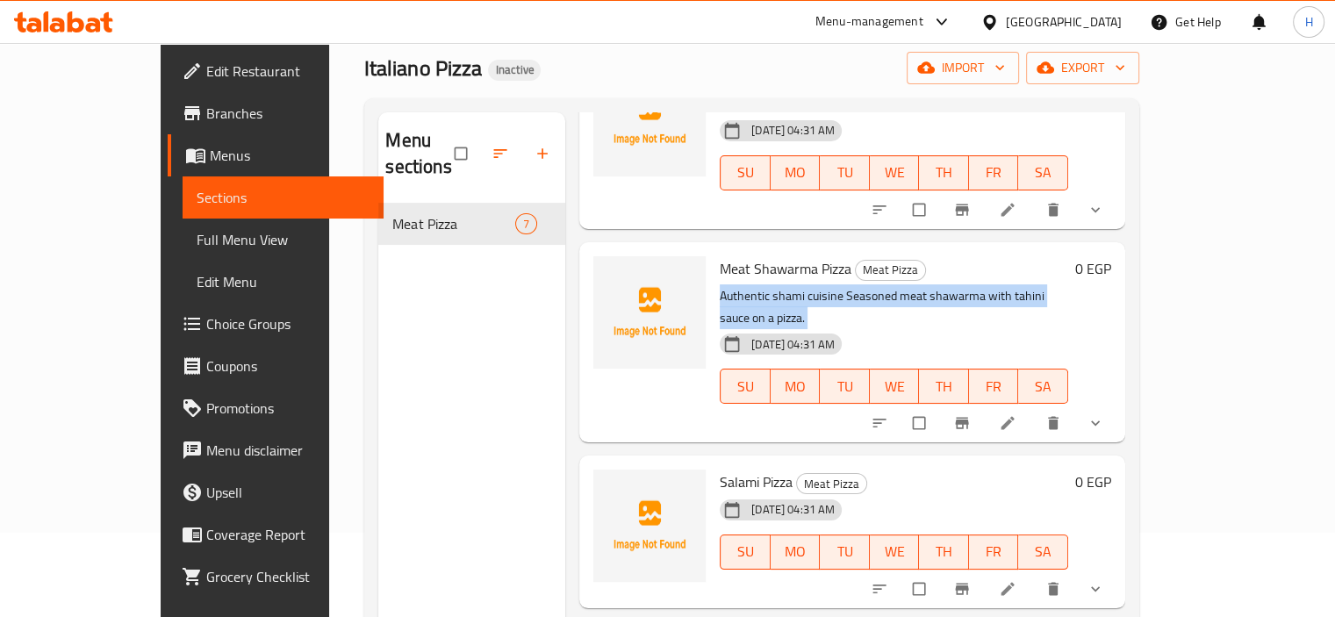
click at [755, 375] on div "Menu items Add Sort Manage items Hot Dog Pizza Meat Pizza American with Italian…" at bounding box center [845, 420] width 560 height 617
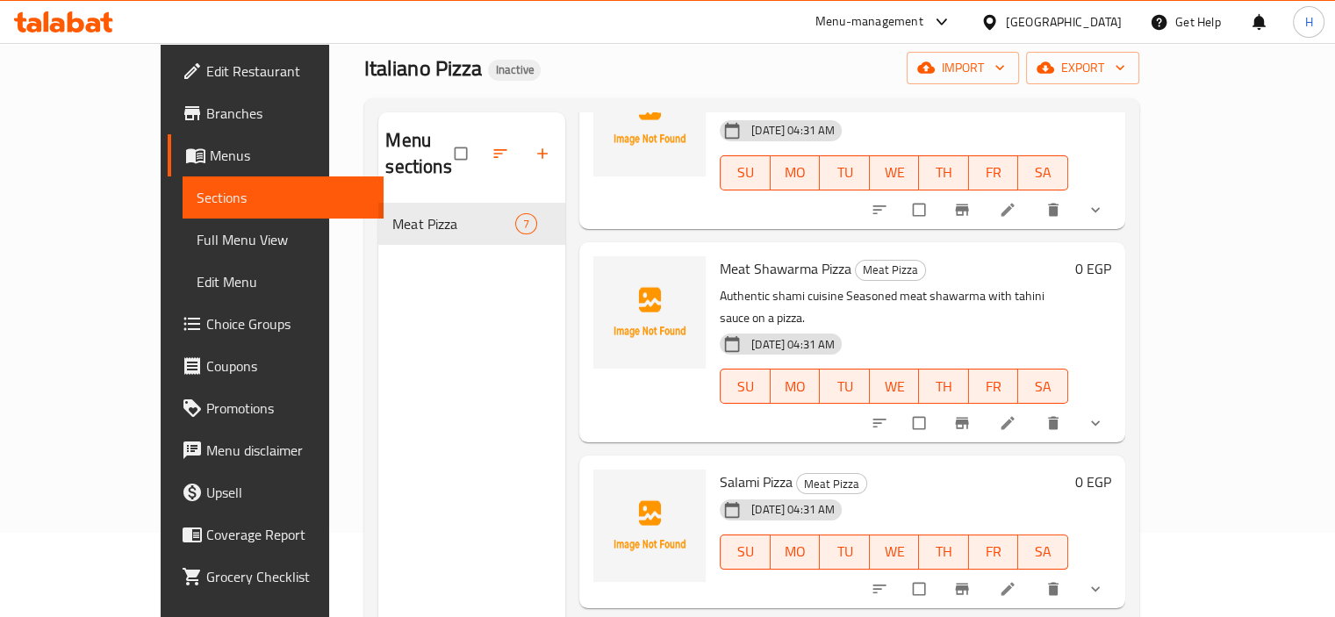
scroll to position [246, 0]
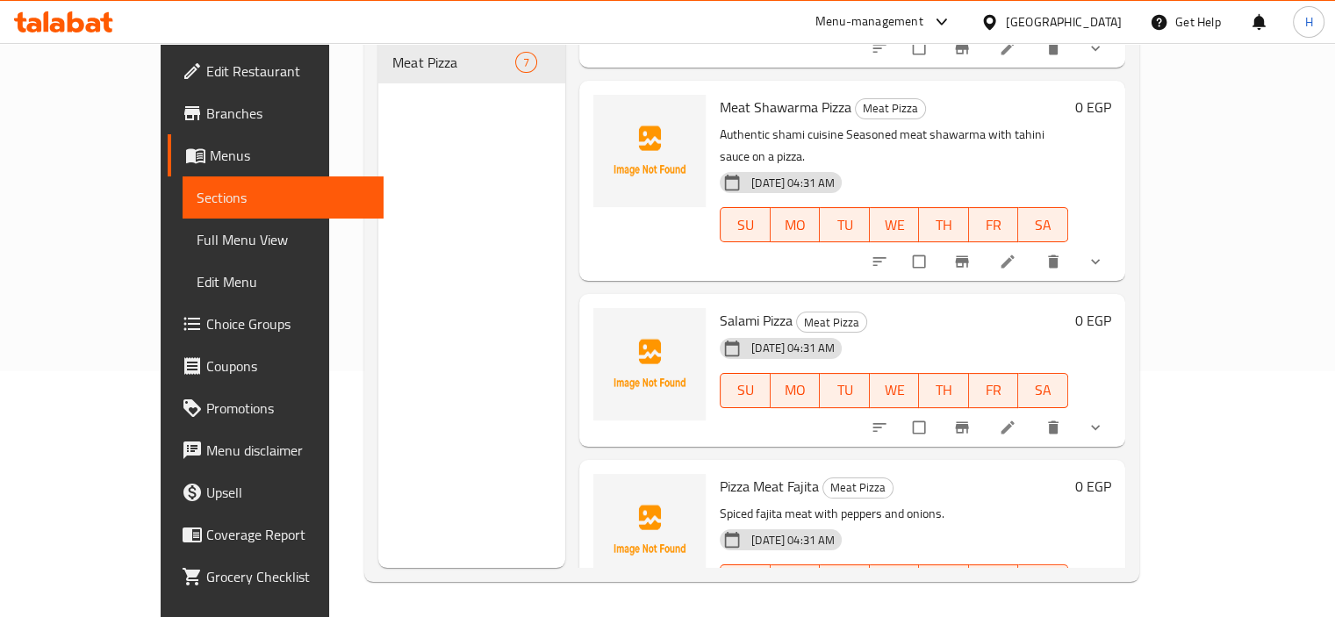
click at [197, 231] on span "Full Menu View" at bounding box center [283, 239] width 173 height 21
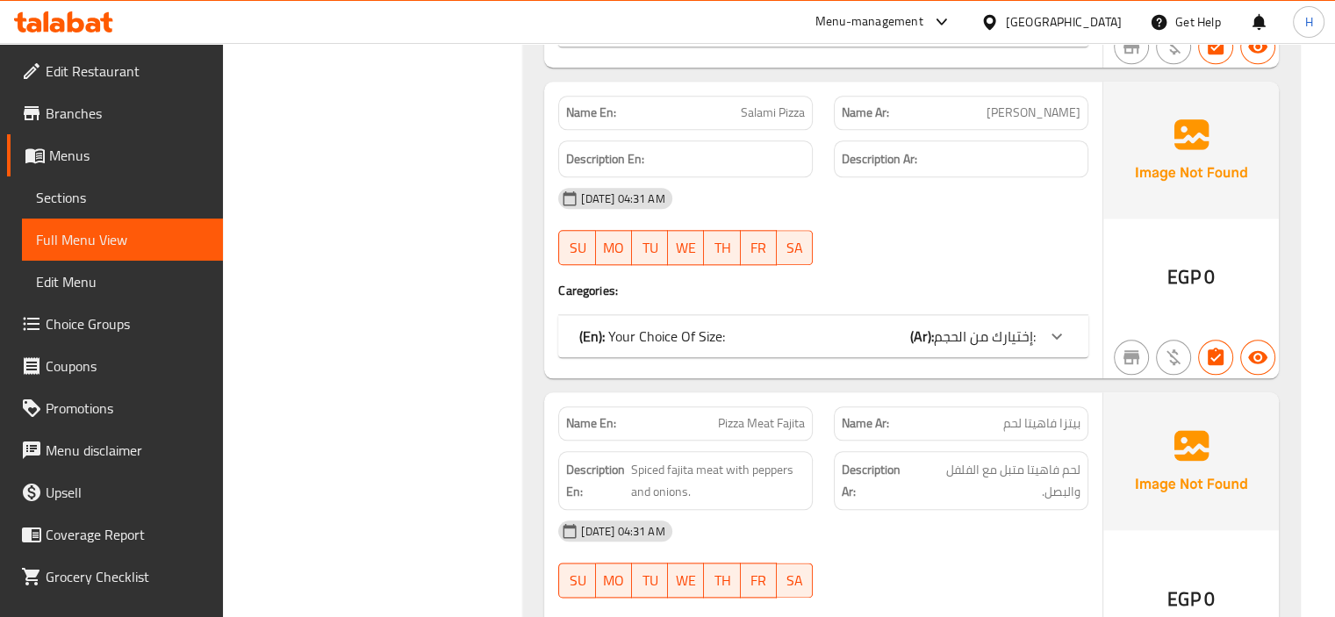
scroll to position [1948, 0]
click at [755, 197] on div "[DATE] 04:31 AM" at bounding box center [823, 196] width 551 height 42
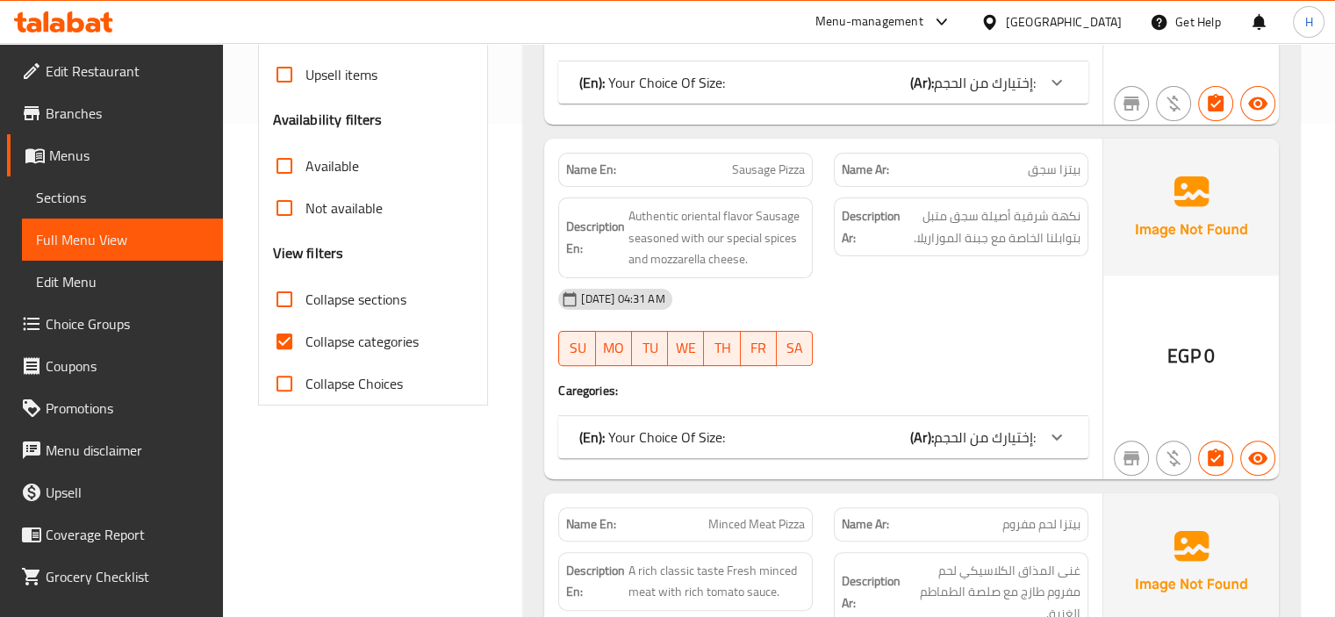
scroll to position [494, 0]
click at [277, 329] on input "Collapse categories" at bounding box center [284, 340] width 42 height 42
checkbox input "false"
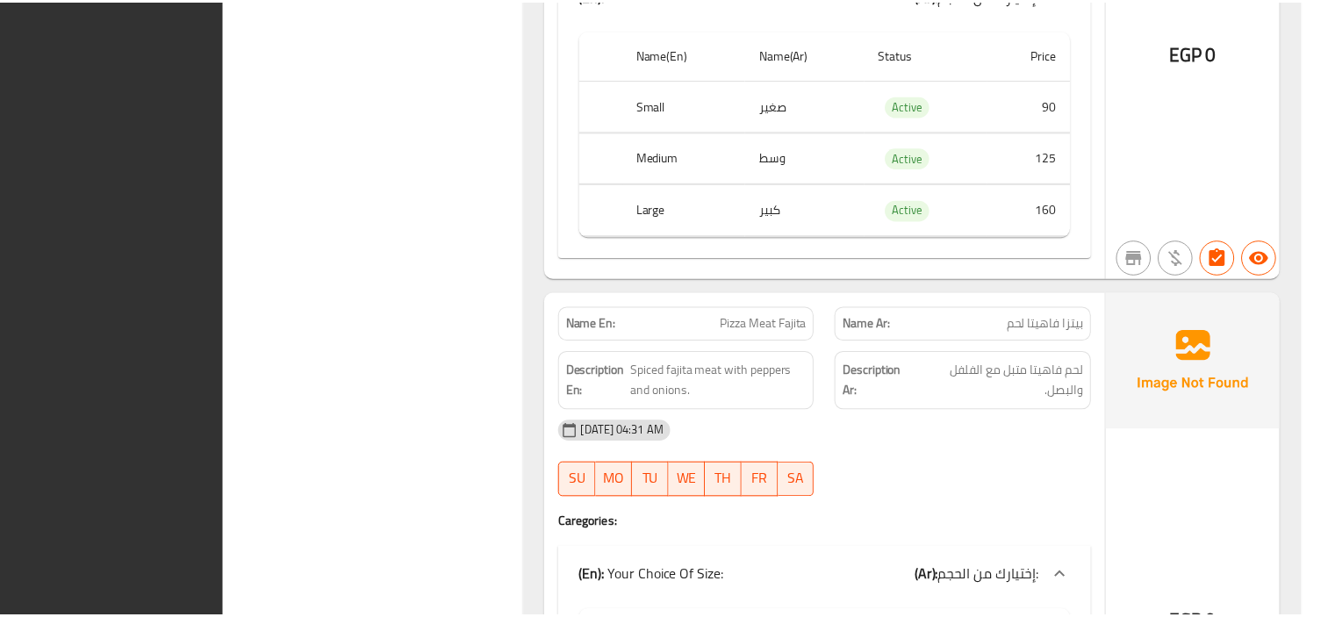
scroll to position [3827, 0]
